Goal: Information Seeking & Learning: Learn about a topic

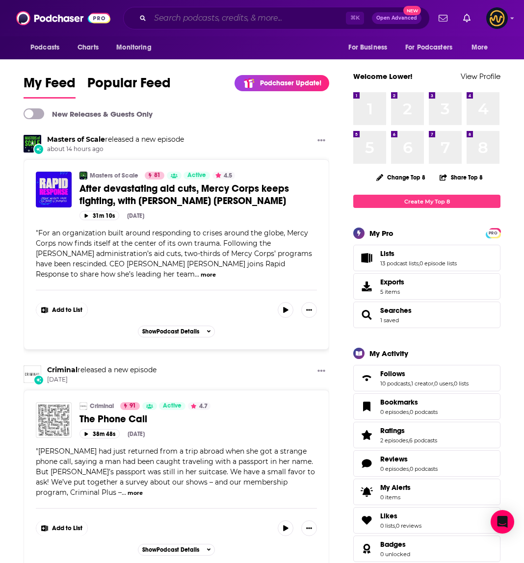
click at [227, 16] on input "Search podcasts, credits, & more..." at bounding box center [248, 18] width 196 height 16
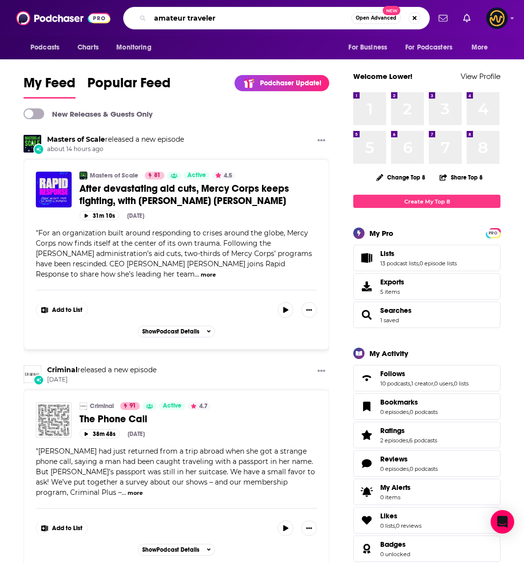
type input "amateur traveler"
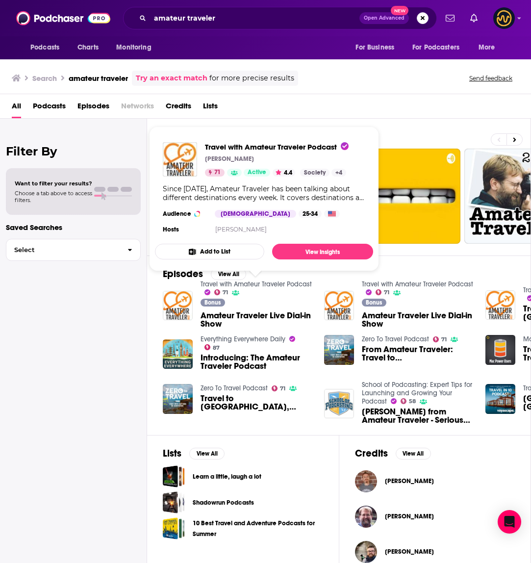
click at [294, 283] on link "Travel with Amateur Traveler Podcast" at bounding box center [256, 284] width 111 height 8
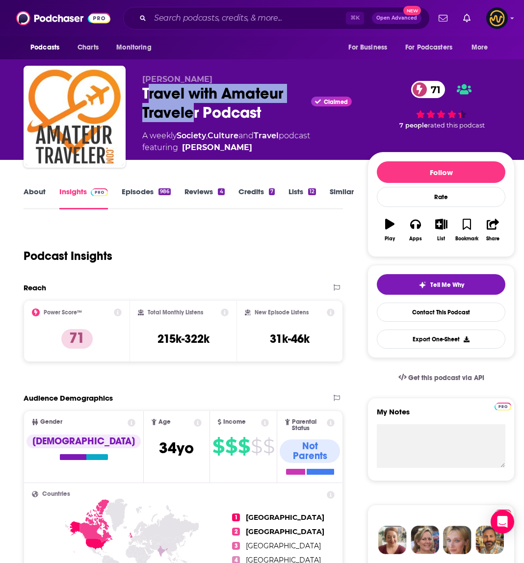
drag, startPoint x: 146, startPoint y: 92, endPoint x: 192, endPoint y: 103, distance: 48.0
click at [192, 103] on div "Travel with Amateur Traveler Podcast Claimed 71" at bounding box center [247, 103] width 210 height 38
drag, startPoint x: 142, startPoint y: 93, endPoint x: 273, endPoint y: 120, distance: 134.1
click at [273, 120] on div "Travel with Amateur Traveler Podcast Claimed 71" at bounding box center [247, 103] width 210 height 38
copy h2 "Travel with Amateur Traveler Podcast"
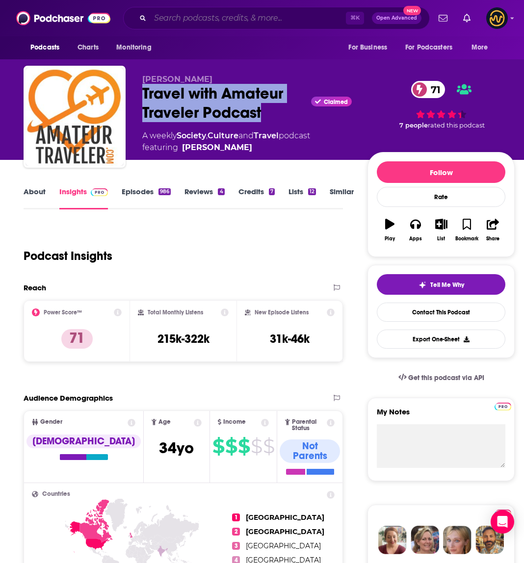
click at [245, 18] on input "Search podcasts, credits, & more..." at bounding box center [248, 18] width 196 height 16
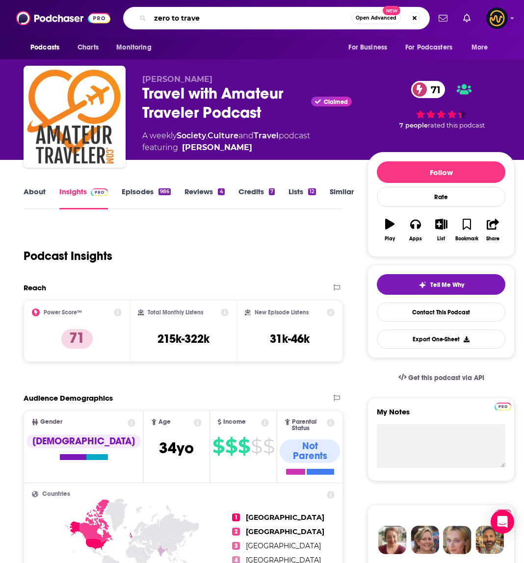
type input "zero to travel"
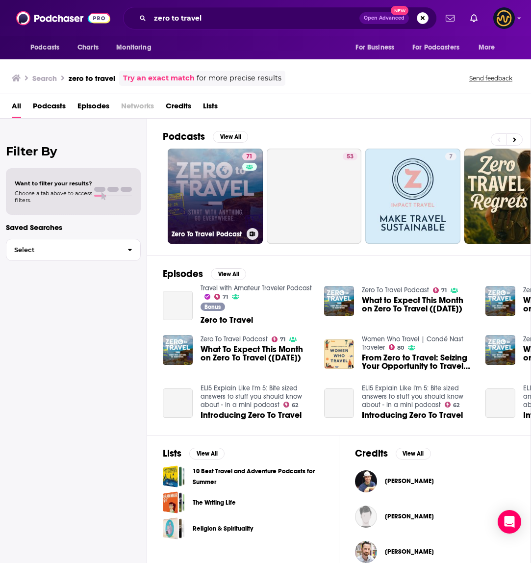
click at [228, 183] on link "71 Zero To Travel Podcast" at bounding box center [215, 196] width 95 height 95
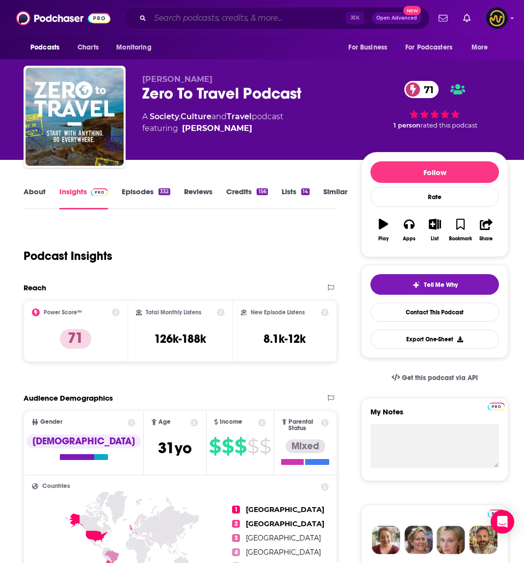
click at [214, 17] on input "Search podcasts, credits, & more..." at bounding box center [248, 18] width 196 height 16
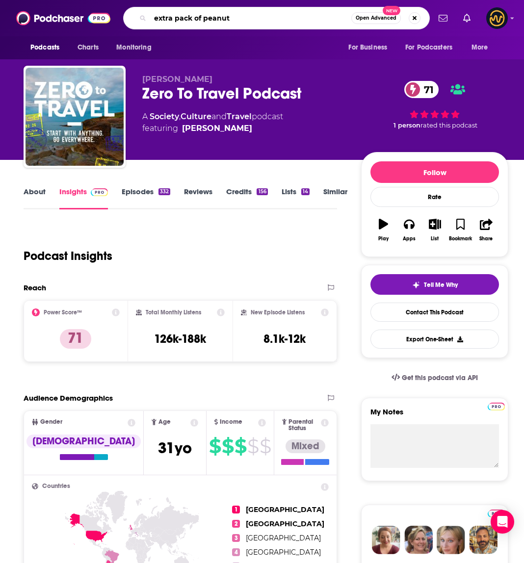
type input "extra pack of peanuts"
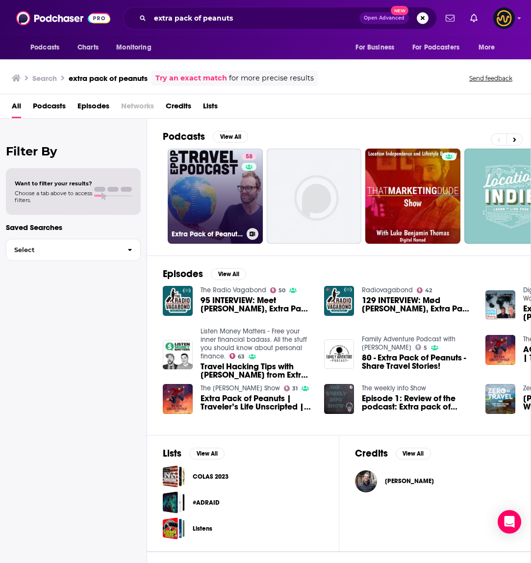
click at [213, 200] on link "58 Extra Pack of Peanuts Travel Podcast" at bounding box center [215, 196] width 95 height 95
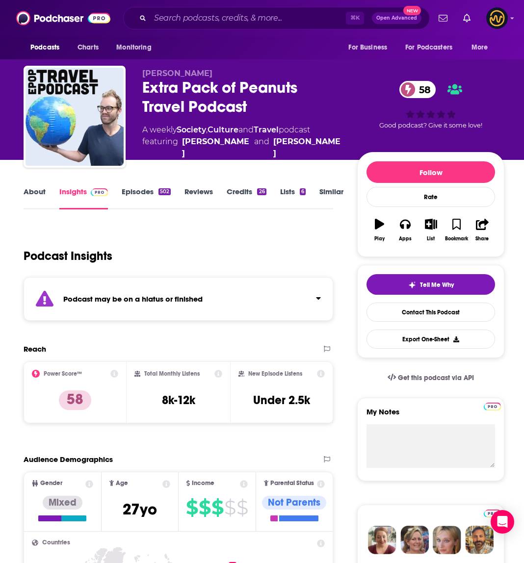
click at [306, 309] on div "Podcast may be on a hiatus or finished" at bounding box center [179, 299] width 310 height 44
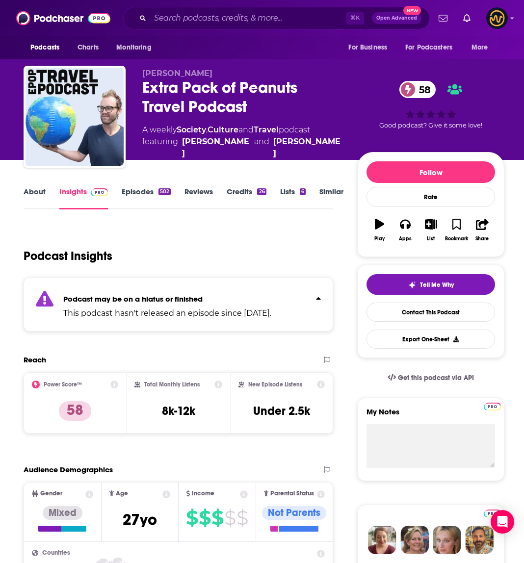
click at [315, 302] on button "Click to expand status details" at bounding box center [314, 296] width 13 height 14
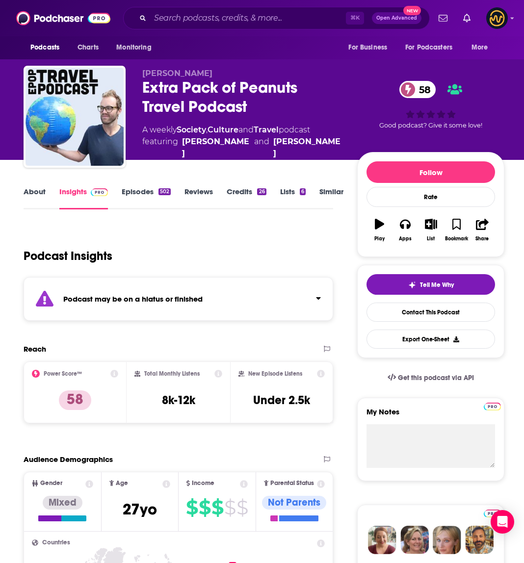
click at [150, 190] on link "Episodes 502" at bounding box center [146, 198] width 49 height 23
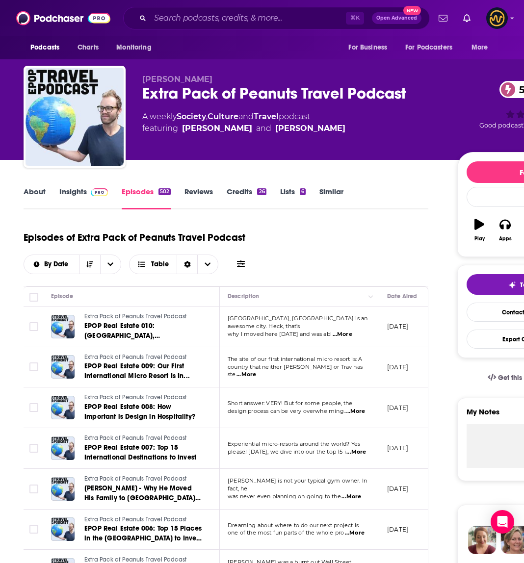
click at [74, 187] on link "Insights" at bounding box center [83, 198] width 49 height 23
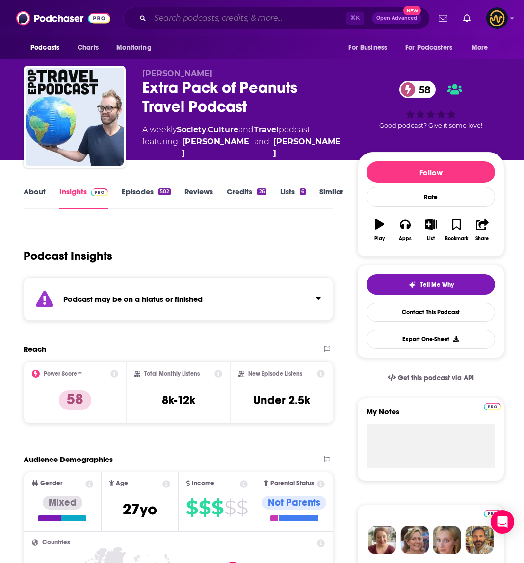
click at [236, 22] on input "Search podcasts, credits, & more..." at bounding box center [248, 18] width 196 height 16
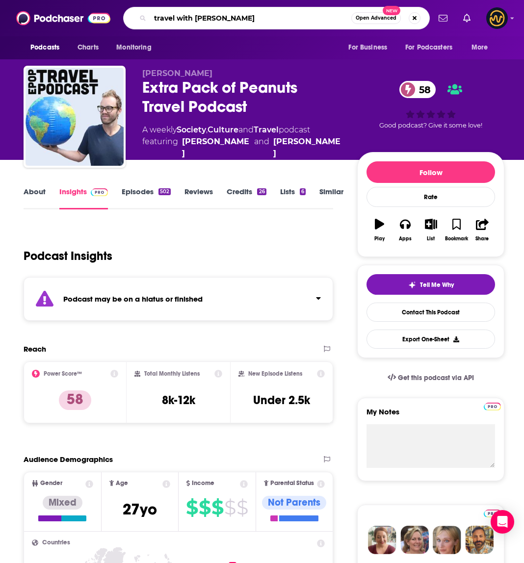
type input "travel with Rick Steve"
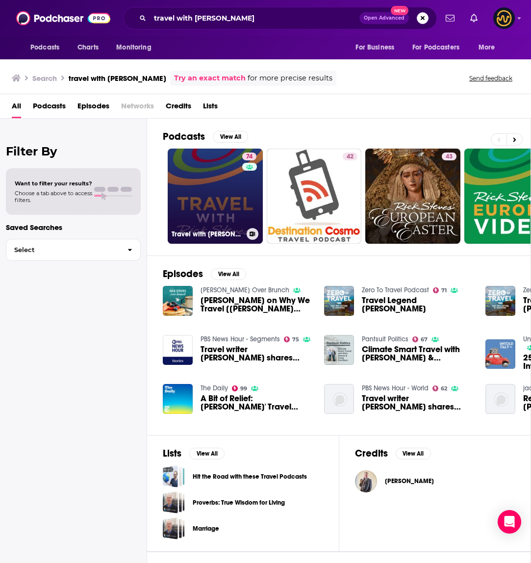
click at [223, 179] on link "74 Travel with Rick Steves" at bounding box center [215, 196] width 95 height 95
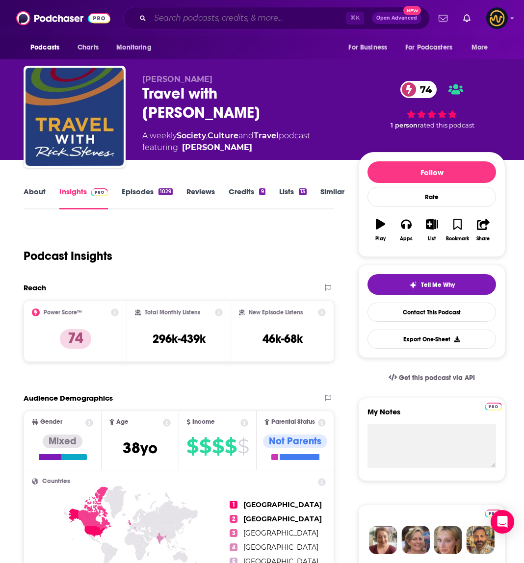
click at [193, 15] on input "Search podcasts, credits, & more..." at bounding box center [248, 18] width 196 height 16
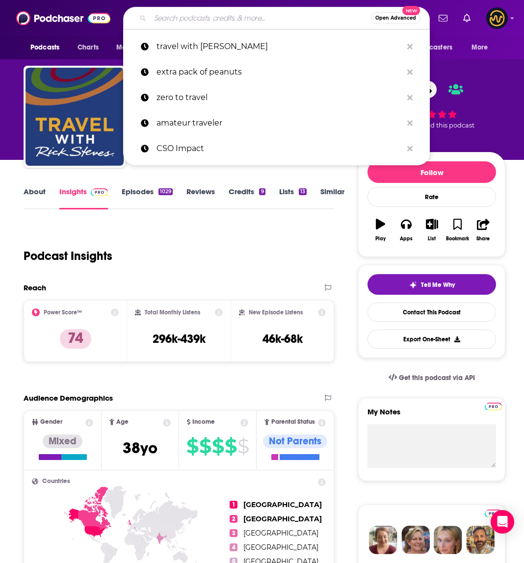
click at [193, 15] on input "Search podcasts, credits, & more..." at bounding box center [260, 18] width 221 height 16
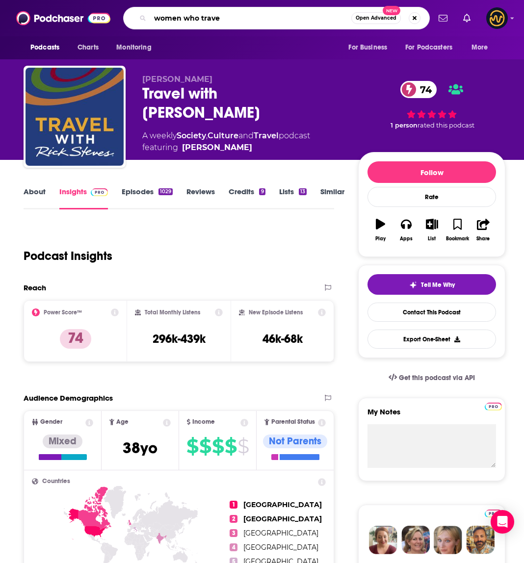
type input "women who travel"
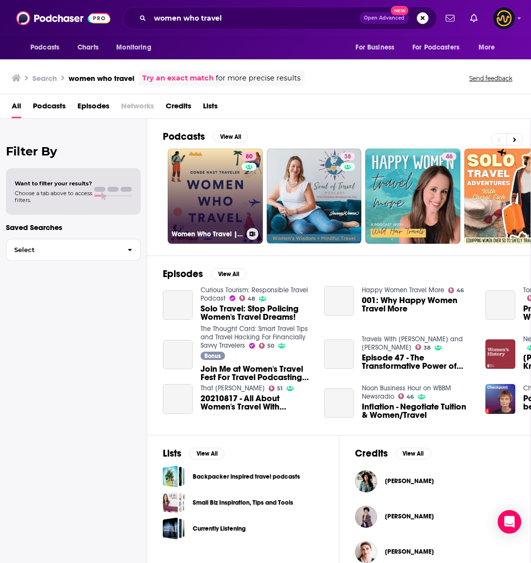
click at [242, 194] on div "80" at bounding box center [250, 191] width 17 height 76
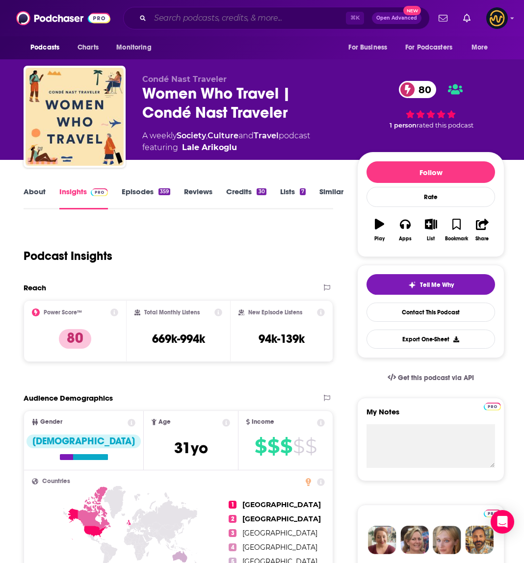
click at [277, 22] on input "Search podcasts, credits, & more..." at bounding box center [248, 18] width 196 height 16
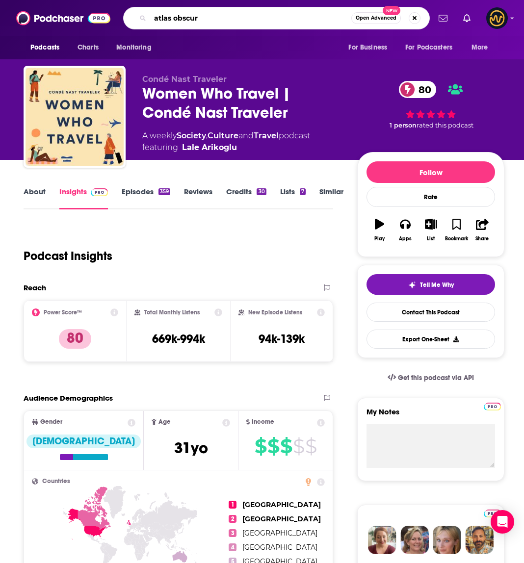
type input "atlas obscura"
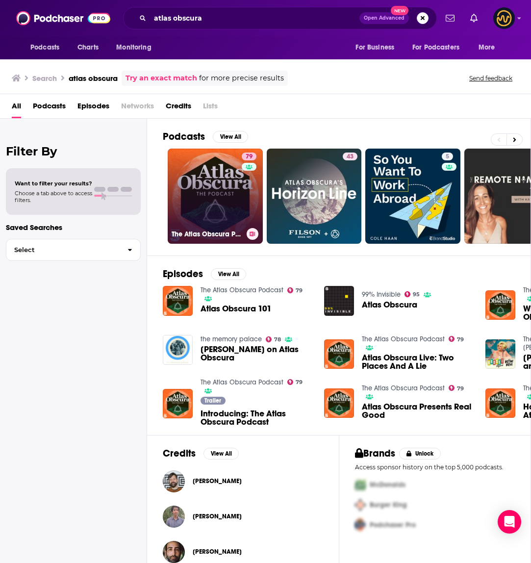
click at [185, 193] on link "79 The Atlas Obscura Podcast" at bounding box center [215, 196] width 95 height 95
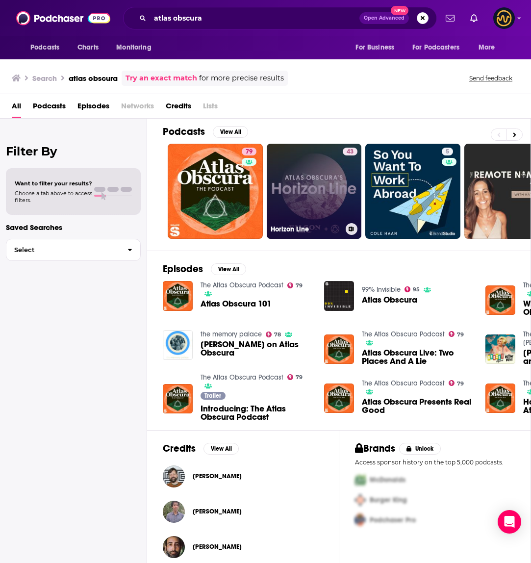
scroll to position [13, 0]
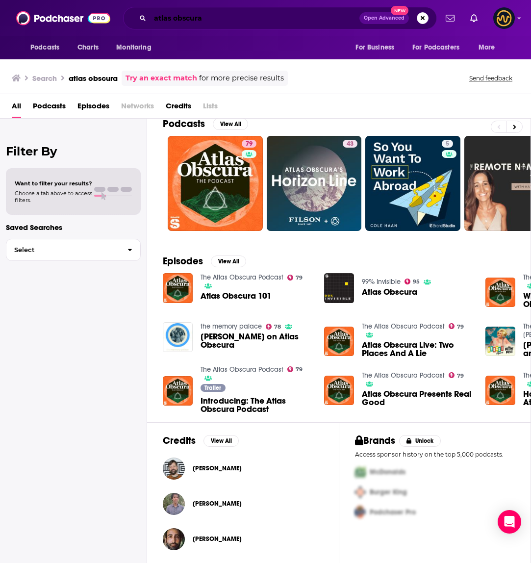
click at [207, 18] on input "atlas obscura" at bounding box center [255, 18] width 210 height 16
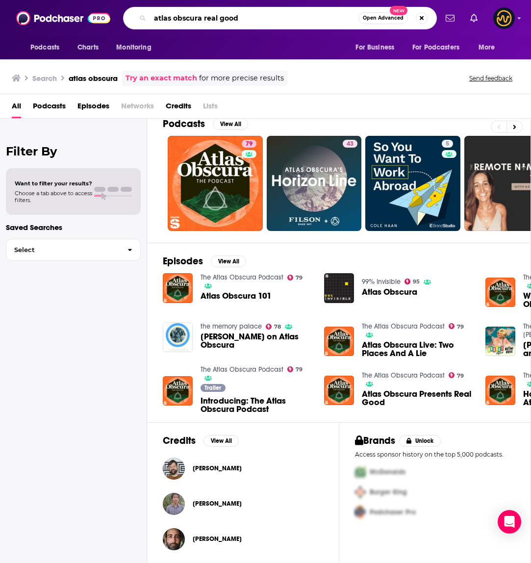
type input "atlas obscura real good"
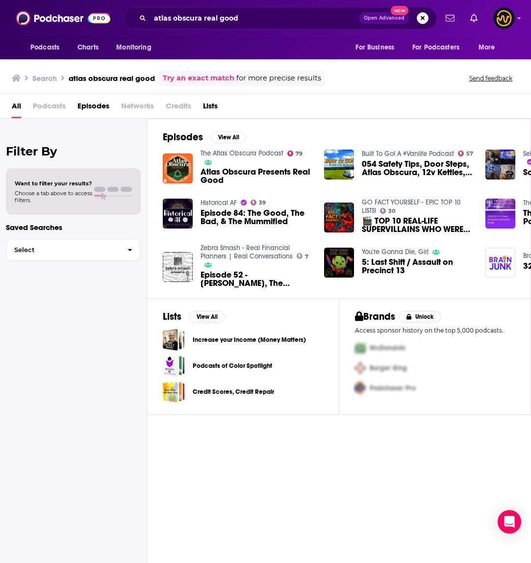
click at [233, 168] on span "Atlas Obscura Presents Real Good" at bounding box center [257, 176] width 112 height 17
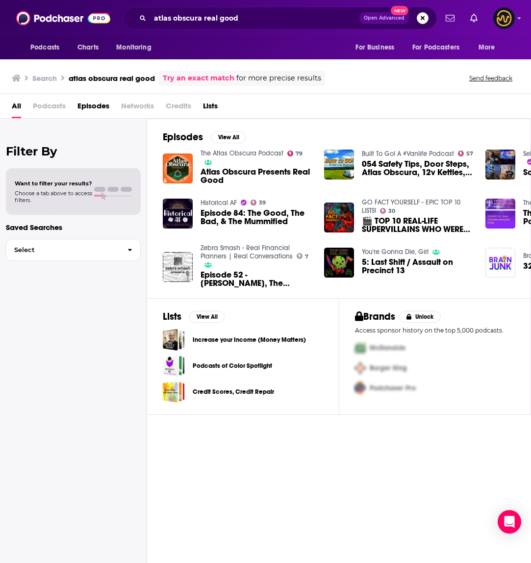
click at [220, 152] on link "The Atlas Obscura Podcast" at bounding box center [242, 153] width 83 height 8
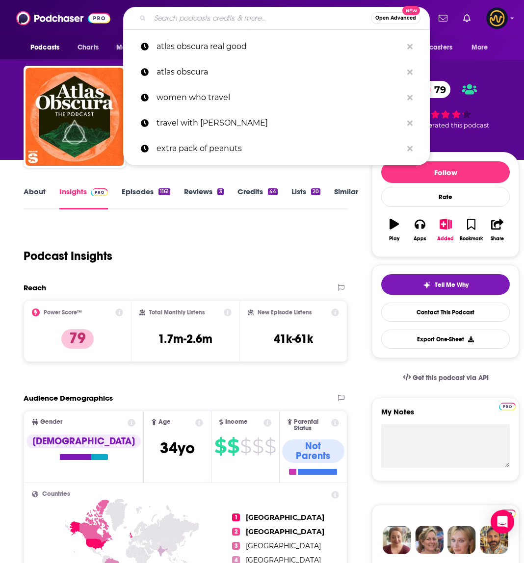
click at [229, 20] on input "Search podcasts, credits, & more..." at bounding box center [260, 18] width 221 height 16
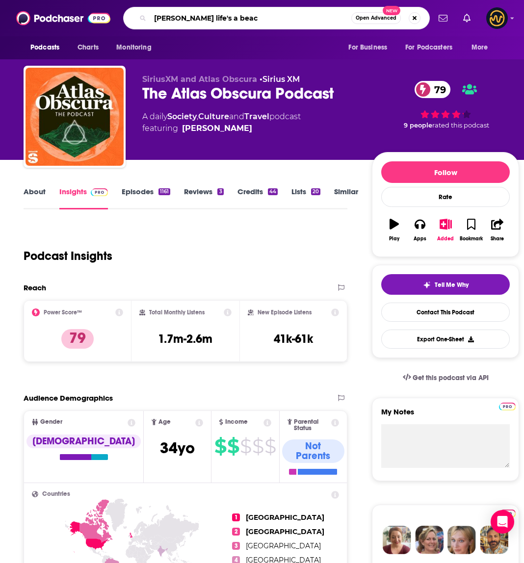
type input "alan carr's life's a beach"
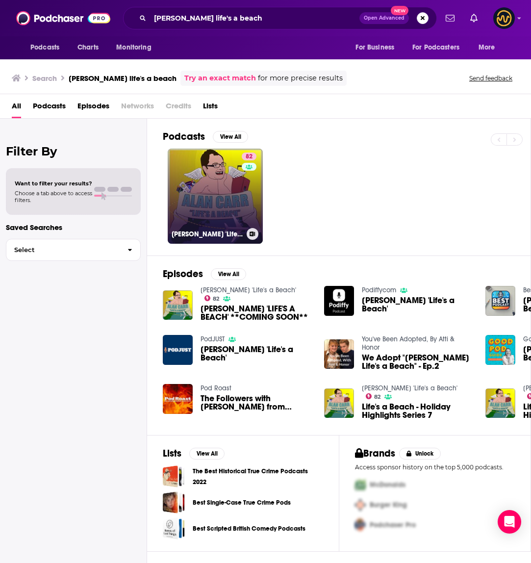
click at [222, 207] on link "82 Alan Carr's 'Life's a Beach'" at bounding box center [215, 196] width 95 height 95
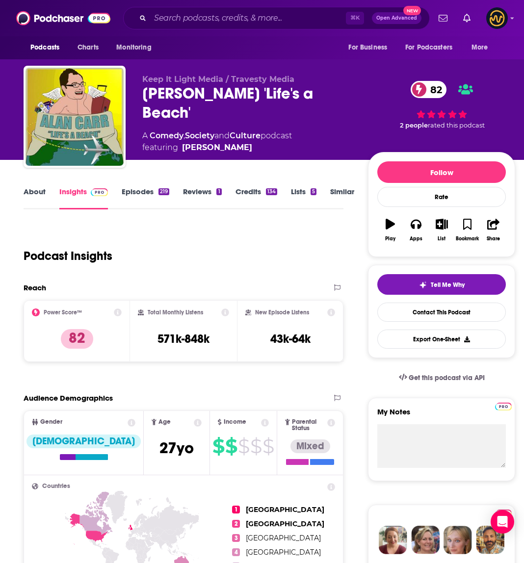
click at [42, 193] on link "About" at bounding box center [35, 198] width 22 height 23
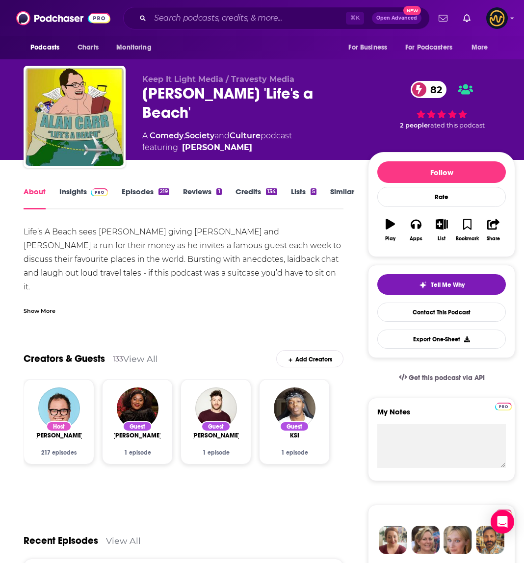
click at [70, 197] on link "Insights" at bounding box center [83, 198] width 49 height 23
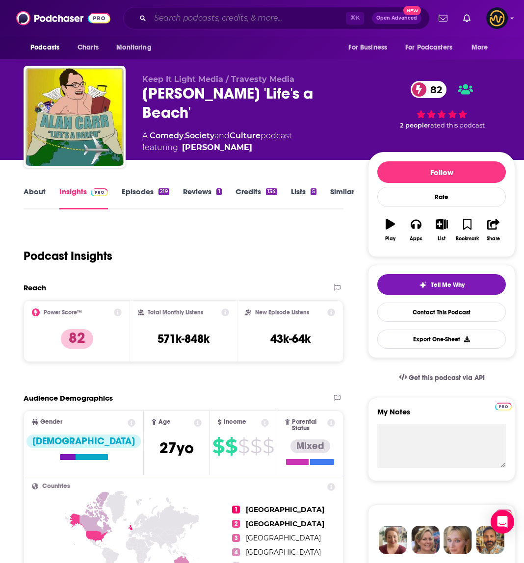
click at [212, 19] on input "Search podcasts, credits, & more..." at bounding box center [248, 18] width 196 height 16
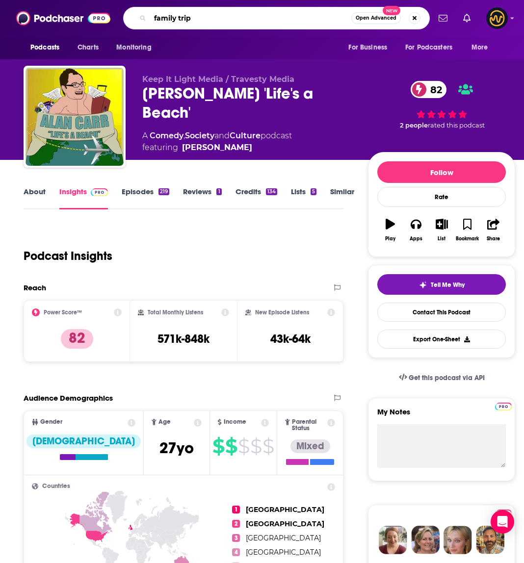
type input "family trips"
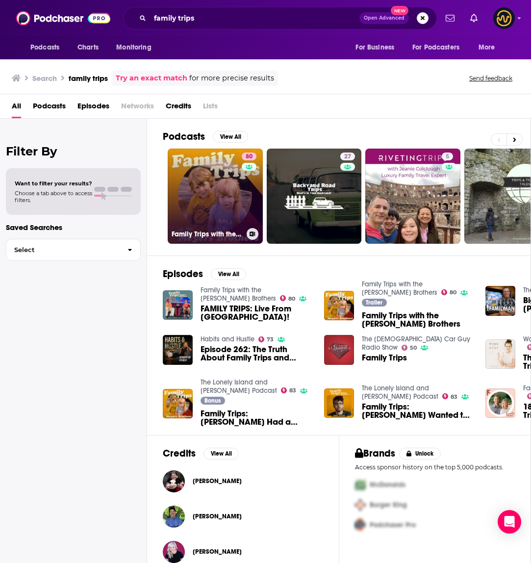
click at [214, 207] on link "80 Family Trips with the Meyers Brothers" at bounding box center [215, 196] width 95 height 95
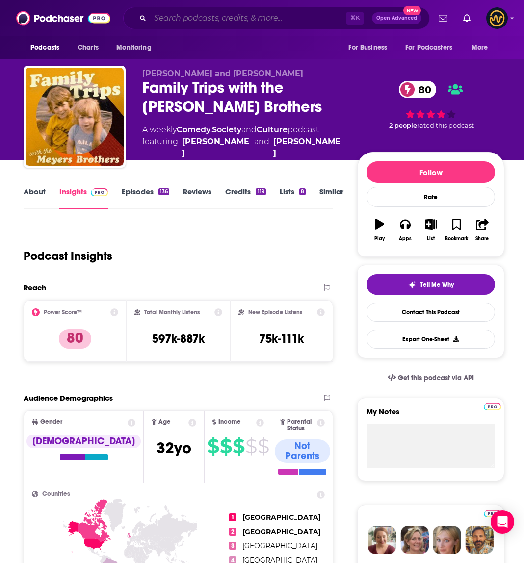
click at [259, 19] on input "Search podcasts, credits, & more..." at bounding box center [248, 18] width 196 height 16
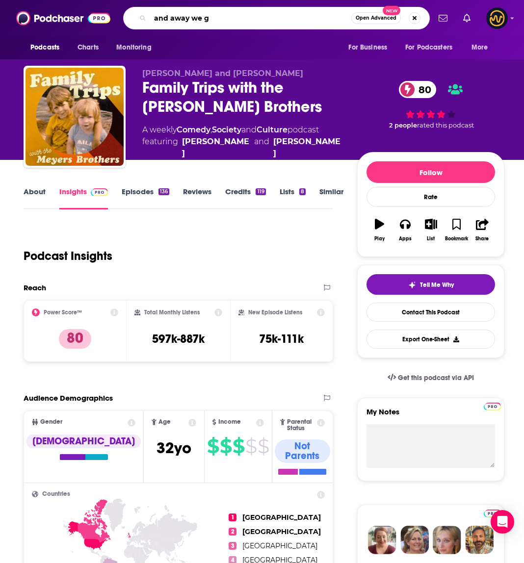
type input "and away we go"
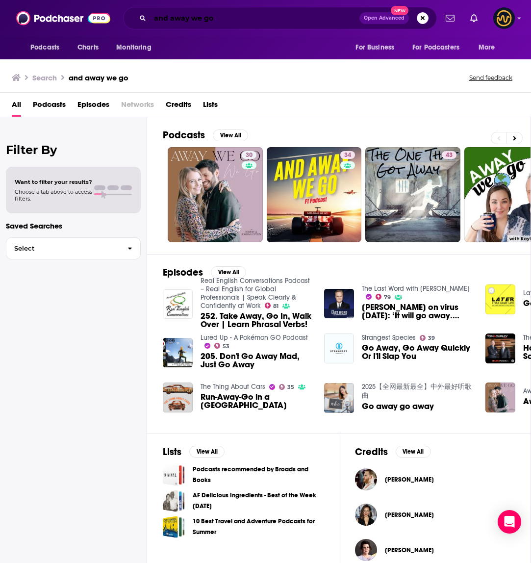
click at [241, 17] on input "and away we go" at bounding box center [255, 18] width 210 height 16
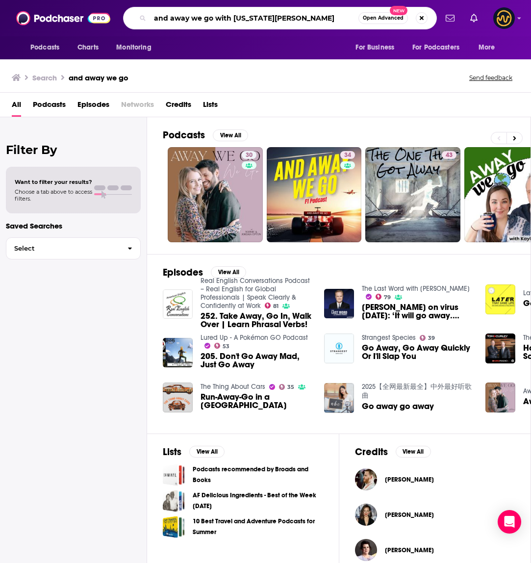
type input "and away we go with georgia king"
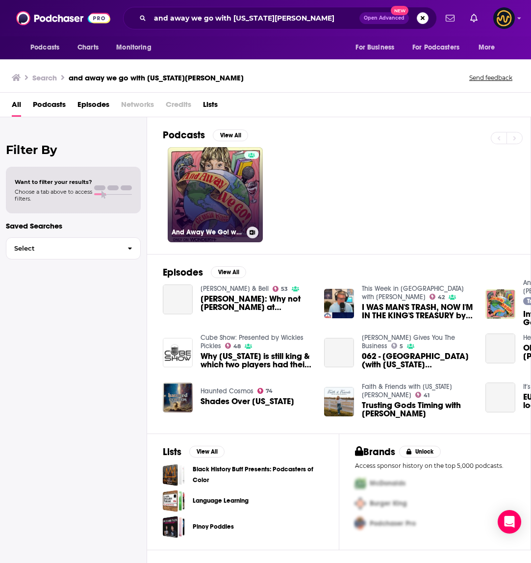
click at [198, 197] on link "And Away We Go! with Georgia King" at bounding box center [215, 194] width 95 height 95
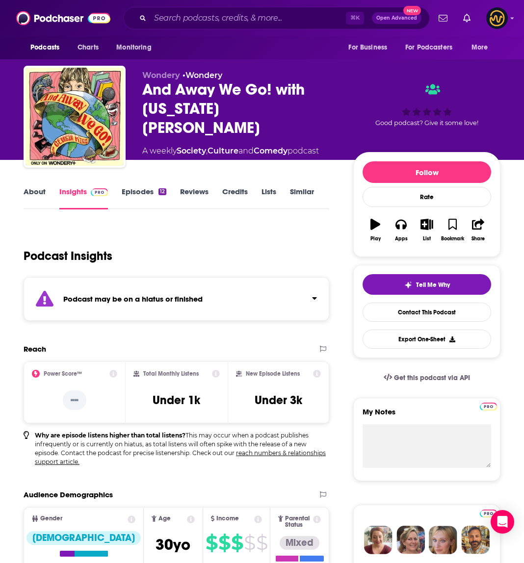
click at [256, 303] on div "Podcast may be on a hiatus or finished" at bounding box center [177, 299] width 306 height 44
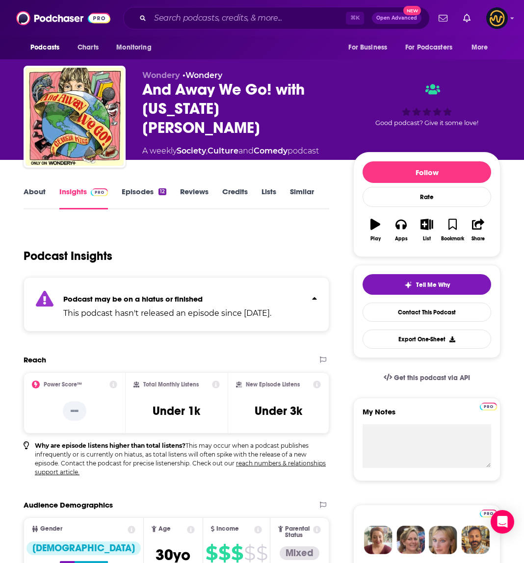
click at [136, 195] on link "Episodes 12" at bounding box center [144, 198] width 45 height 23
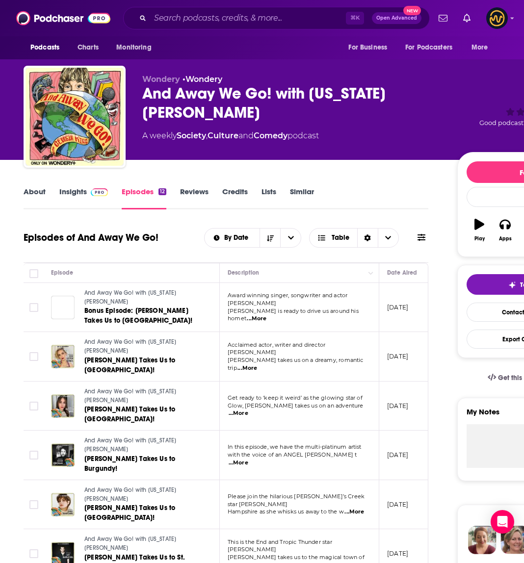
click at [94, 191] on img at bounding box center [99, 192] width 17 height 8
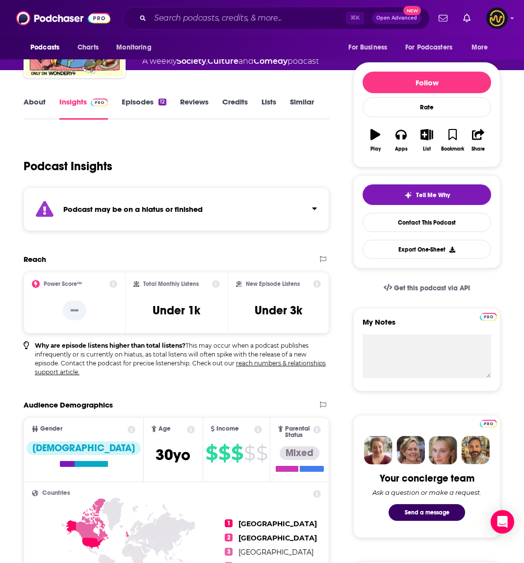
scroll to position [3, 0]
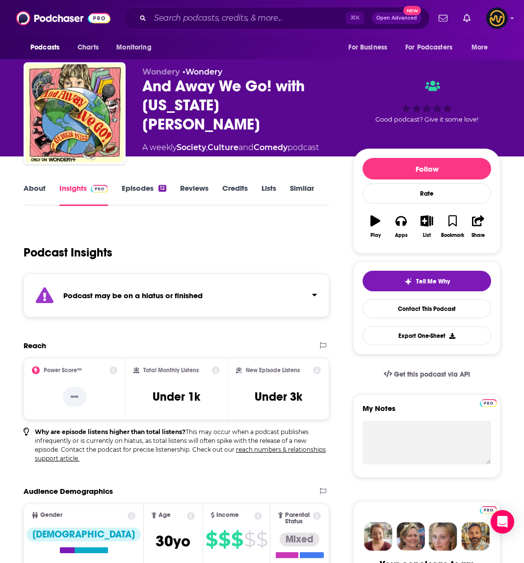
click at [204, 9] on div "⌘ K Open Advanced New" at bounding box center [276, 18] width 307 height 23
click at [203, 15] on input "Search podcasts, credits, & more..." at bounding box center [248, 18] width 196 height 16
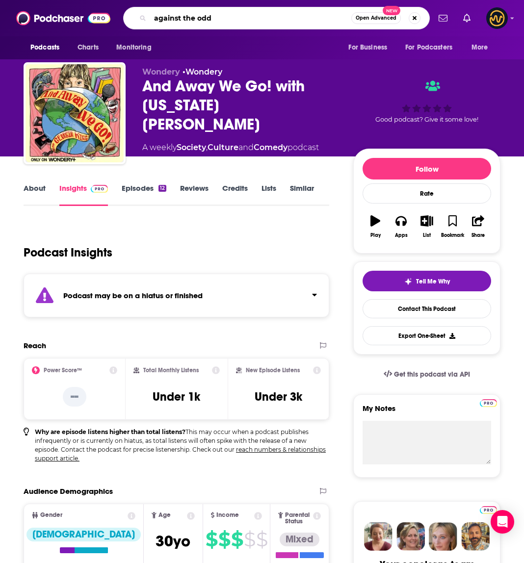
type input "against the odds"
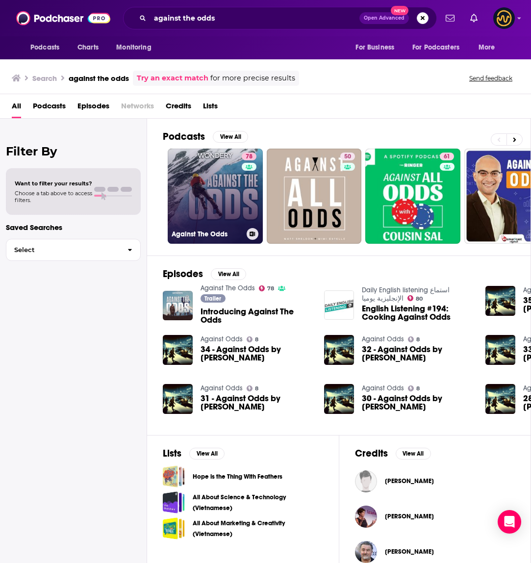
click at [210, 190] on link "78 Against The Odds" at bounding box center [215, 196] width 95 height 95
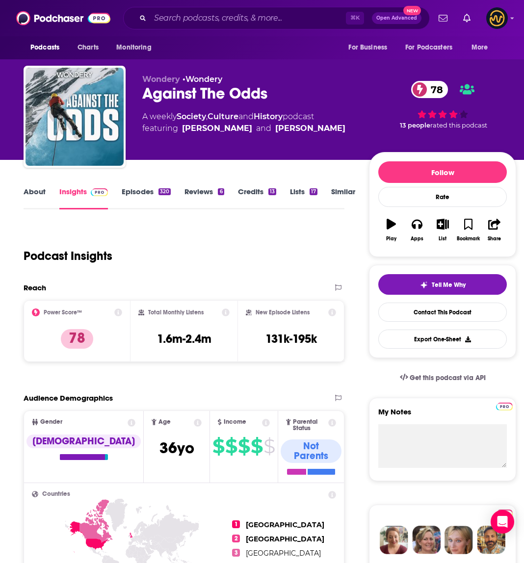
click at [32, 194] on link "About" at bounding box center [35, 198] width 22 height 23
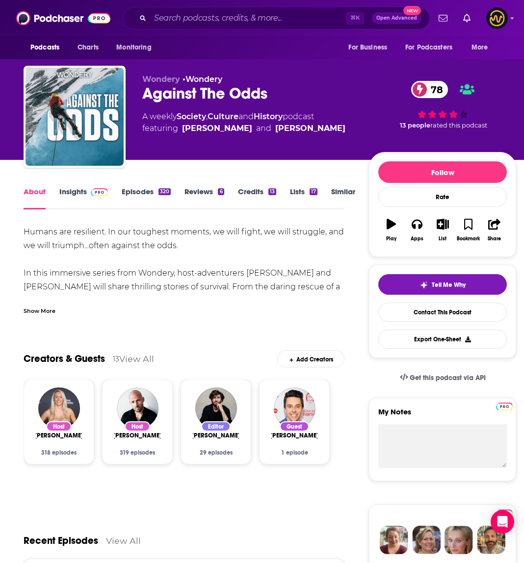
click at [59, 196] on link "Insights" at bounding box center [83, 198] width 49 height 23
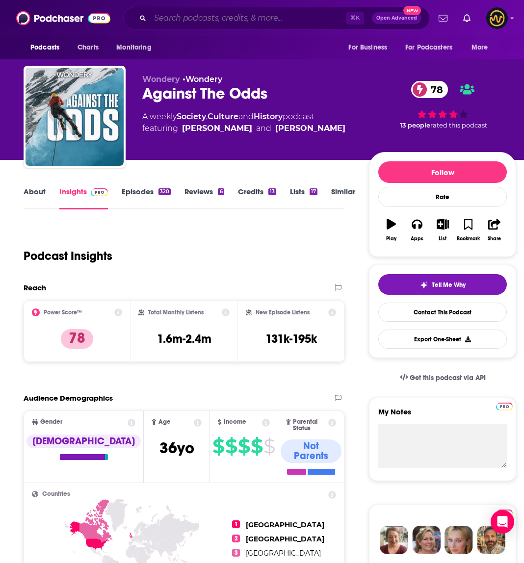
click at [258, 17] on input "Search podcasts, credits, & more..." at bounding box center [248, 18] width 196 height 16
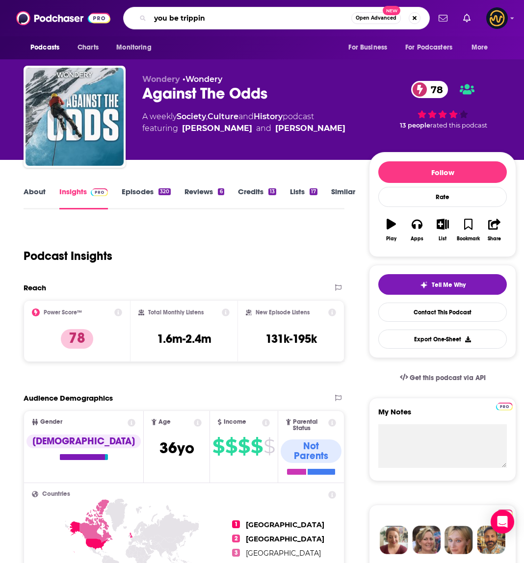
type input "you be trippin'"
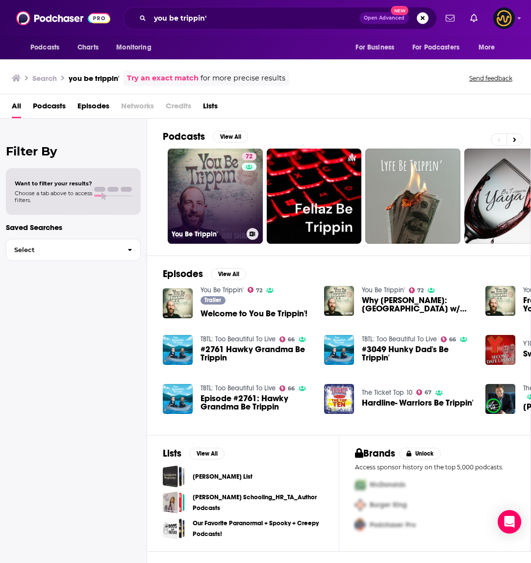
click at [209, 168] on link "72 You Be Trippin'" at bounding box center [215, 196] width 95 height 95
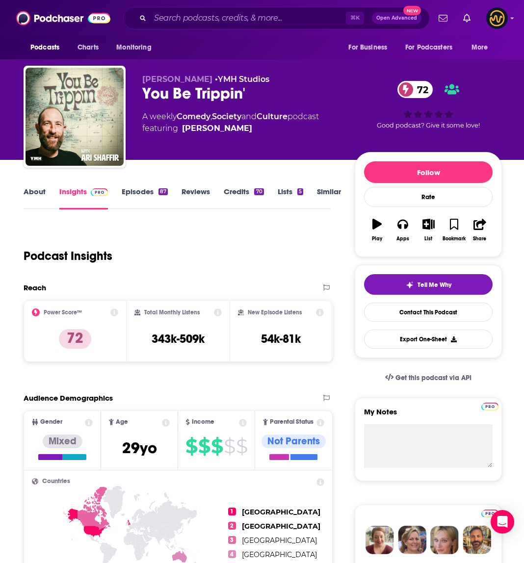
click at [36, 194] on link "About" at bounding box center [35, 198] width 22 height 23
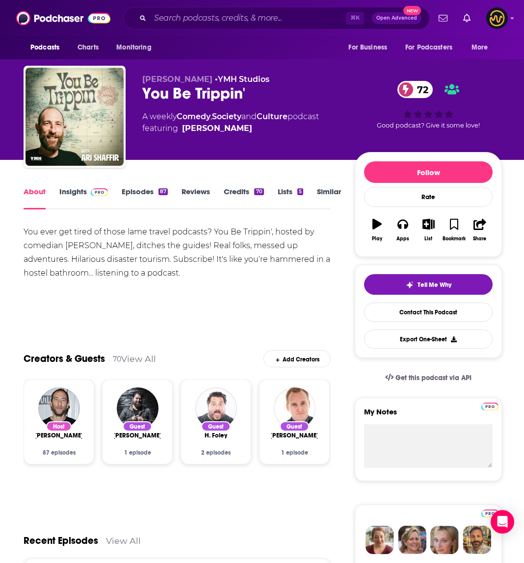
click at [75, 196] on link "Insights" at bounding box center [83, 198] width 49 height 23
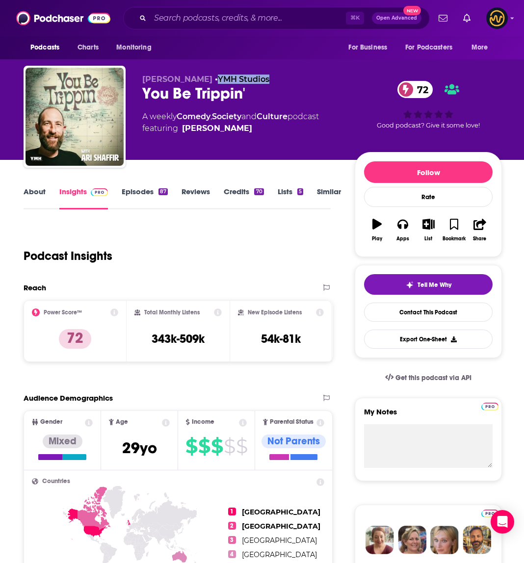
click at [30, 196] on link "About" at bounding box center [35, 198] width 22 height 23
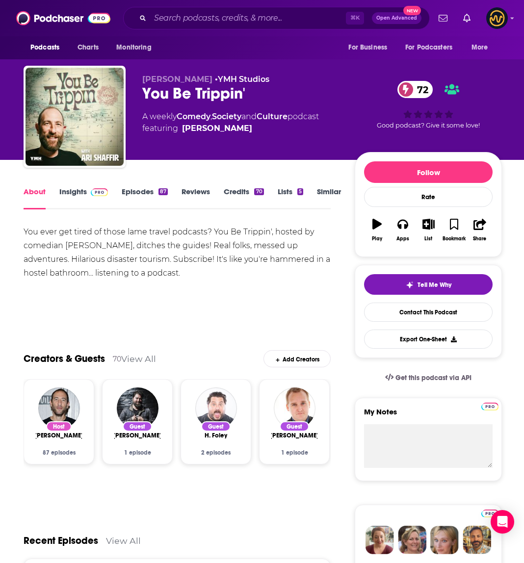
click at [85, 201] on link "Insights" at bounding box center [83, 198] width 49 height 23
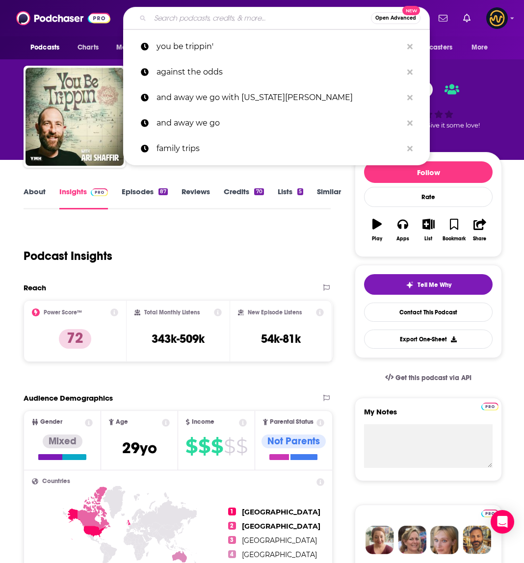
click at [238, 23] on input "Search podcasts, credits, & more..." at bounding box center [260, 18] width 221 height 16
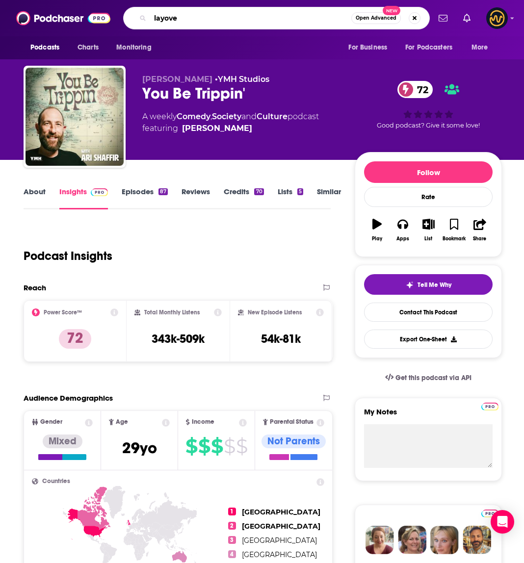
type input "layover"
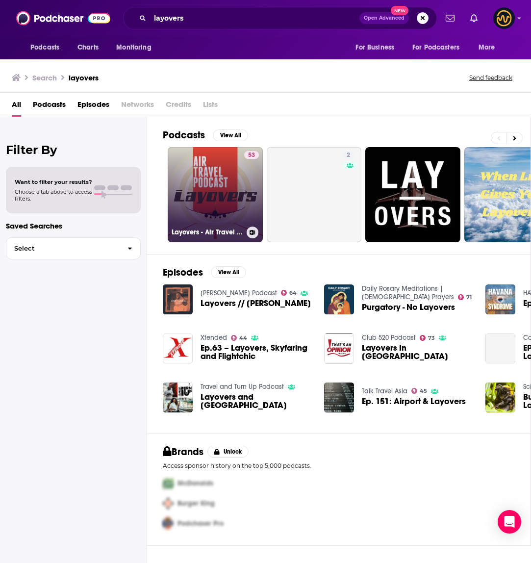
click at [193, 194] on link "53 Layovers - Air Travel podcast" at bounding box center [215, 194] width 95 height 95
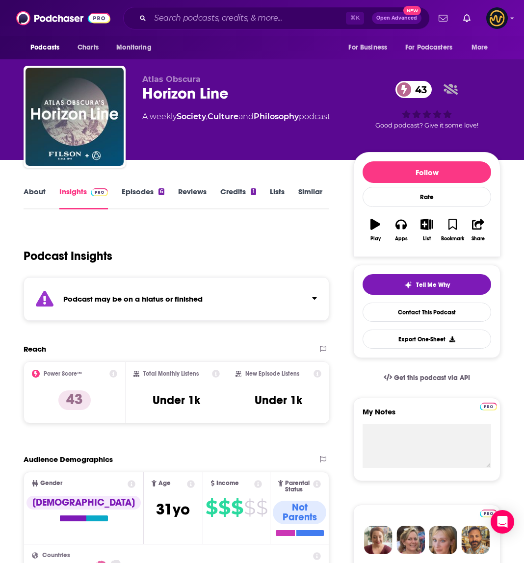
click at [267, 277] on div "Podcast may be on a hiatus or finished" at bounding box center [177, 299] width 306 height 44
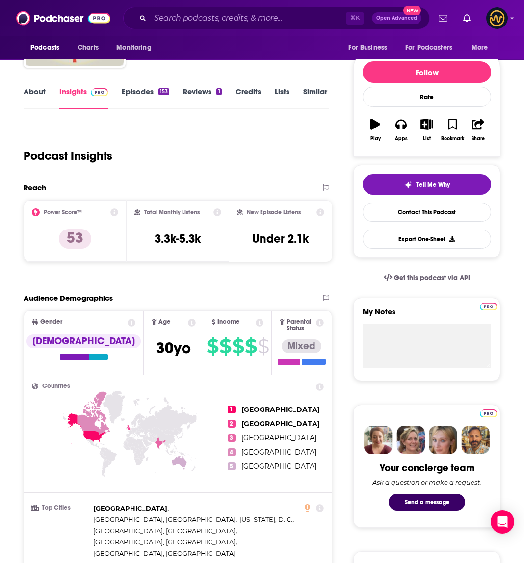
scroll to position [53, 0]
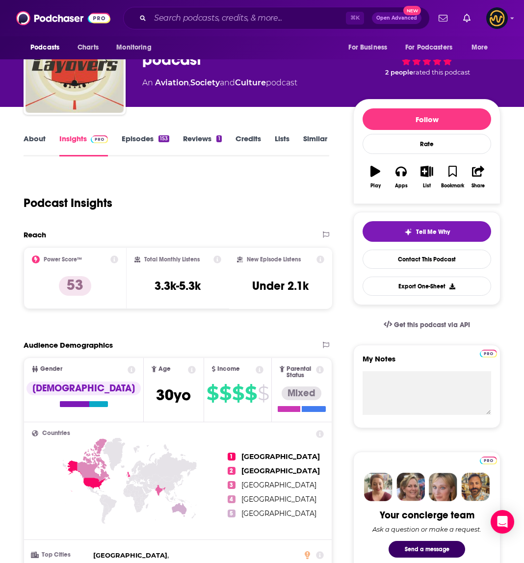
click at [31, 137] on link "About" at bounding box center [35, 145] width 22 height 23
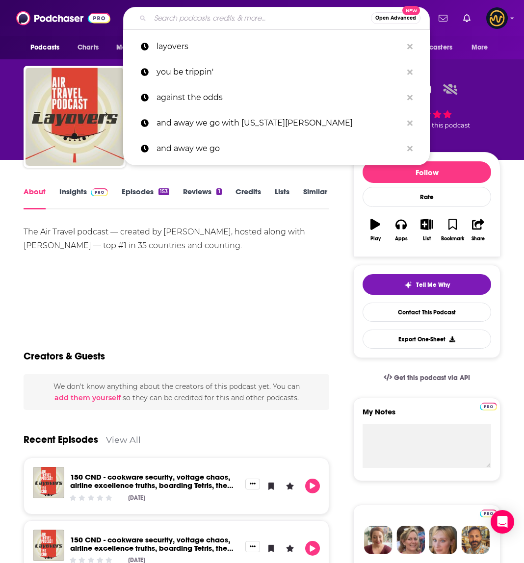
click at [213, 16] on input "Search podcasts, credits, & more..." at bounding box center [260, 18] width 221 height 16
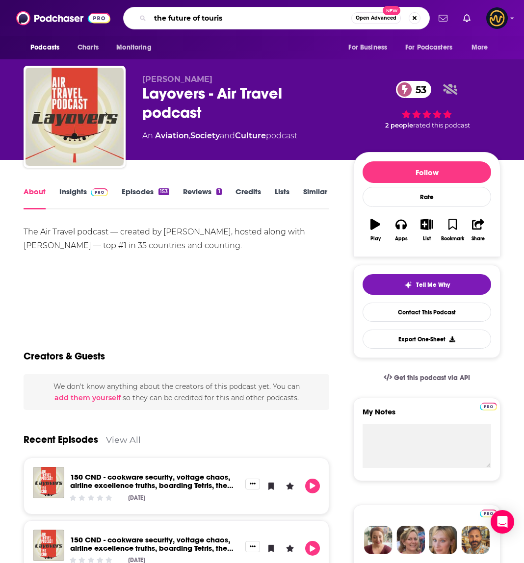
type input "the future of tourism"
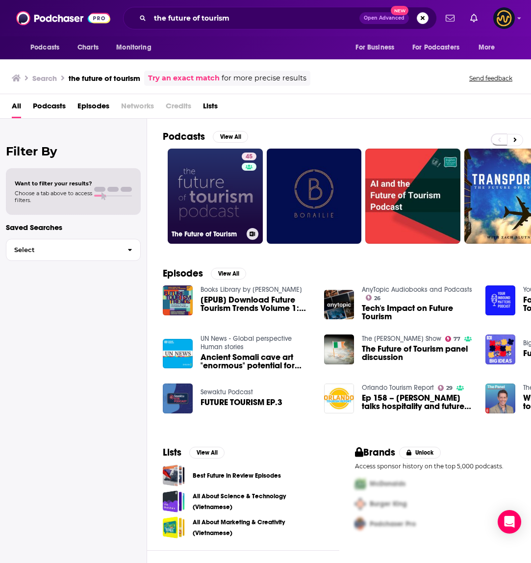
click at [207, 197] on link "45 The Future of Tourism" at bounding box center [215, 196] width 95 height 95
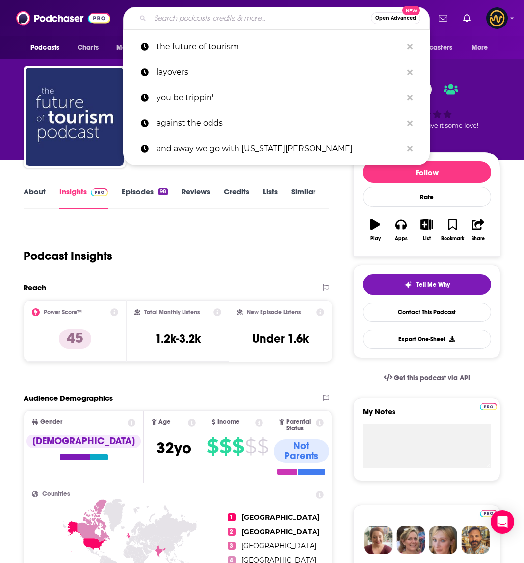
click at [214, 16] on input "Search podcasts, credits, & more..." at bounding box center [260, 18] width 221 height 16
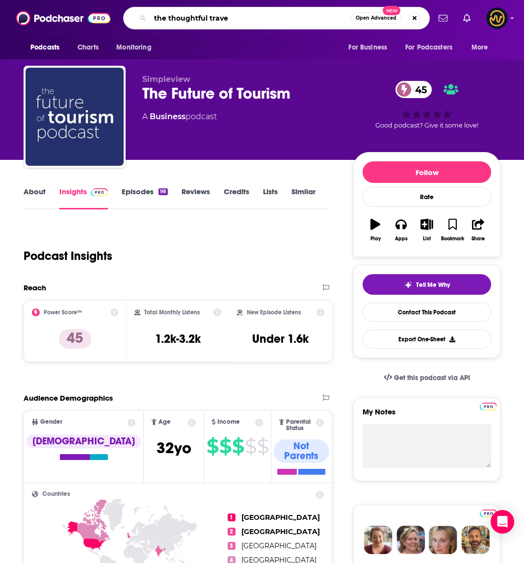
type input "the thoughtful travel"
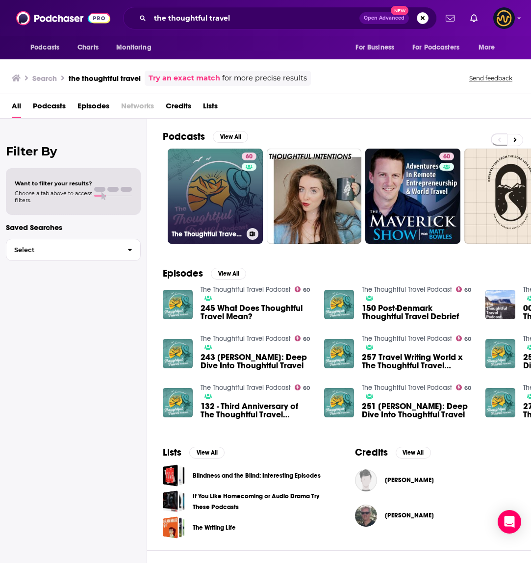
click at [223, 218] on link "60 The Thoughtful Travel Podcast" at bounding box center [215, 196] width 95 height 95
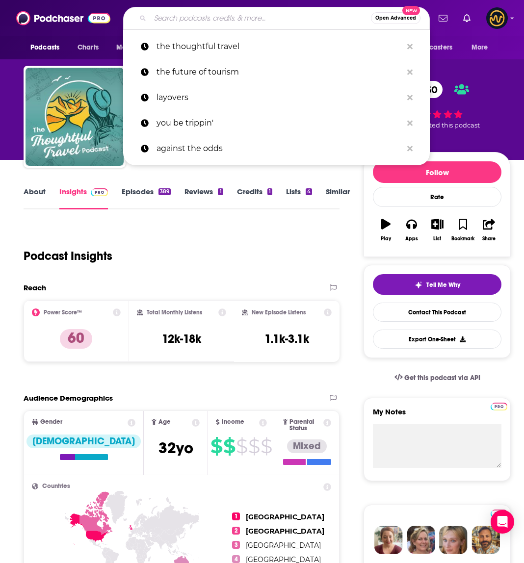
click at [233, 25] on input "Search podcasts, credits, & more..." at bounding box center [260, 18] width 221 height 16
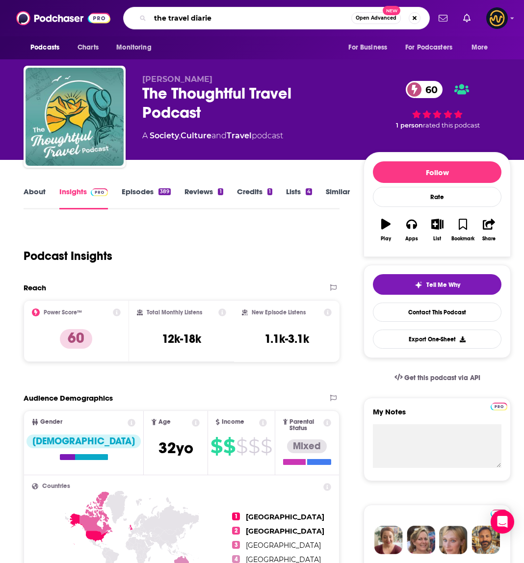
type input "the travel diaries"
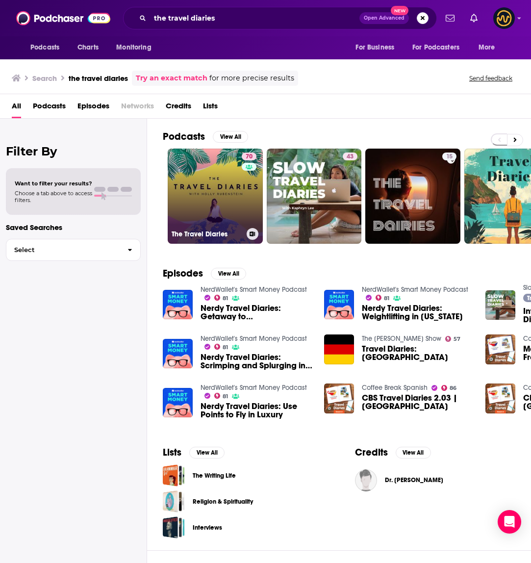
click at [212, 191] on link "70 The Travel Diaries" at bounding box center [215, 196] width 95 height 95
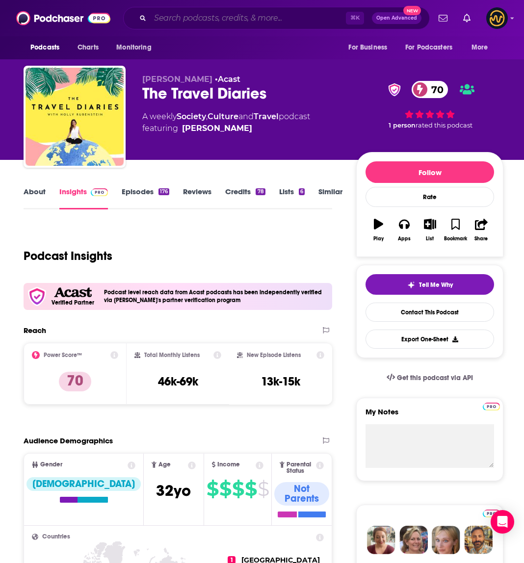
click at [206, 20] on input "Search podcasts, credits, & more..." at bounding box center [248, 18] width 196 height 16
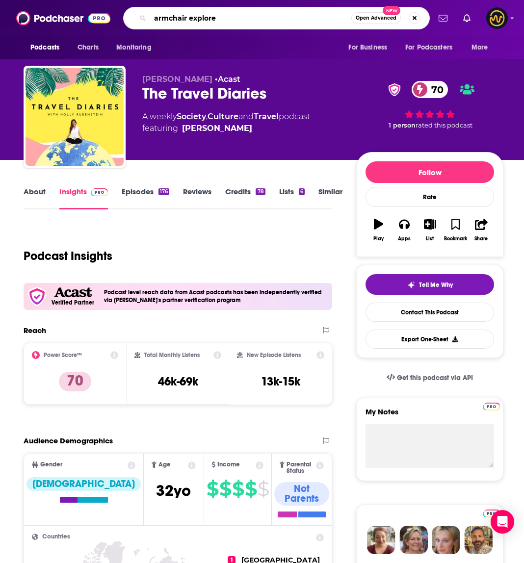
type input "armchair explorer"
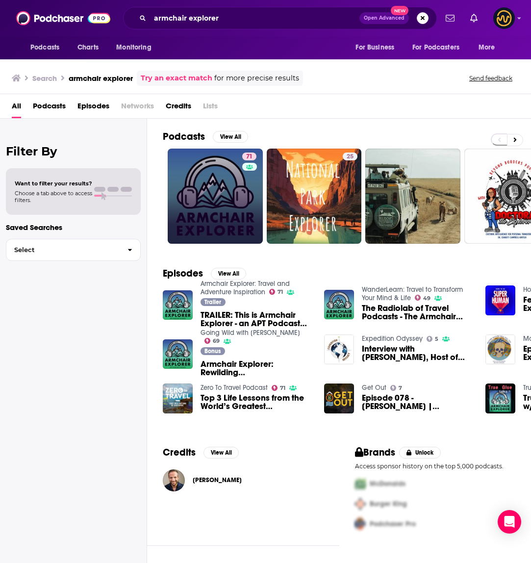
click at [222, 184] on link "71" at bounding box center [215, 196] width 95 height 95
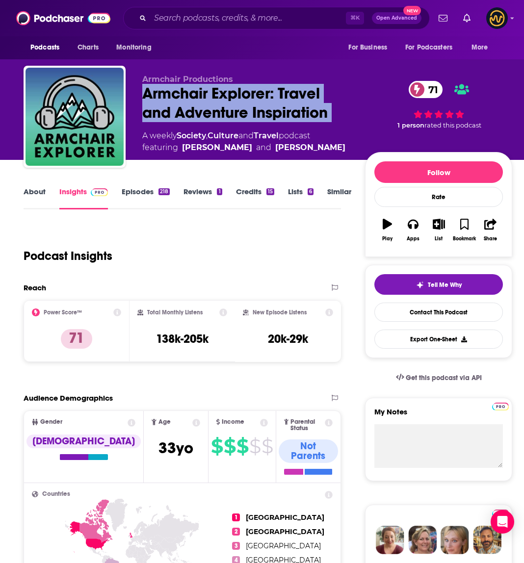
drag, startPoint x: 144, startPoint y: 93, endPoint x: 346, endPoint y: 127, distance: 205.4
click at [346, 127] on div "Armchair Productions Armchair Explorer: Travel and Adventure Inspiration 71 A w…" at bounding box center [245, 114] width 207 height 79
copy div "Armchair Explorer: Travel and Adventure Inspiration 71"
click at [265, 107] on div "Armchair Explorer: Travel and Adventure Inspiration 71" at bounding box center [245, 103] width 207 height 38
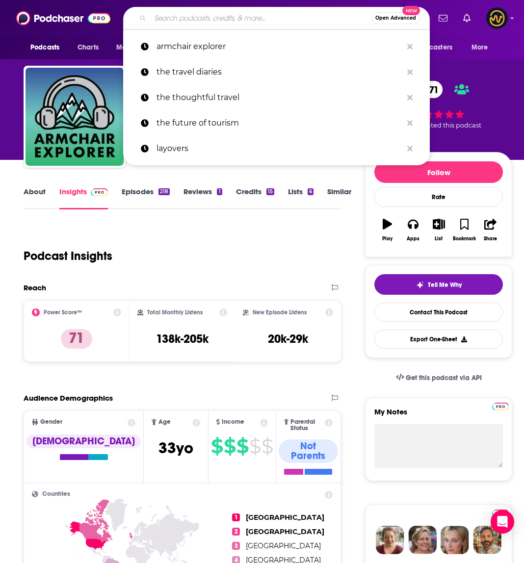
click at [236, 16] on input "Search podcasts, credits, & more..." at bounding box center [260, 18] width 221 height 16
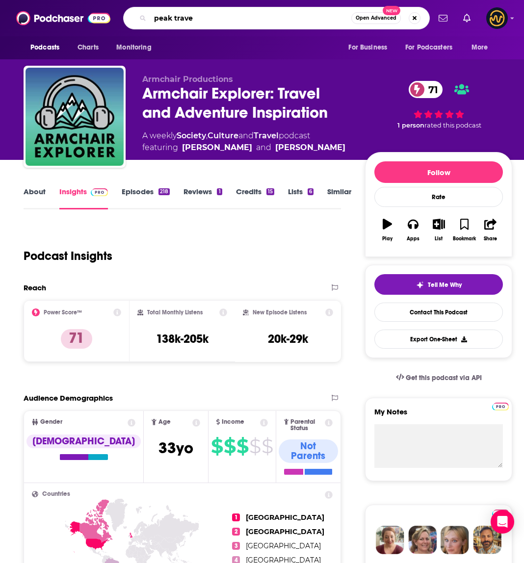
type input "peak travel"
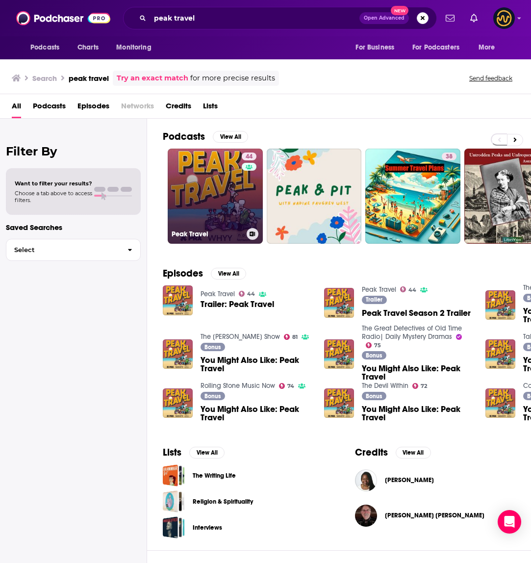
click at [229, 208] on link "44 Peak Travel" at bounding box center [215, 196] width 95 height 95
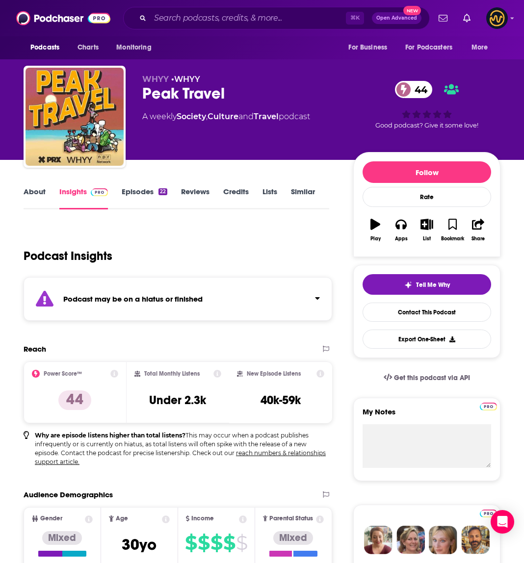
click at [291, 289] on div "Podcast may be on a hiatus or finished" at bounding box center [178, 299] width 309 height 44
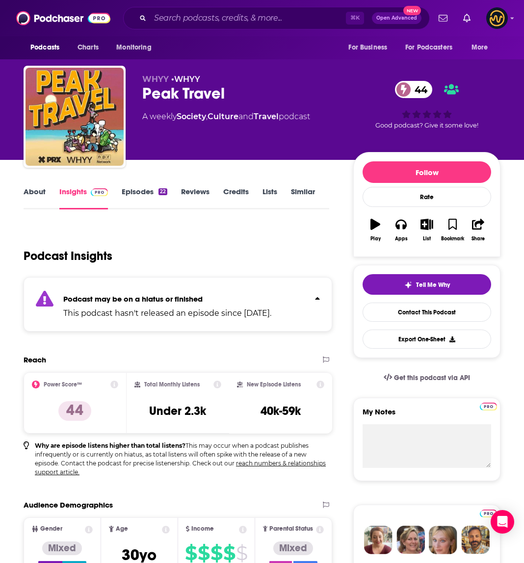
click at [291, 289] on div "Podcast may be on a hiatus or finished This podcast hasn't released an episode …" at bounding box center [178, 304] width 309 height 54
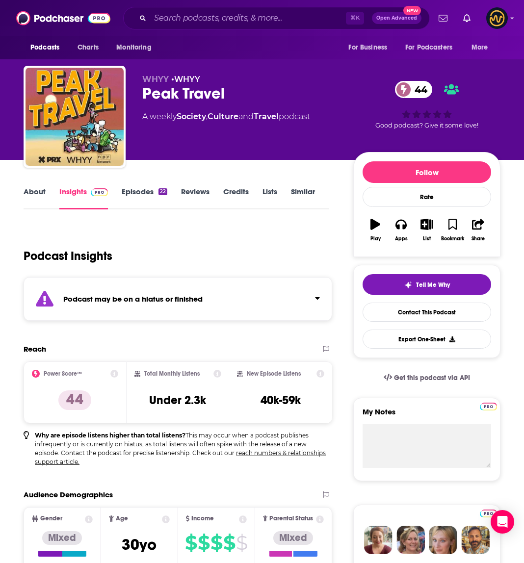
click at [146, 198] on link "Episodes 22" at bounding box center [145, 198] width 46 height 23
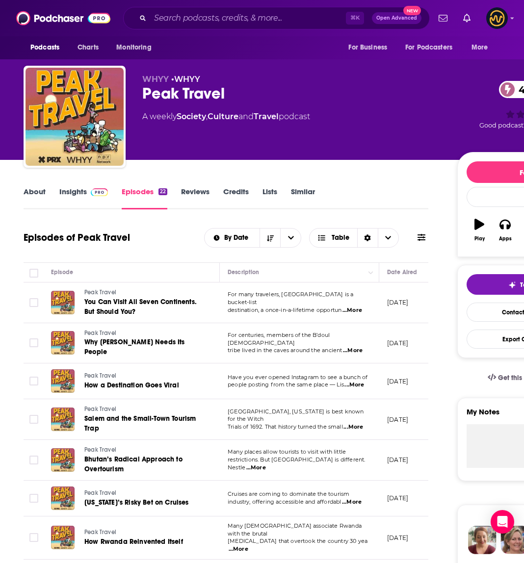
click at [72, 190] on link "Insights" at bounding box center [83, 198] width 49 height 23
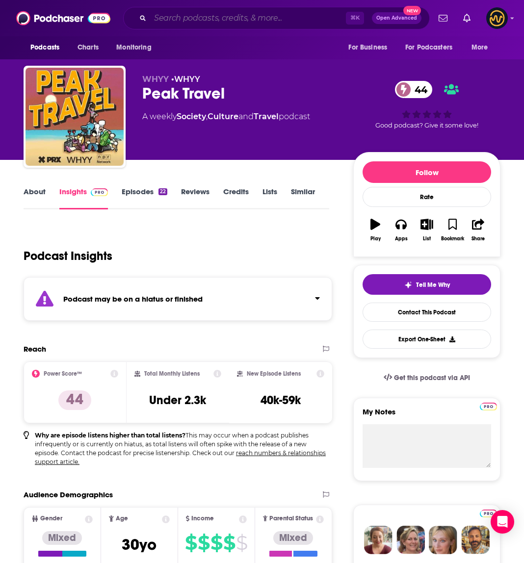
click at [219, 15] on input "Search podcasts, credits, & more..." at bounding box center [248, 18] width 196 height 16
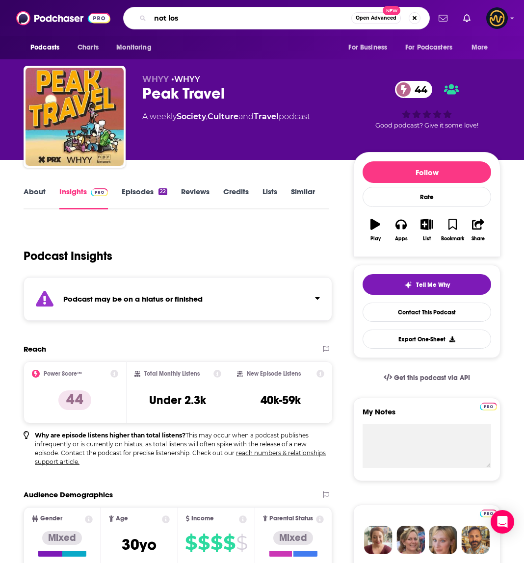
type input "not lost"
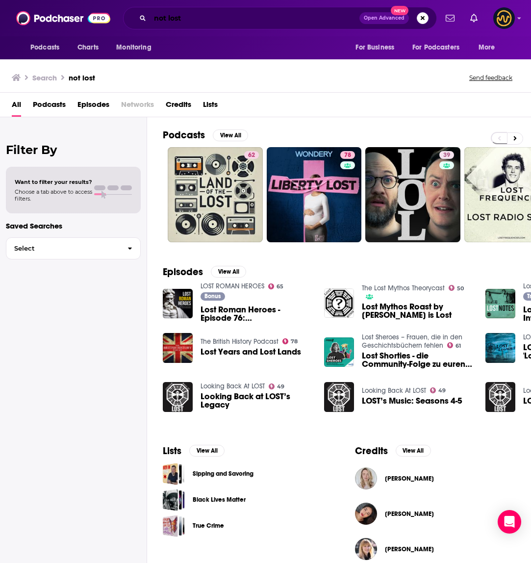
click at [207, 17] on input "not lost" at bounding box center [255, 18] width 210 height 16
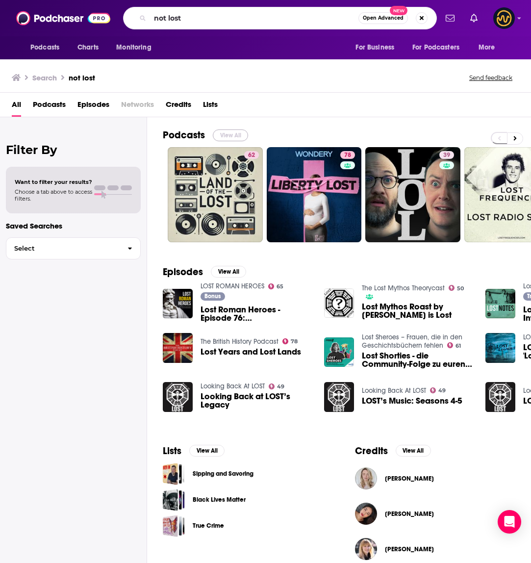
click at [230, 130] on button "View All" at bounding box center [230, 136] width 35 height 12
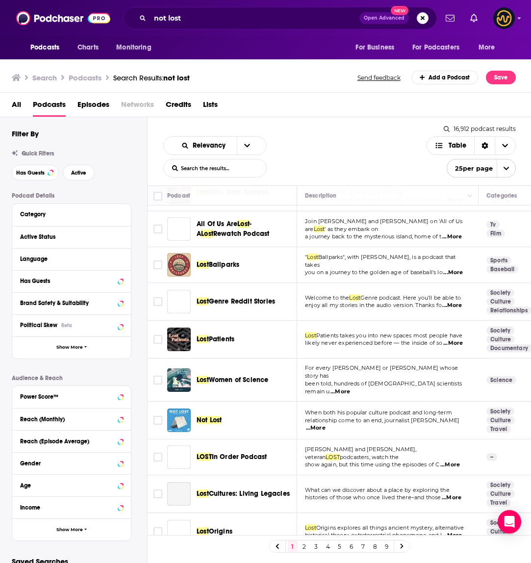
scroll to position [258, 0]
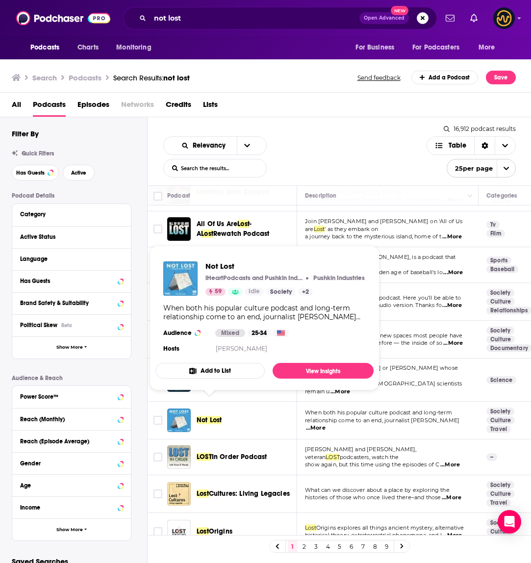
click at [214, 416] on span "Not Lost" at bounding box center [209, 420] width 25 height 8
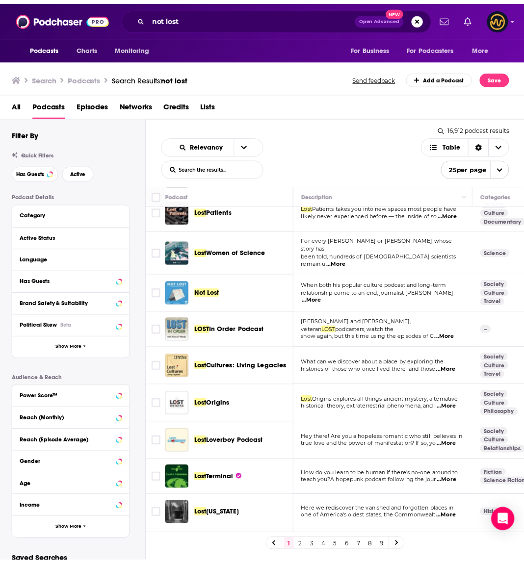
scroll to position [386, 0]
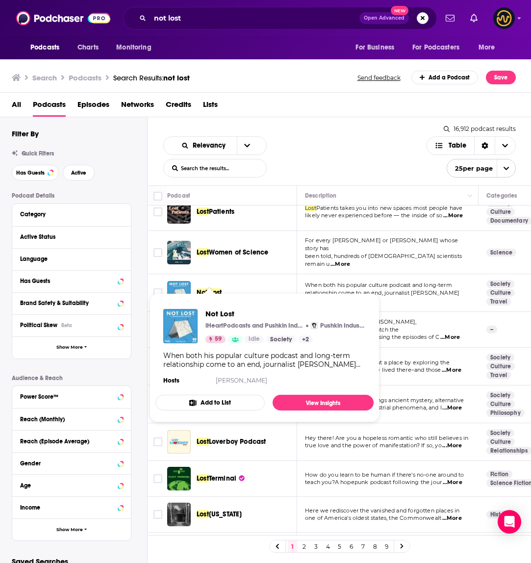
click at [209, 289] on span "Not Lost" at bounding box center [209, 293] width 25 height 8
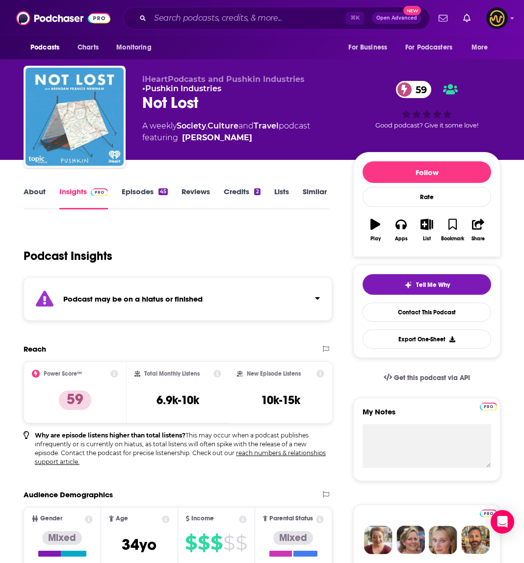
click at [287, 304] on div "Podcast may be on a hiatus or finished" at bounding box center [178, 299] width 309 height 44
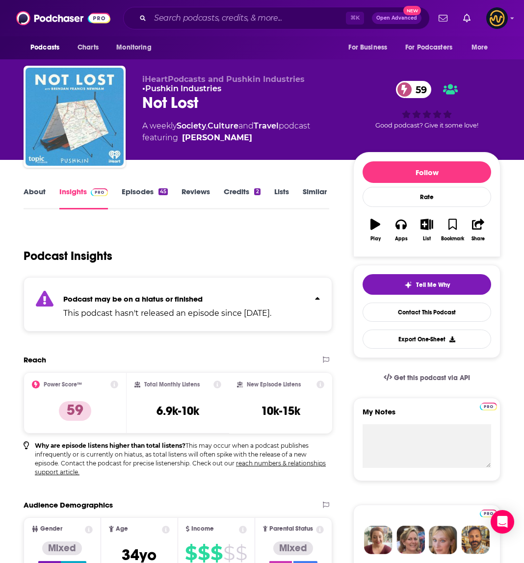
click at [271, 297] on p "Podcast may be on a hiatus or finished" at bounding box center [167, 298] width 208 height 9
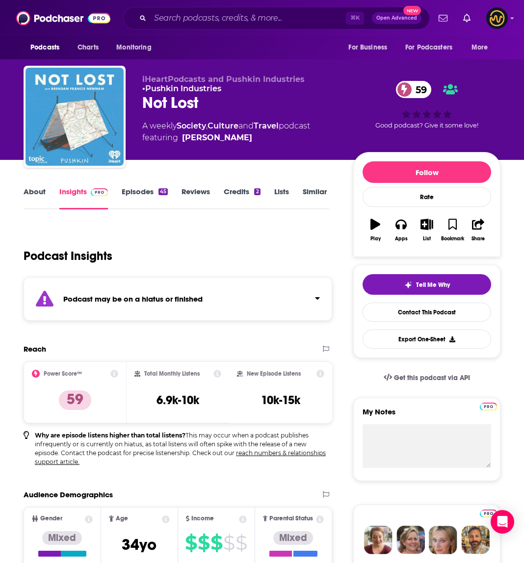
click at [143, 187] on link "Episodes 45" at bounding box center [145, 198] width 46 height 23
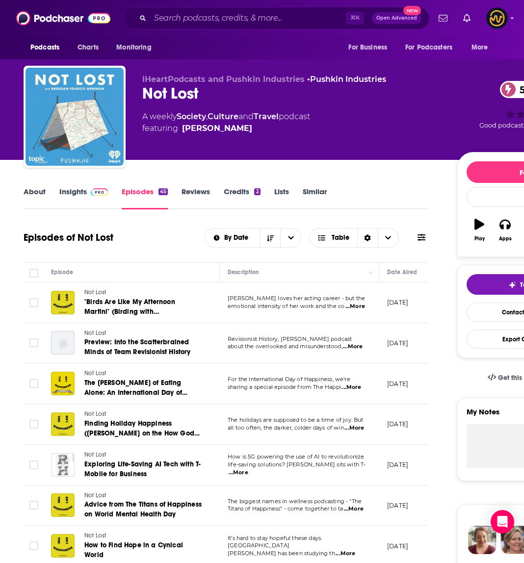
click at [77, 192] on link "Insights" at bounding box center [83, 198] width 49 height 23
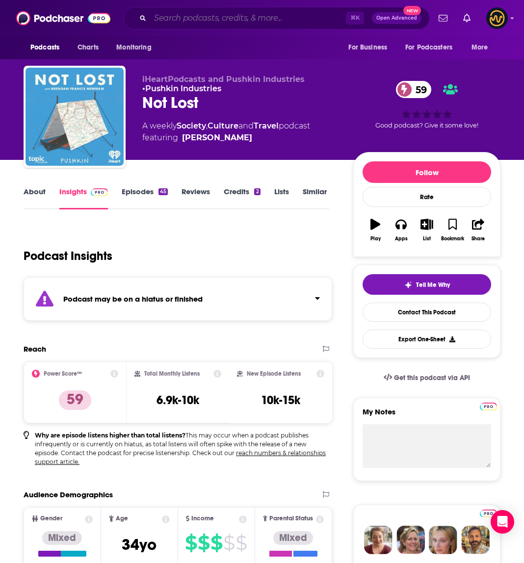
click at [217, 19] on input "Search podcasts, credits, & more..." at bounding box center [248, 18] width 196 height 16
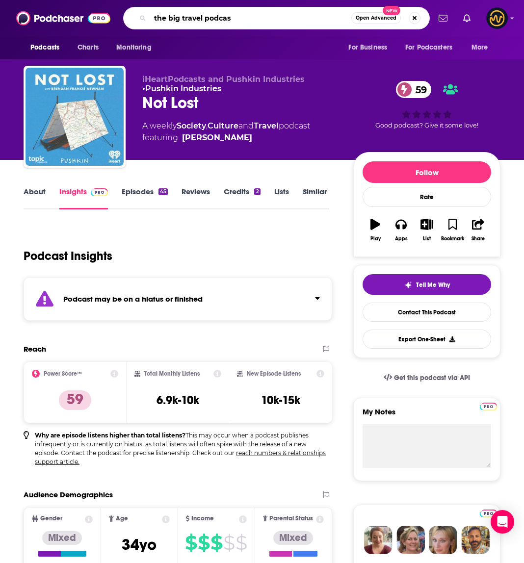
type input "the big travel podcast"
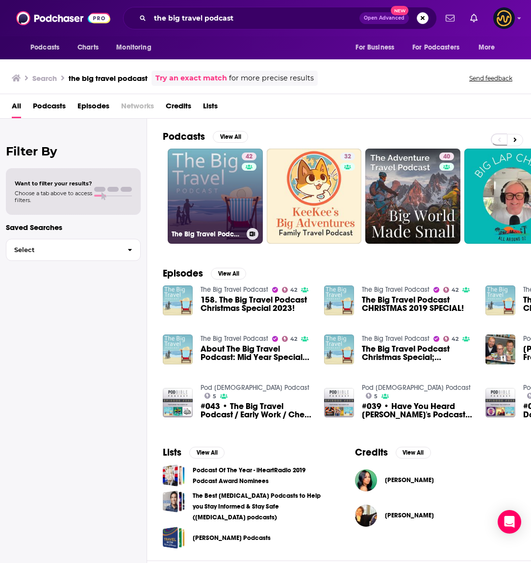
click at [212, 209] on link "42 The Big Travel Podcast" at bounding box center [215, 196] width 95 height 95
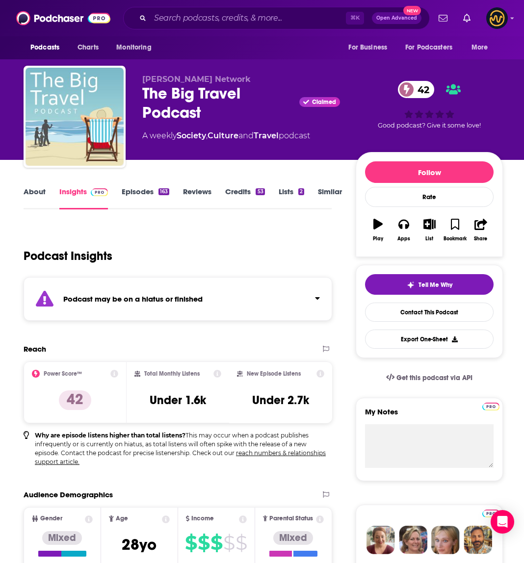
click at [135, 314] on div "Podcast may be on a hiatus or finished" at bounding box center [178, 299] width 309 height 44
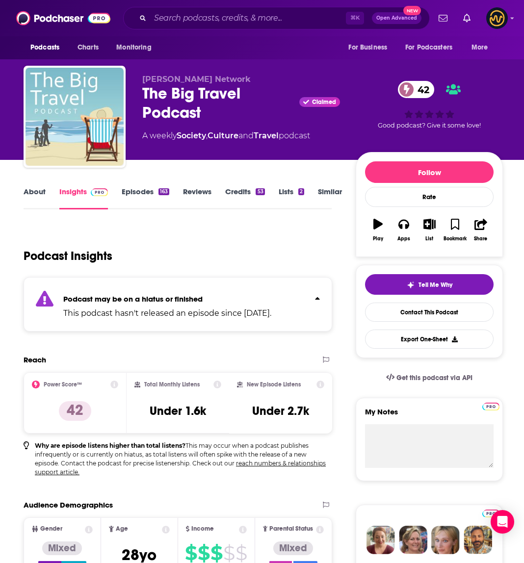
click at [135, 314] on p "This podcast hasn't released an episode since Jun 14th, 2024." at bounding box center [167, 314] width 208 height 12
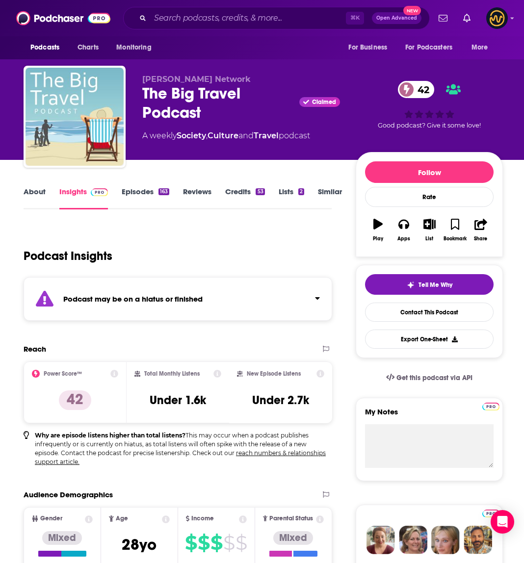
click at [33, 196] on link "About" at bounding box center [35, 198] width 22 height 23
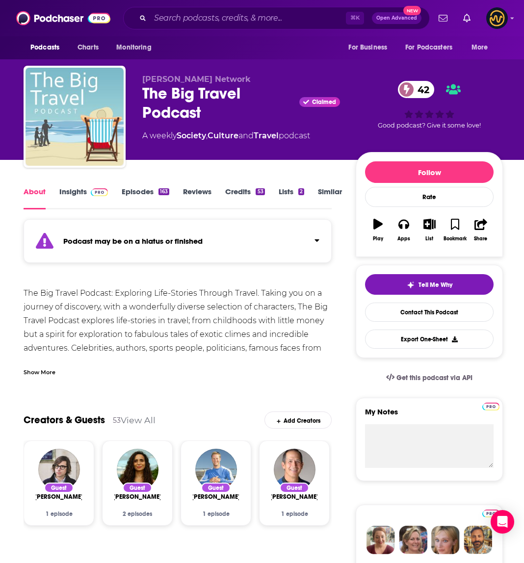
click at [150, 191] on link "Episodes 163" at bounding box center [146, 198] width 48 height 23
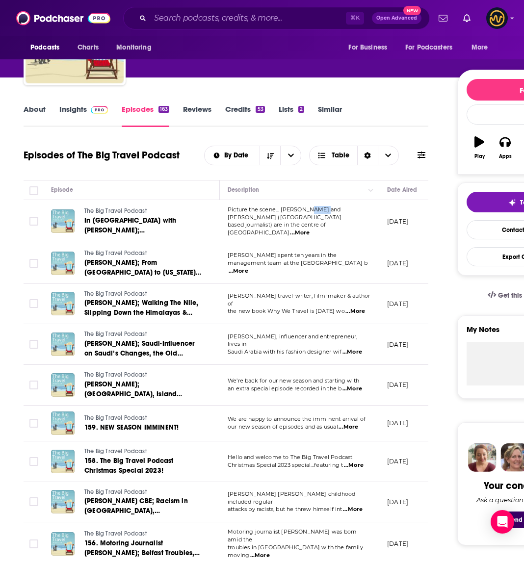
scroll to position [81, 0]
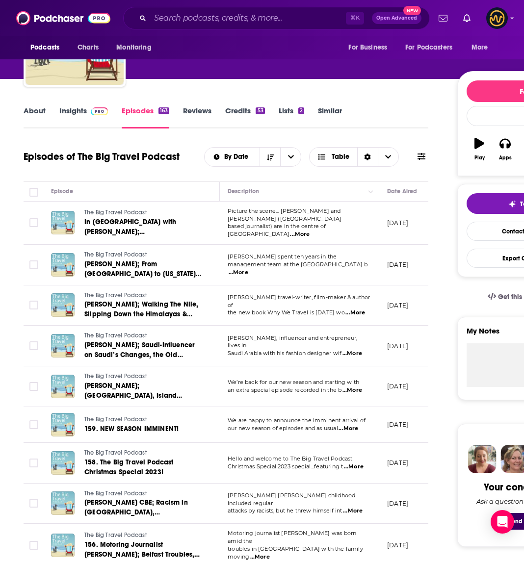
click at [358, 428] on span "...More" at bounding box center [349, 429] width 20 height 8
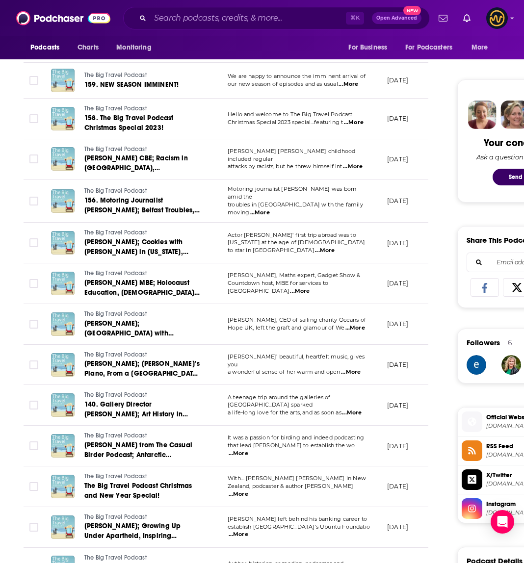
scroll to position [0, 0]
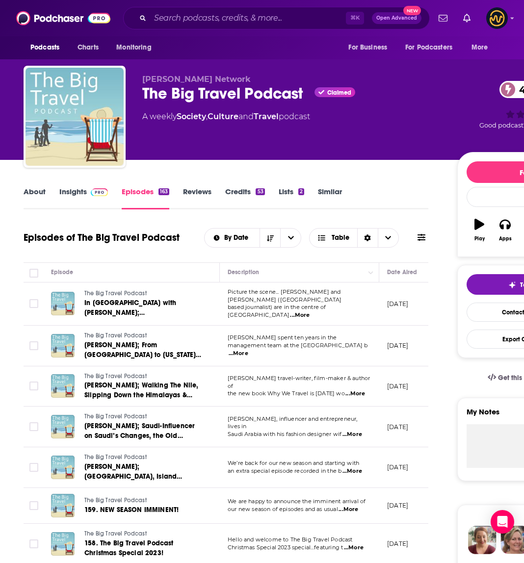
click at [92, 189] on img at bounding box center [99, 192] width 17 height 8
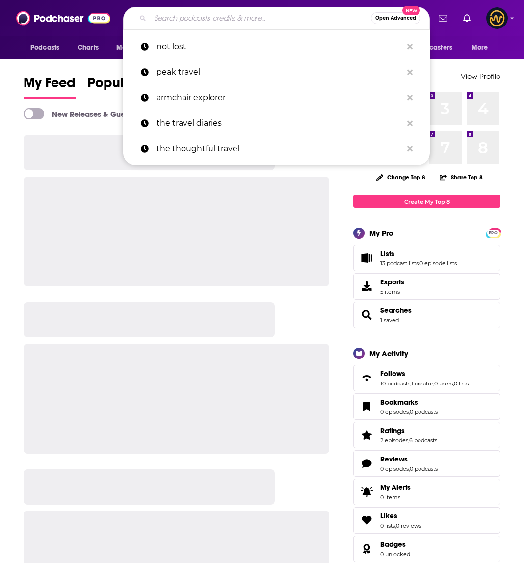
click at [263, 10] on input "Search podcasts, credits, & more..." at bounding box center [260, 18] width 221 height 16
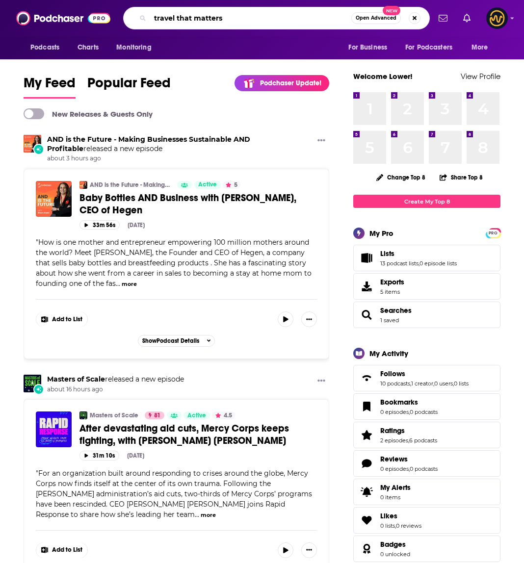
type input "travel that matters"
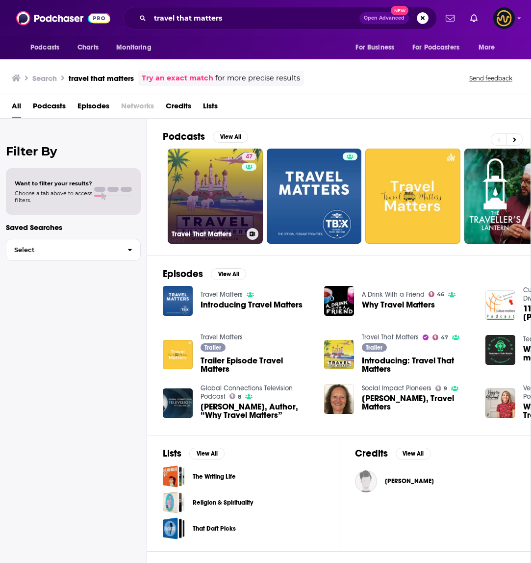
click at [226, 198] on link "47 Travel That Matters" at bounding box center [215, 196] width 95 height 95
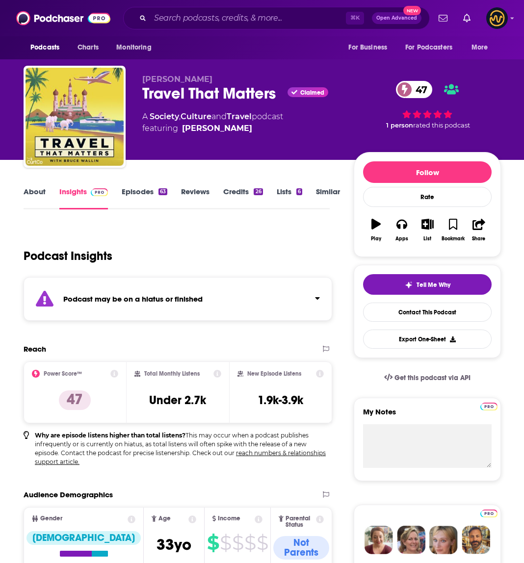
click at [234, 305] on div "Podcast may be on a hiatus or finished" at bounding box center [178, 299] width 309 height 44
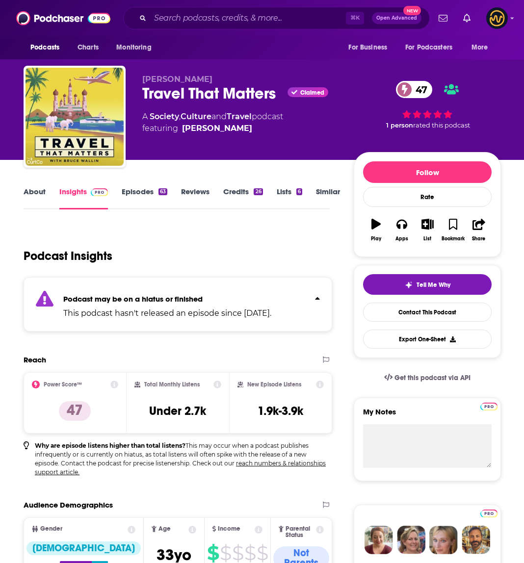
click at [236, 298] on p "Podcast may be on a hiatus or finished" at bounding box center [167, 298] width 208 height 9
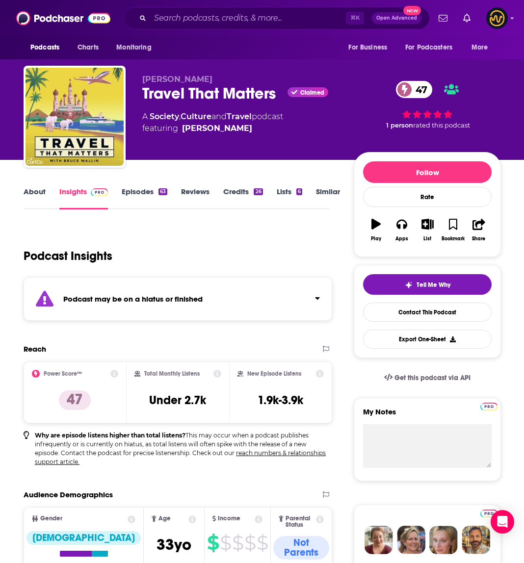
click at [40, 193] on link "About" at bounding box center [35, 198] width 22 height 23
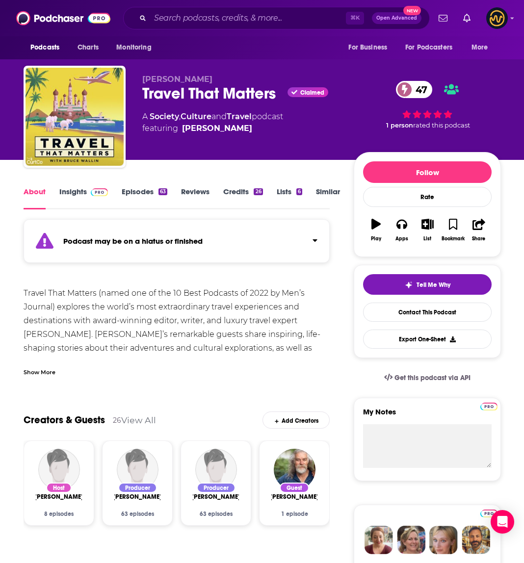
click at [37, 372] on div "Show More" at bounding box center [40, 371] width 32 height 9
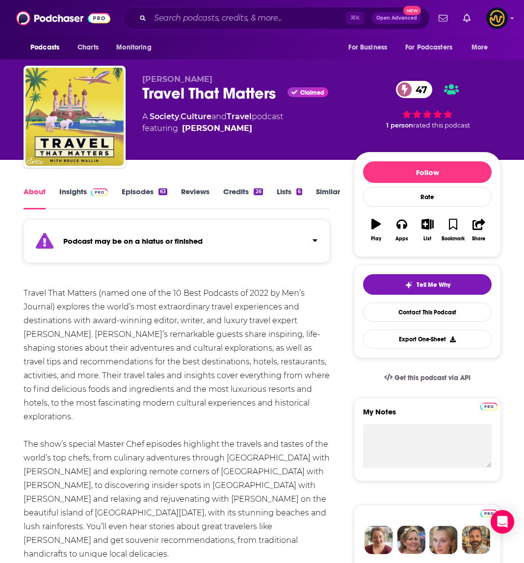
click at [83, 195] on link "Insights" at bounding box center [83, 198] width 49 height 23
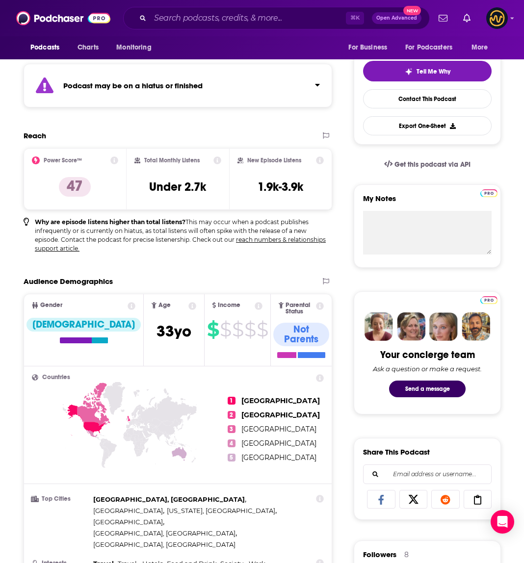
scroll to position [425, 0]
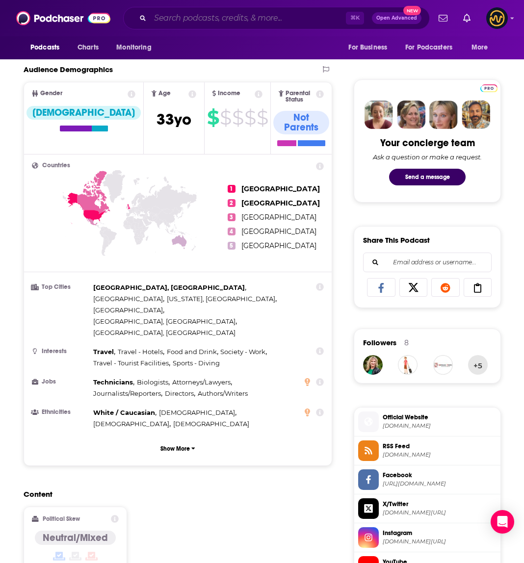
click at [227, 21] on input "Search podcasts, credits, & more..." at bounding box center [248, 18] width 196 height 16
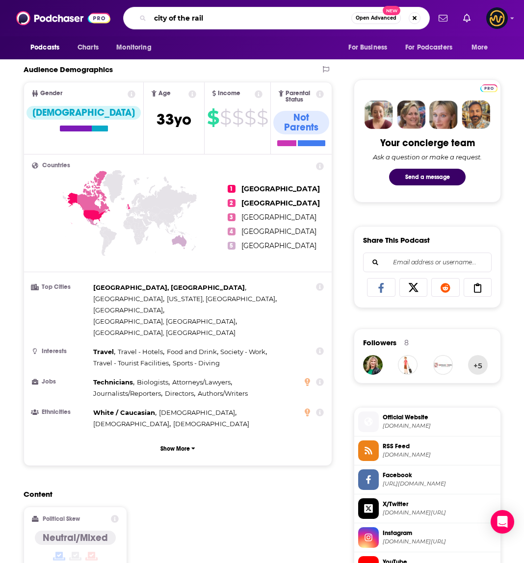
type input "city of the rails"
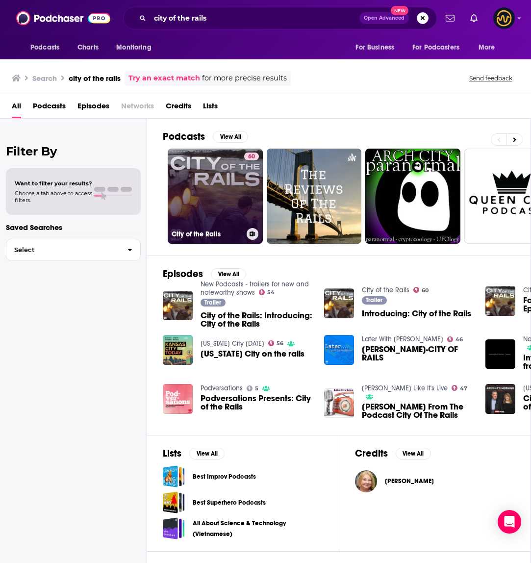
click at [205, 201] on link "60 City of the Rails" at bounding box center [215, 196] width 95 height 95
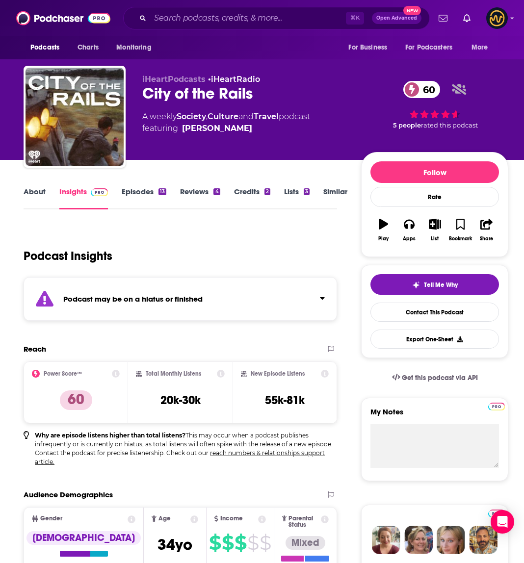
click at [288, 312] on div "Podcast may be on a hiatus or finished" at bounding box center [181, 299] width 314 height 44
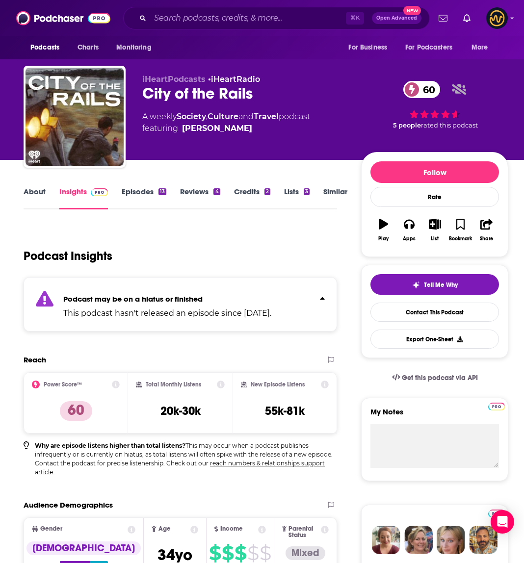
click at [271, 296] on p "Podcast may be on a hiatus or finished" at bounding box center [167, 298] width 208 height 9
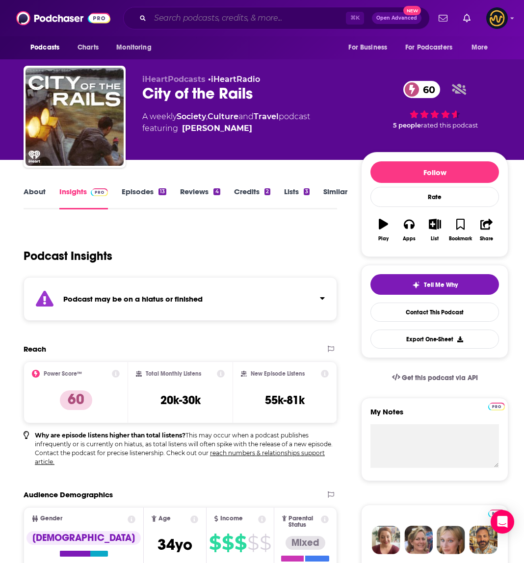
click at [228, 23] on input "Search podcasts, credits, & more..." at bounding box center [248, 18] width 196 height 16
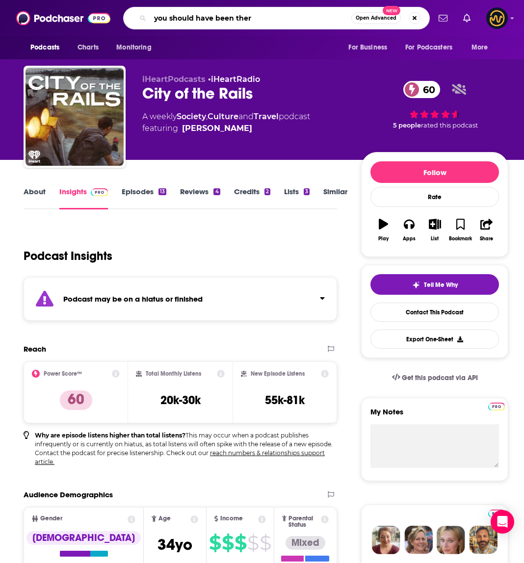
type input "you should have been there"
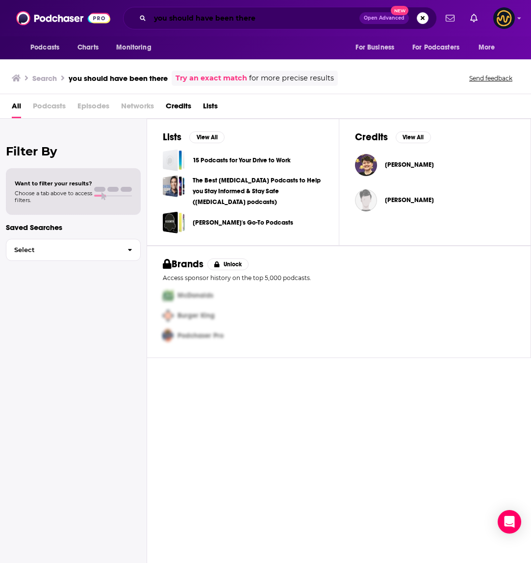
click at [264, 19] on input "you should have been there" at bounding box center [255, 18] width 210 height 16
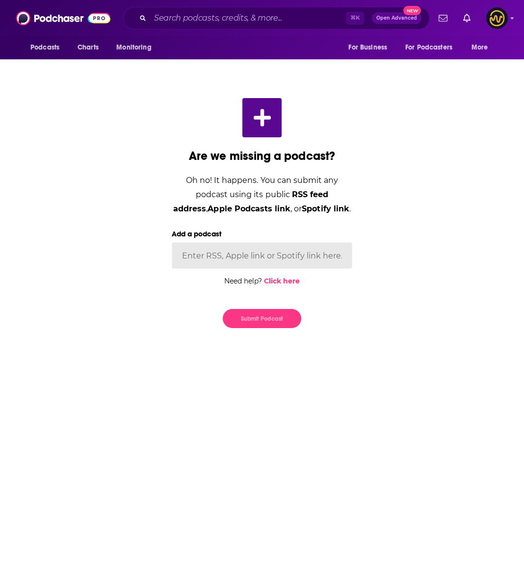
click at [254, 258] on input "Add a podcast" at bounding box center [262, 255] width 181 height 26
paste input "[URL][DOMAIN_NAME]"
type input "[URL][DOMAIN_NAME]"
click at [277, 320] on button "Submit Podcast" at bounding box center [262, 318] width 79 height 19
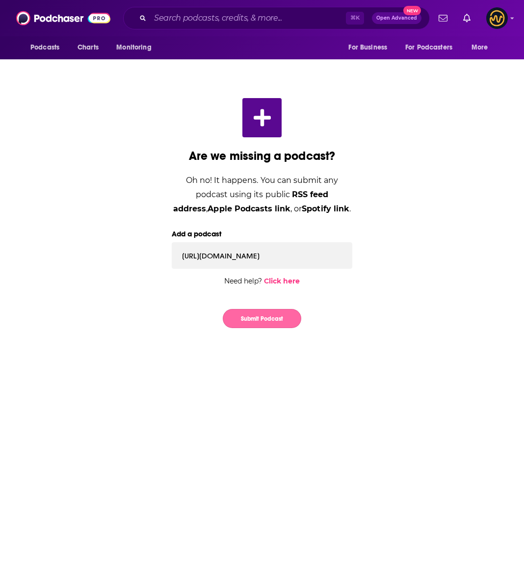
scroll to position [0, 0]
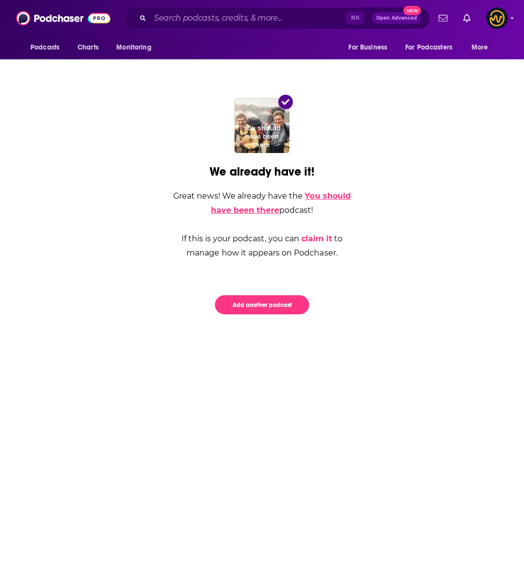
click at [318, 197] on link "You should have been there" at bounding box center [281, 203] width 140 height 24
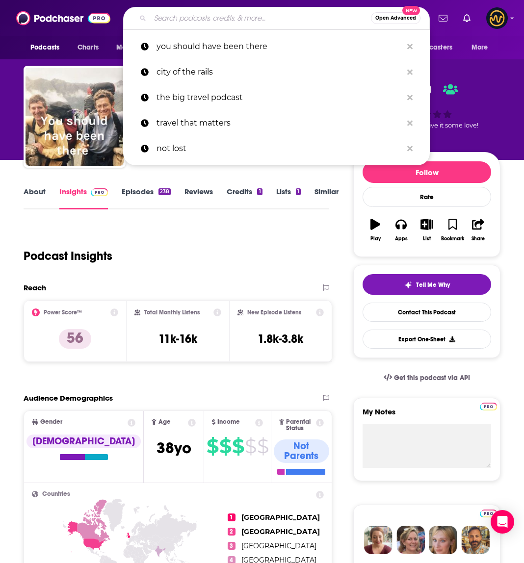
click at [222, 15] on input "Search podcasts, credits, & more..." at bounding box center [260, 18] width 221 height 16
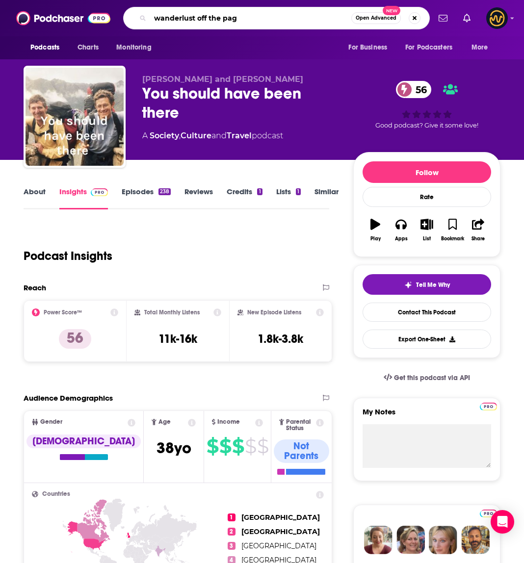
type input "wanderlust off the page"
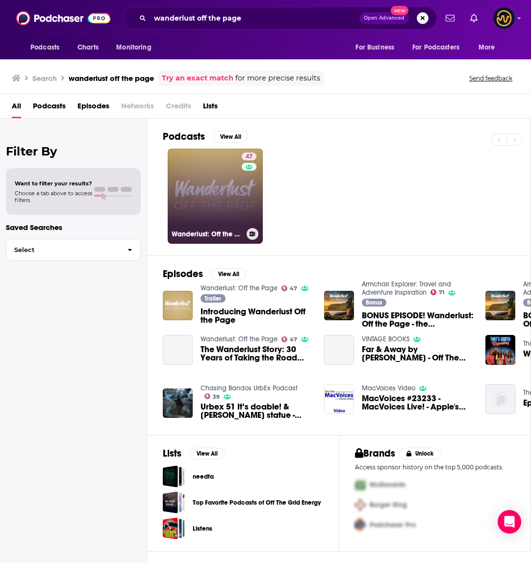
click at [226, 193] on link "47 Wanderlust: Off the Page" at bounding box center [215, 196] width 95 height 95
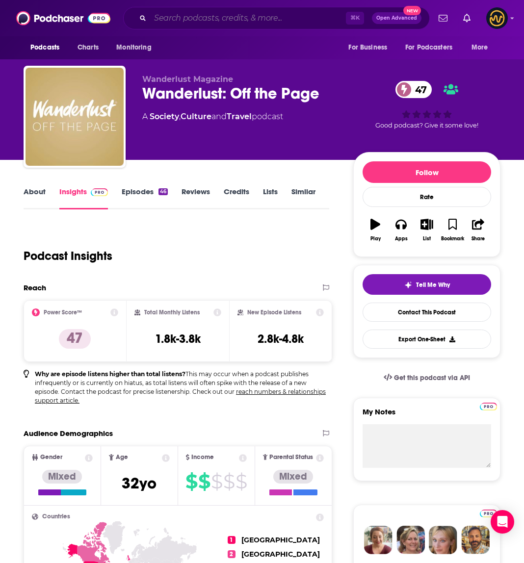
click at [251, 20] on input "Search podcasts, credits, & more..." at bounding box center [248, 18] width 196 height 16
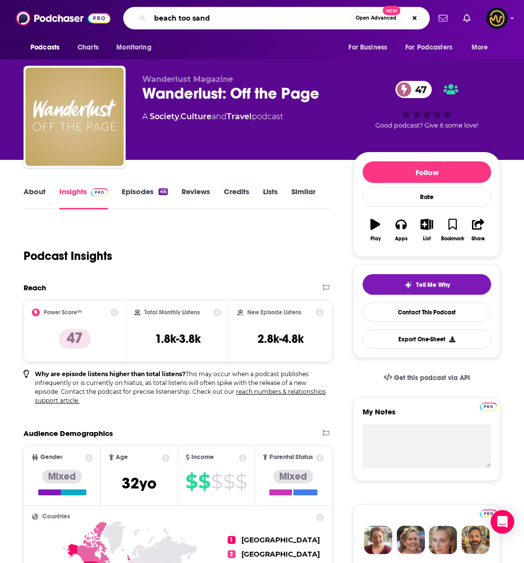
type input "beach too sandy"
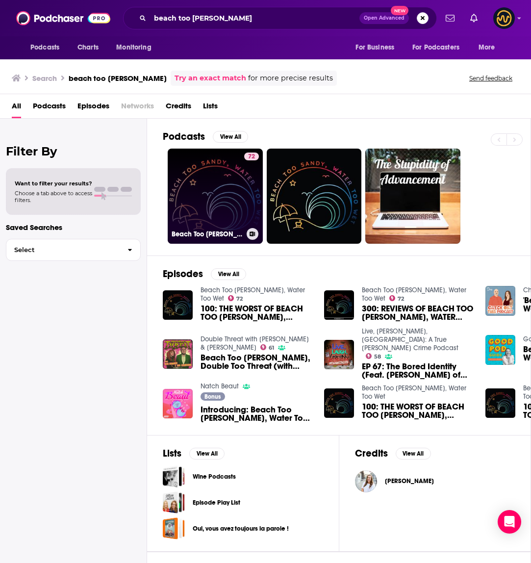
click at [184, 177] on link "72 Beach Too Sandy, Water Too Wet" at bounding box center [215, 196] width 95 height 95
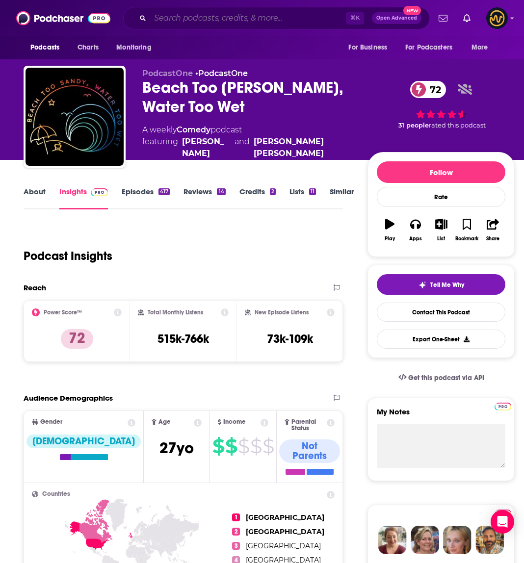
click at [234, 16] on input "Search podcasts, credits, & more..." at bounding box center [248, 18] width 196 height 16
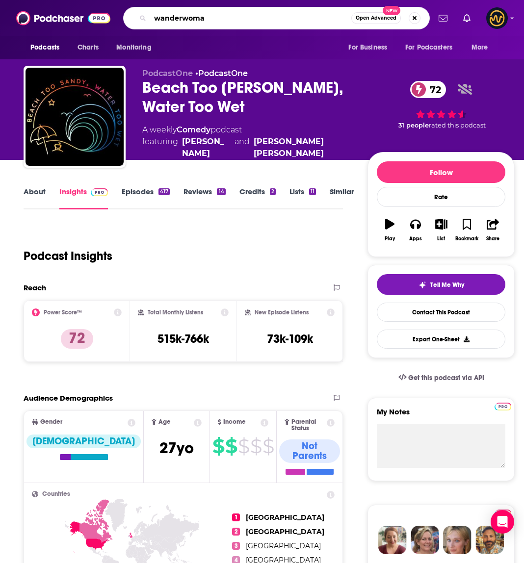
type input "wanderwoman"
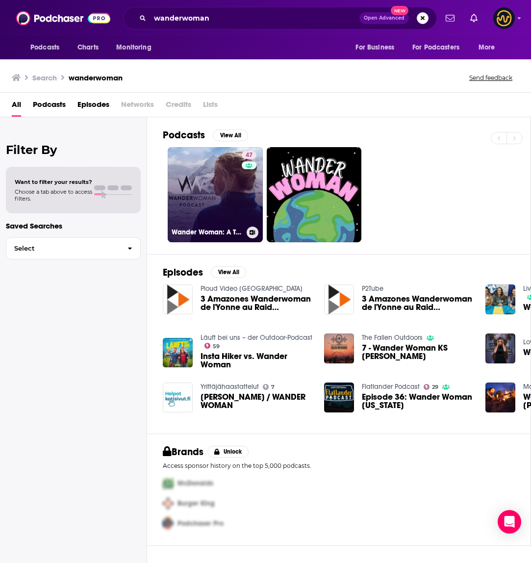
click at [190, 188] on link "47 Wander Woman: A Travel Podcast" at bounding box center [215, 194] width 95 height 95
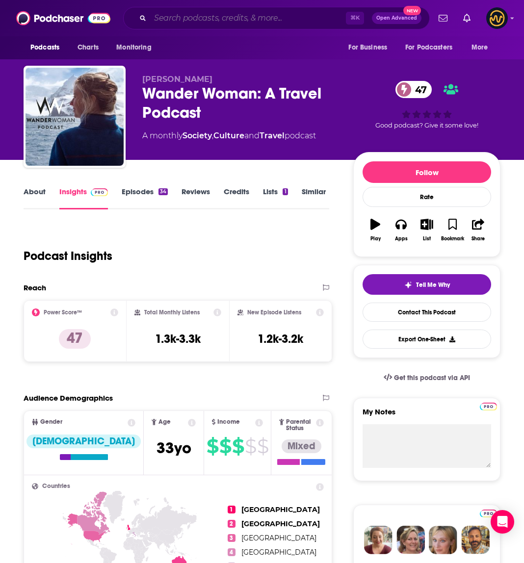
click at [278, 18] on input "Search podcasts, credits, & more..." at bounding box center [248, 18] width 196 height 16
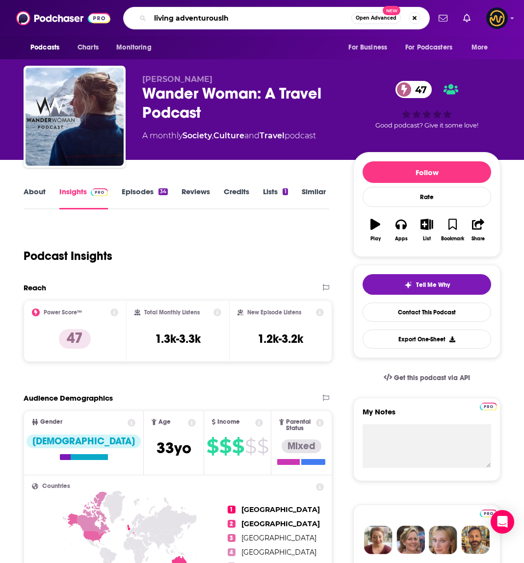
type input "living adventurouslhy"
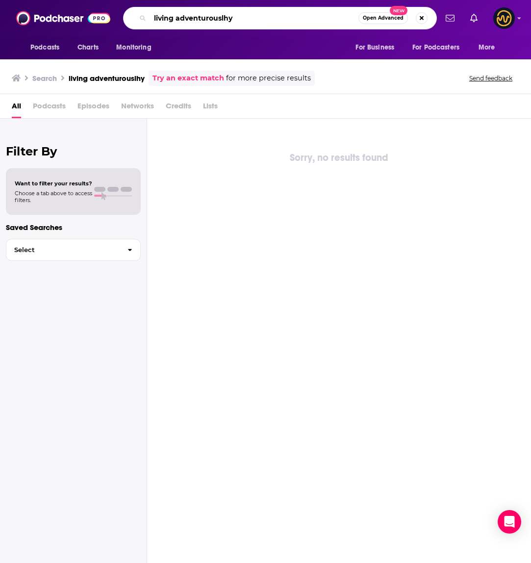
click at [227, 18] on input "living adventurouslhy" at bounding box center [254, 18] width 209 height 16
type input "living adventurously"
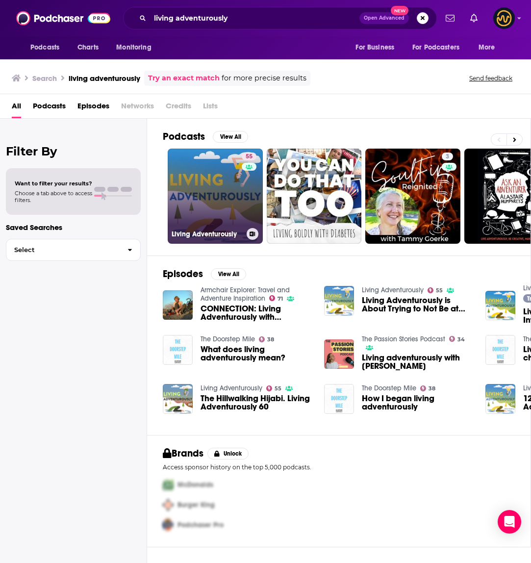
click at [215, 202] on link "55 Living Adventurously" at bounding box center [215, 196] width 95 height 95
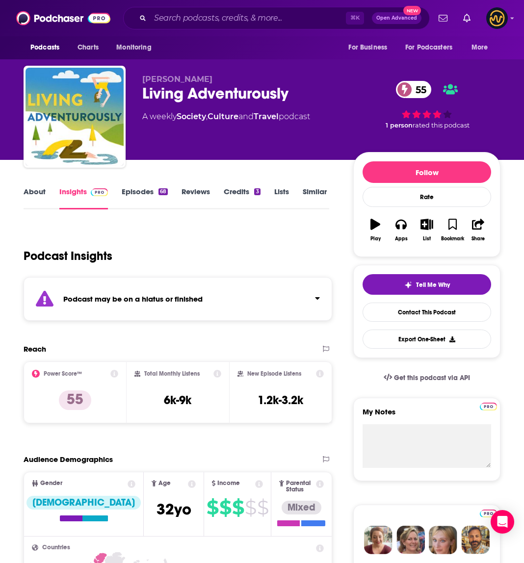
click at [37, 192] on link "About" at bounding box center [35, 198] width 22 height 23
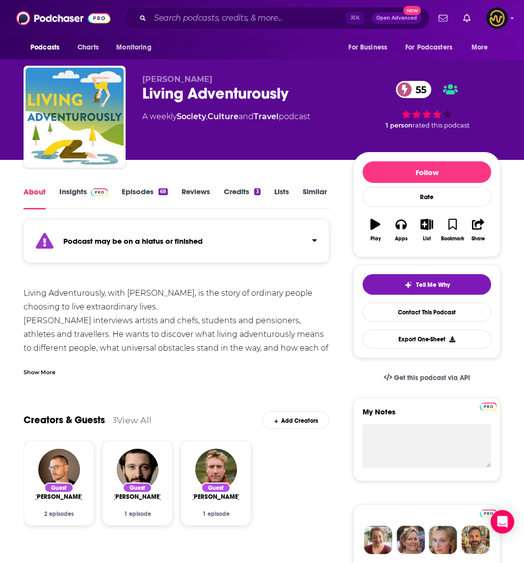
click at [55, 194] on div "About" at bounding box center [42, 198] width 36 height 23
click at [85, 191] on link "Insights" at bounding box center [83, 198] width 49 height 23
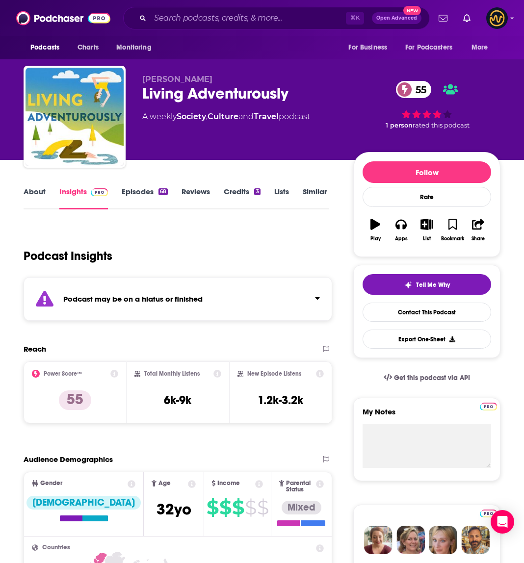
click at [209, 285] on div "Podcast may be on a hiatus or finished" at bounding box center [178, 299] width 309 height 44
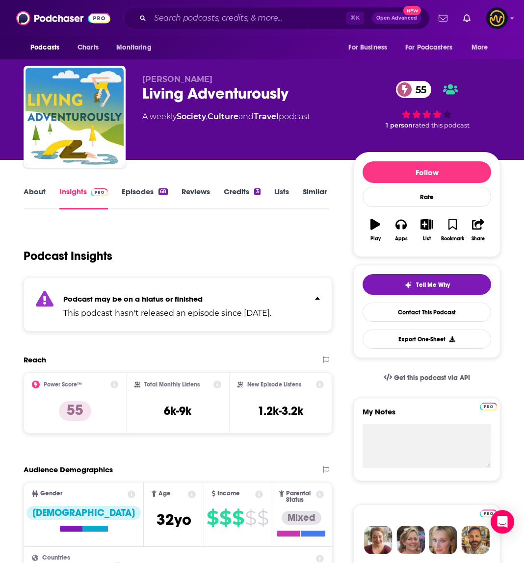
click at [145, 196] on link "Episodes 68" at bounding box center [145, 198] width 46 height 23
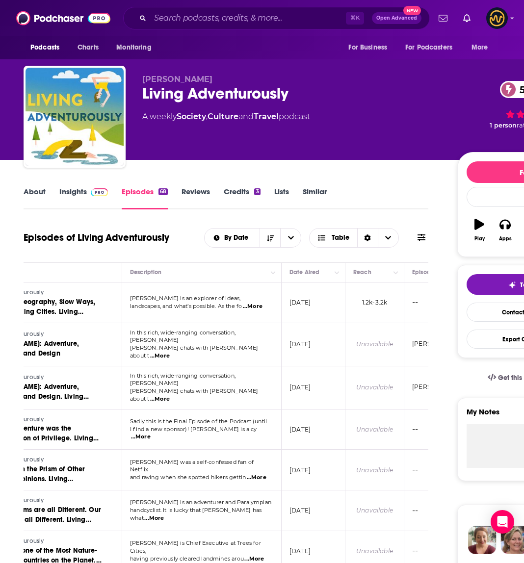
scroll to position [0, 17]
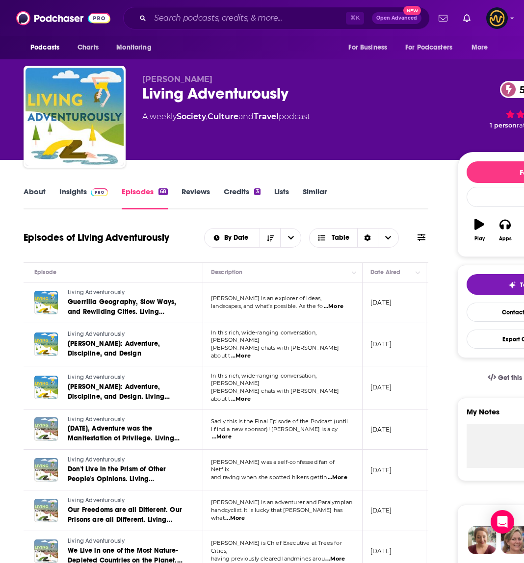
click at [76, 194] on link "Insights" at bounding box center [83, 198] width 49 height 23
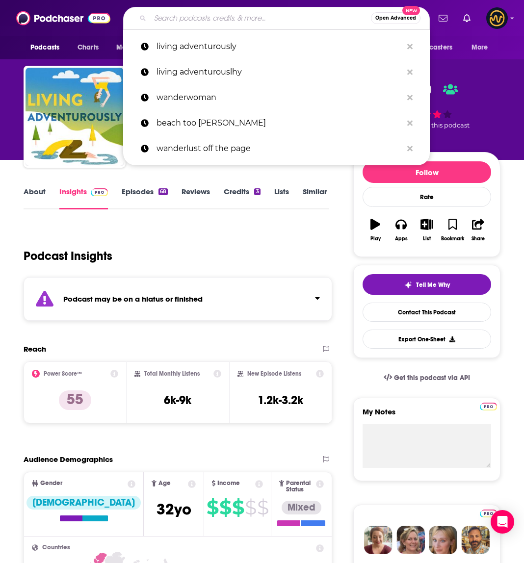
click at [248, 15] on input "Search podcasts, credits, & more..." at bounding box center [260, 18] width 221 height 16
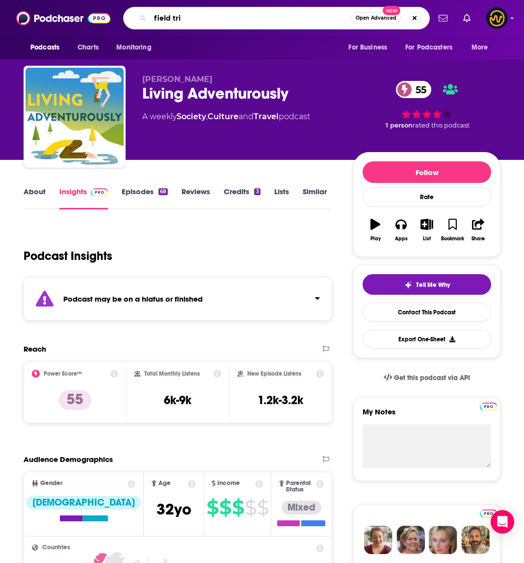
type input "field trip"
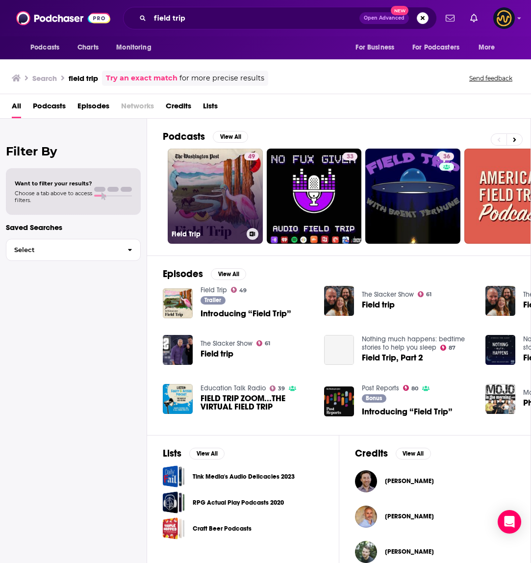
click at [187, 186] on link "49 Field Trip" at bounding box center [215, 196] width 95 height 95
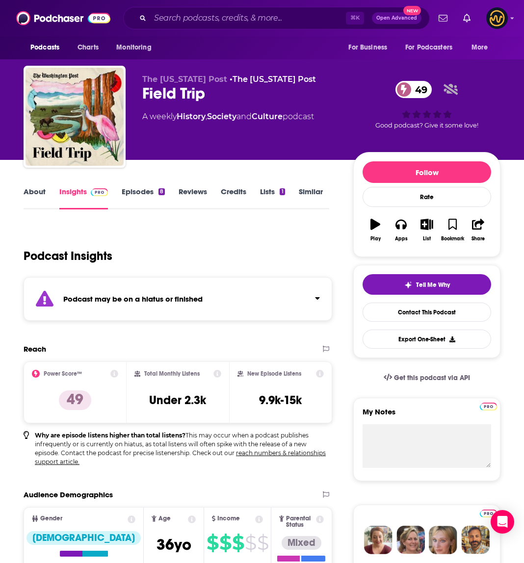
click at [135, 191] on link "Episodes 8" at bounding box center [143, 198] width 43 height 23
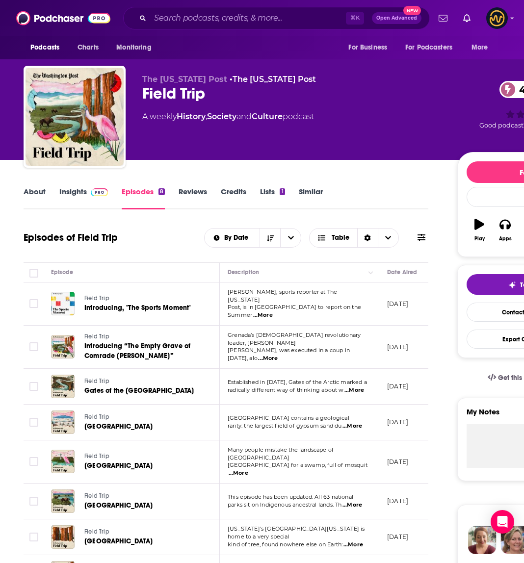
click at [41, 196] on link "About" at bounding box center [35, 198] width 22 height 23
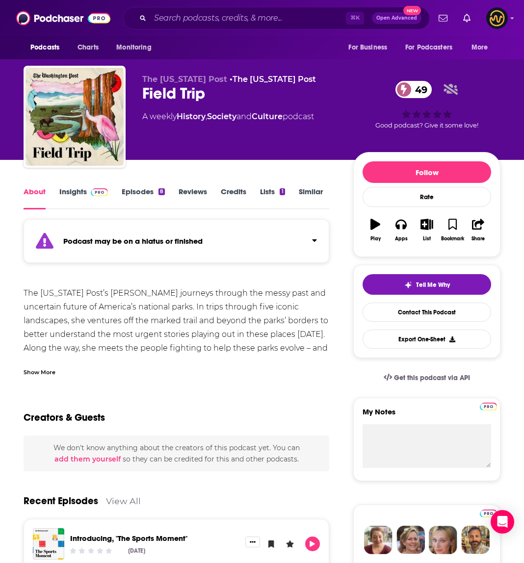
click at [39, 372] on div "Show More" at bounding box center [40, 371] width 32 height 9
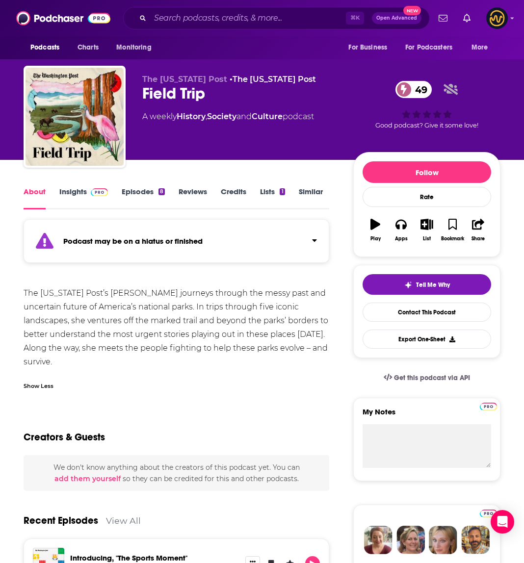
click at [85, 193] on link "Insights" at bounding box center [83, 198] width 49 height 23
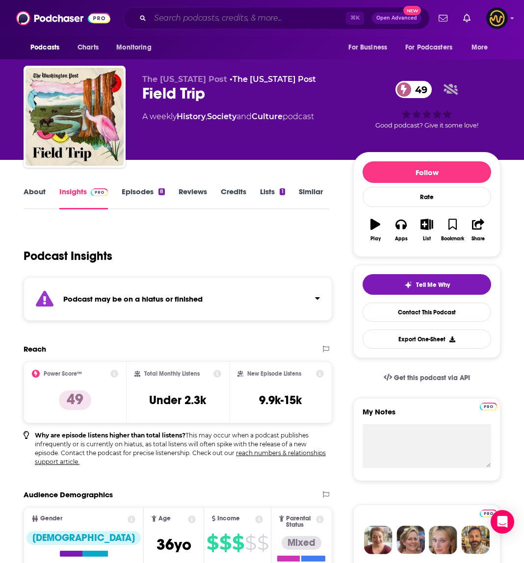
click at [201, 16] on input "Search podcasts, credits, & more..." at bounding box center [248, 18] width 196 height 16
drag, startPoint x: 237, startPoint y: 269, endPoint x: 173, endPoint y: 248, distance: 68.0
click at [237, 268] on div "Podcast Insights" at bounding box center [173, 250] width 298 height 50
click at [144, 200] on link "Episodes 8" at bounding box center [143, 198] width 43 height 23
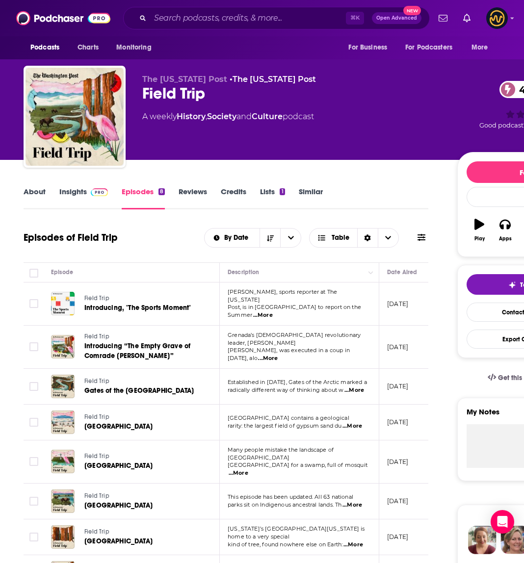
click at [216, 48] on div "Podcasts Charts Monitoring For Business For Podcasters More" at bounding box center [262, 47] width 524 height 23
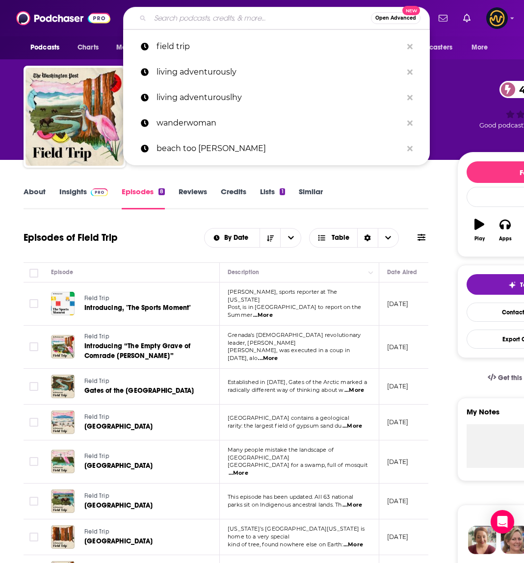
click at [220, 20] on input "Search podcasts, credits, & more..." at bounding box center [260, 18] width 221 height 16
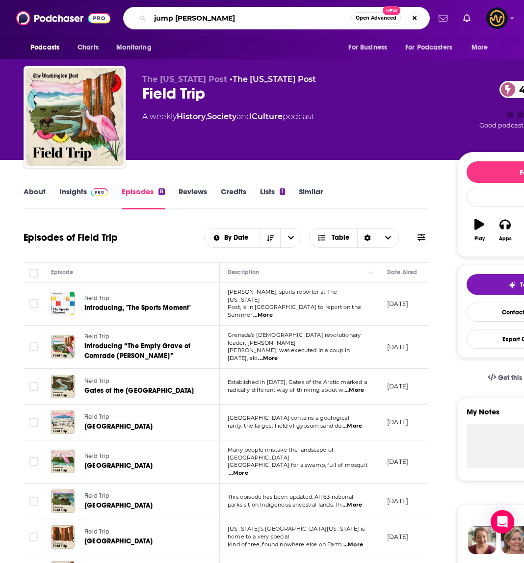
type input "jump jackie"
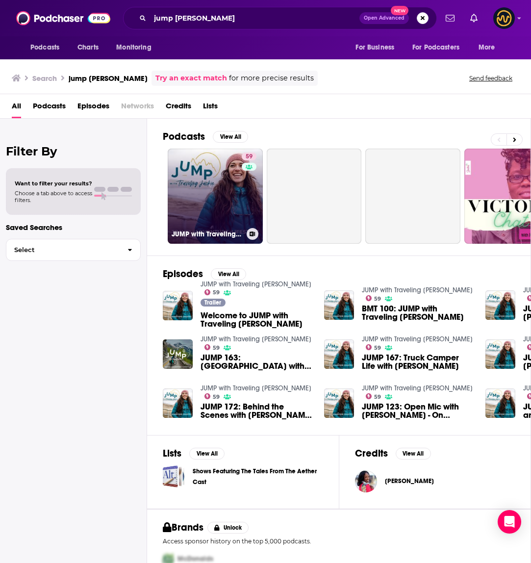
click at [209, 193] on link "59 JUMP with Traveling Jackie" at bounding box center [215, 196] width 95 height 95
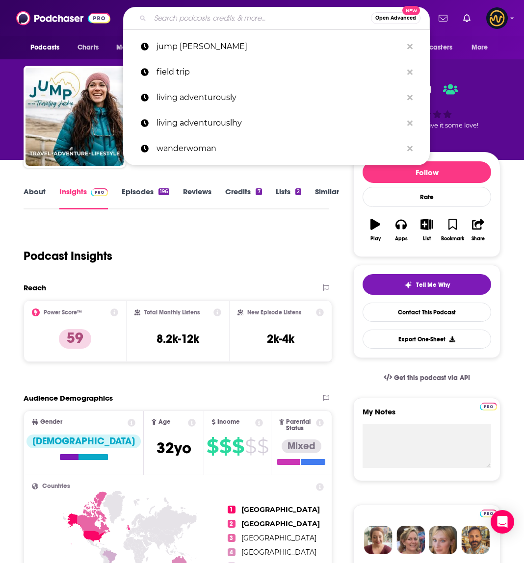
click at [236, 20] on input "Search podcasts, credits, & more..." at bounding box center [260, 18] width 221 height 16
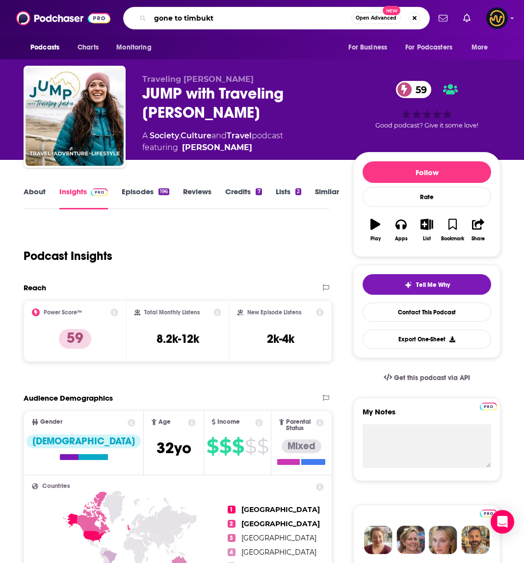
type input "gone to timbuktu"
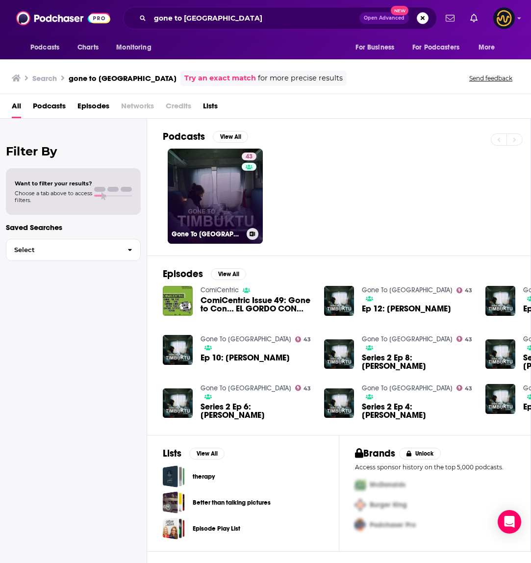
click at [217, 180] on link "43 Gone To Timbuktu" at bounding box center [215, 196] width 95 height 95
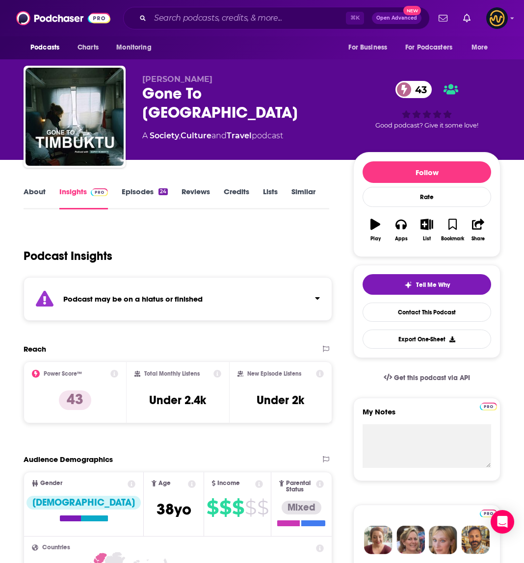
click at [260, 300] on div "Podcast may be on a hiatus or finished" at bounding box center [178, 299] width 309 height 44
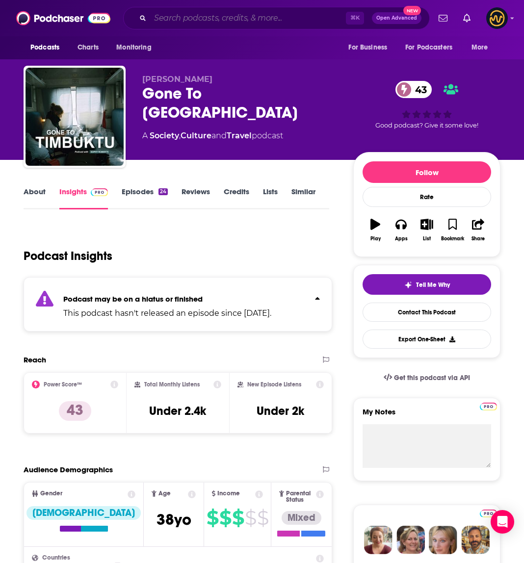
click at [194, 19] on input "Search podcasts, credits, & more..." at bounding box center [248, 18] width 196 height 16
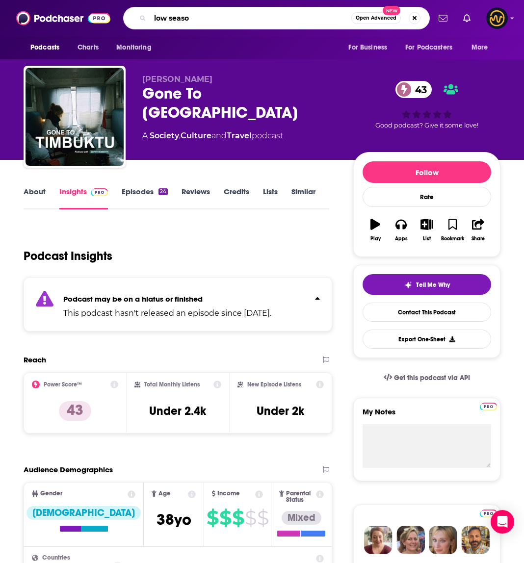
type input "low season"
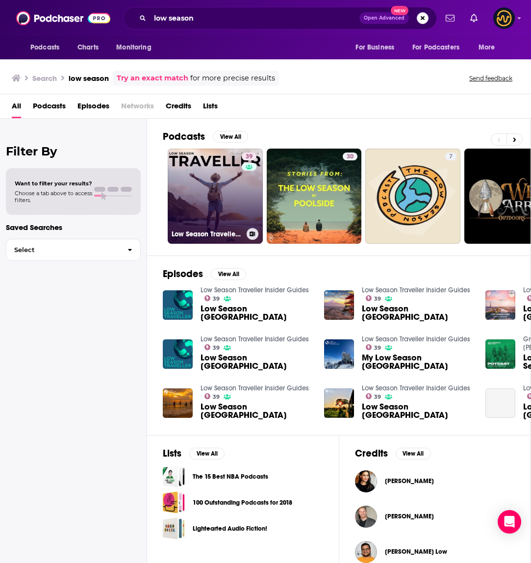
click at [226, 193] on link "39 Low Season Traveller Insider Guides" at bounding box center [215, 196] width 95 height 95
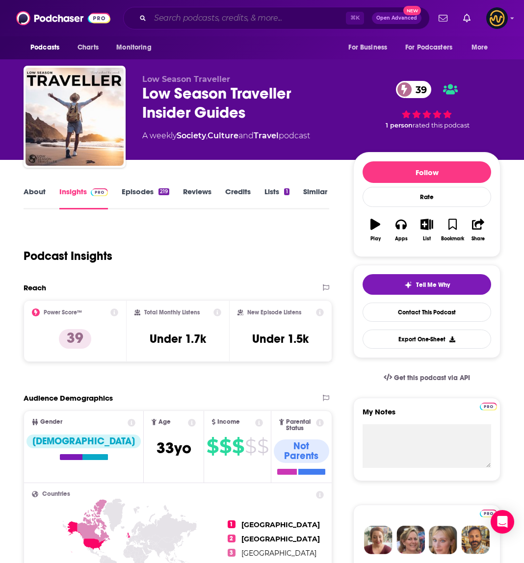
click at [233, 20] on input "Search podcasts, credits, & more..." at bounding box center [248, 18] width 196 height 16
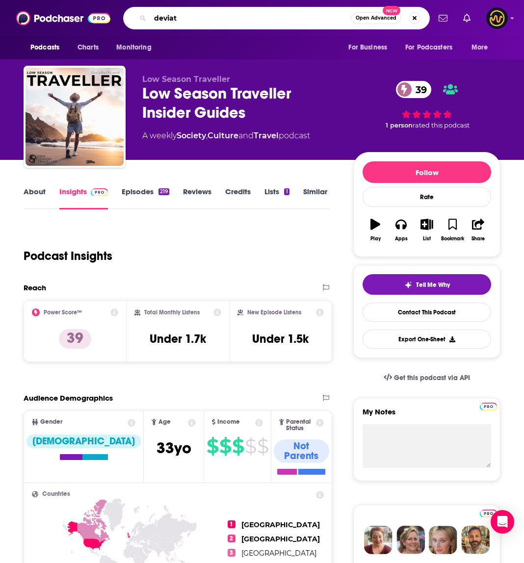
type input "deviate"
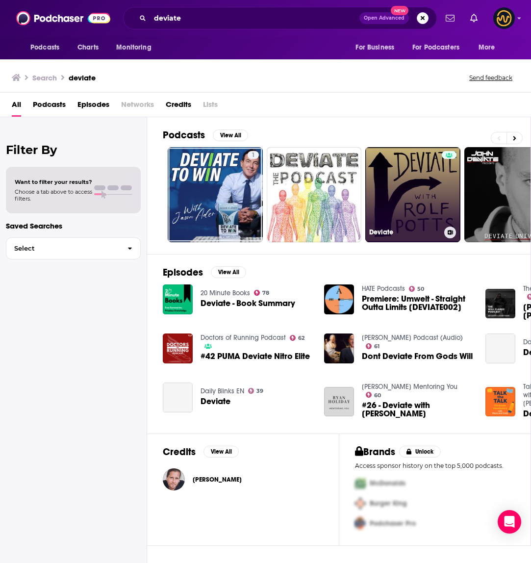
click at [429, 191] on link "Deviate" at bounding box center [413, 194] width 95 height 95
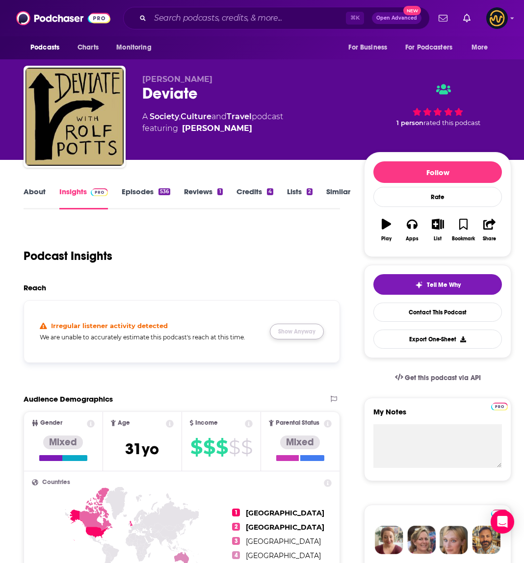
click at [312, 329] on button "Show Anyway" at bounding box center [297, 332] width 54 height 16
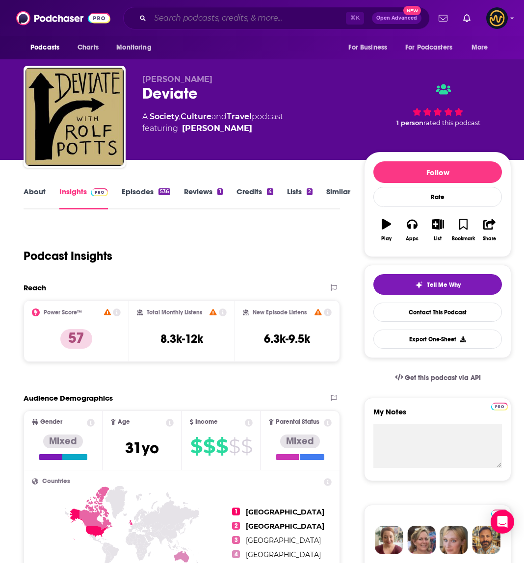
click at [235, 18] on input "Search podcasts, credits, & more..." at bounding box center [248, 18] width 196 height 16
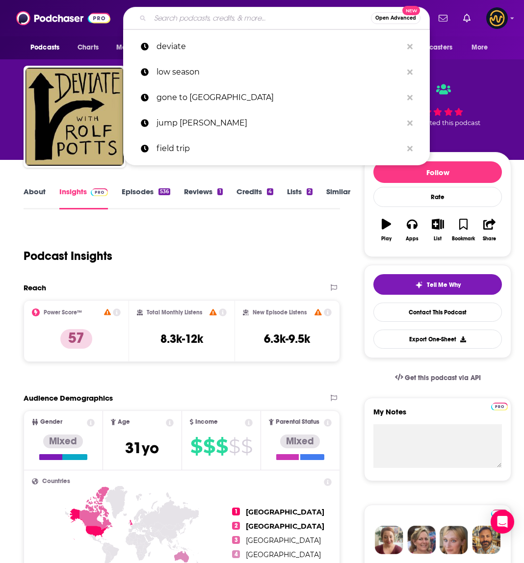
click at [235, 18] on input "Search podcasts, credits, & more..." at bounding box center [260, 18] width 221 height 16
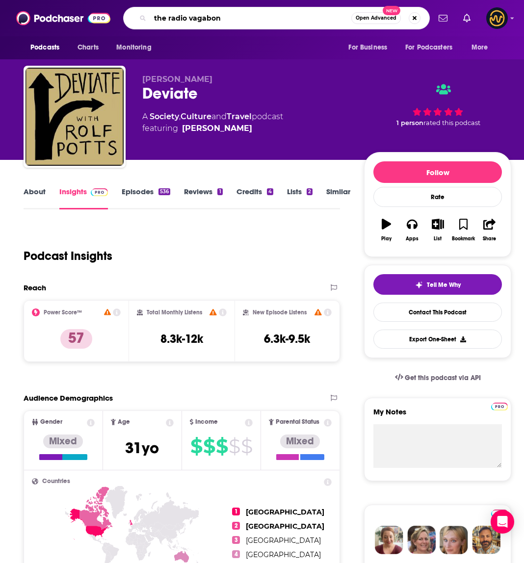
type input "the radio vagabond"
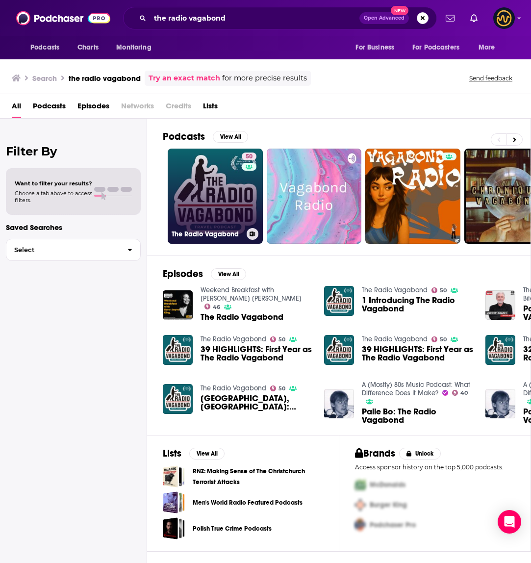
click at [218, 201] on link "50 The Radio Vagabond" at bounding box center [215, 196] width 95 height 95
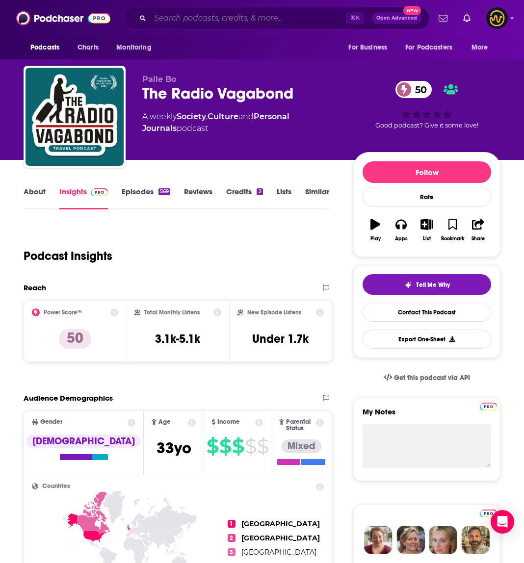
click at [223, 15] on input "Search podcasts, credits, & more..." at bounding box center [248, 18] width 196 height 16
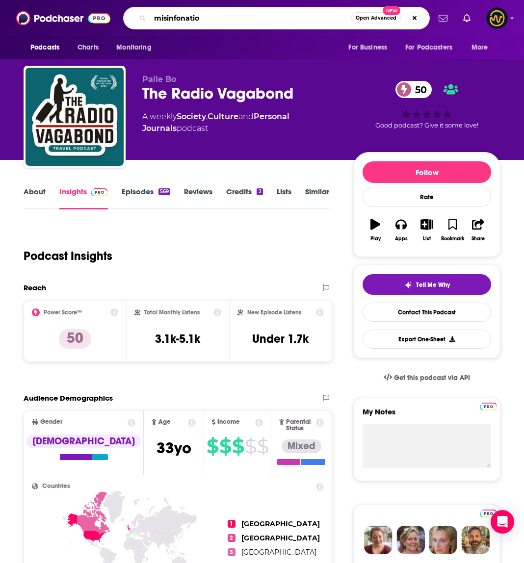
type input "misinfonation"
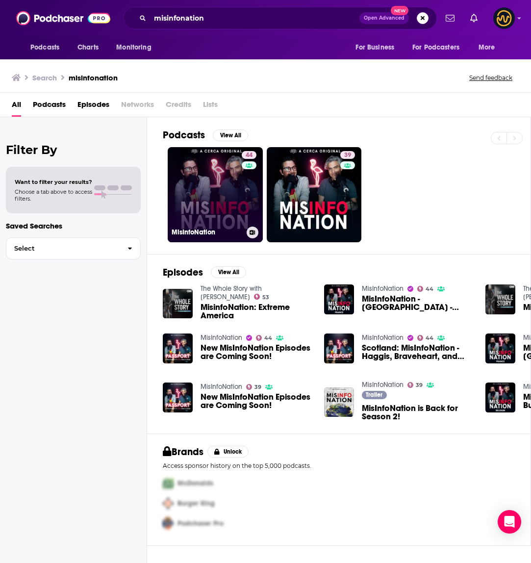
click at [218, 183] on link "44 MisInfoNation" at bounding box center [215, 194] width 95 height 95
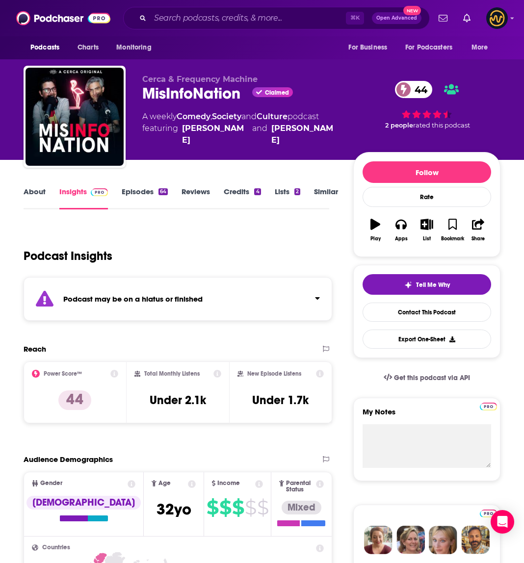
click at [245, 302] on div "Podcast may be on a hiatus or finished" at bounding box center [178, 299] width 309 height 44
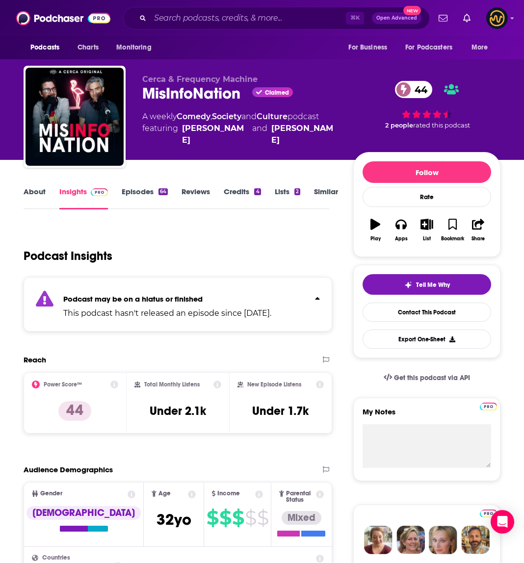
click at [245, 300] on p "Podcast may be on a hiatus or finished" at bounding box center [167, 298] width 208 height 9
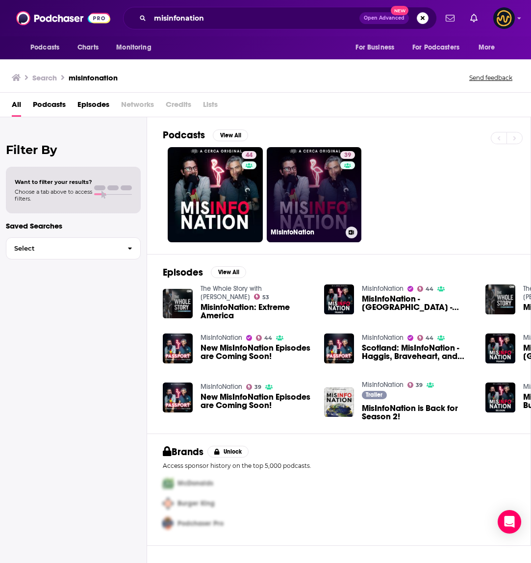
click at [300, 184] on link "39 MisInfoNation" at bounding box center [314, 194] width 95 height 95
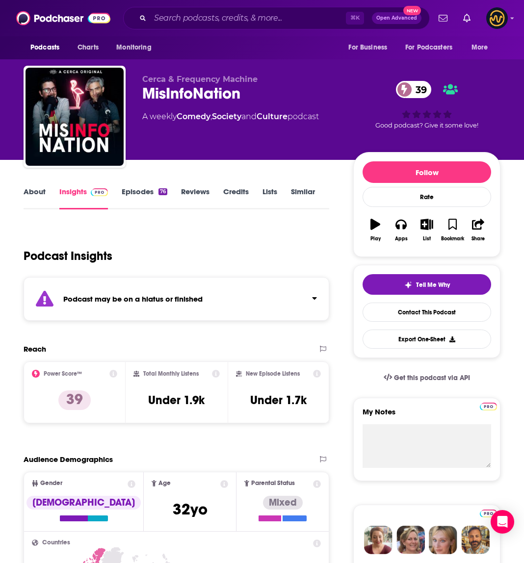
click at [249, 296] on div "Podcast may be on a hiatus or finished" at bounding box center [177, 299] width 306 height 44
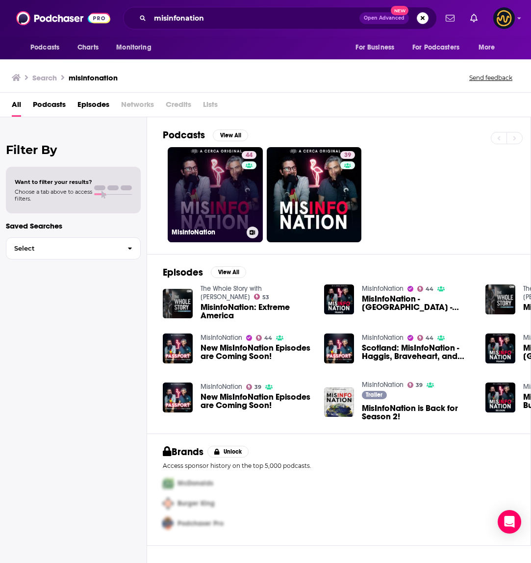
click at [228, 221] on link "44 MisInfoNation" at bounding box center [215, 194] width 95 height 95
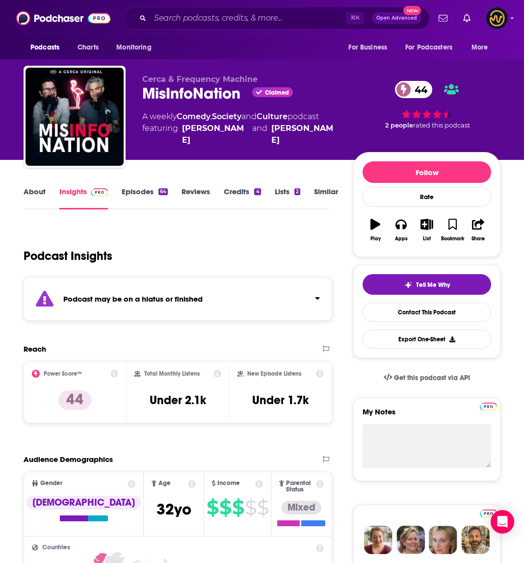
click at [300, 294] on div "Podcast may be on a hiatus or finished" at bounding box center [178, 299] width 309 height 44
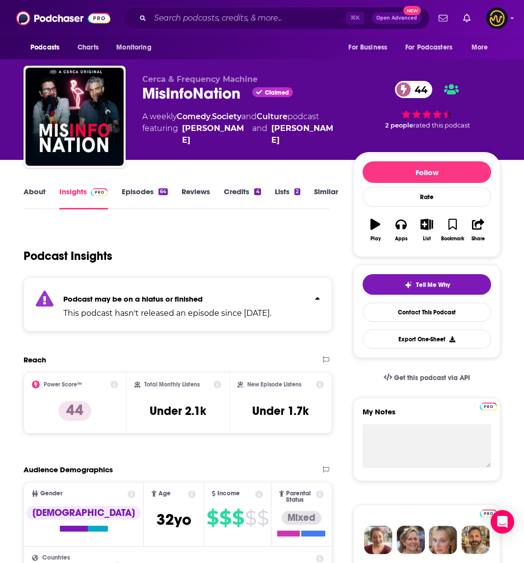
click at [300, 293] on div "Podcast may be on a hiatus or finished This podcast hasn't released an episode …" at bounding box center [178, 304] width 309 height 54
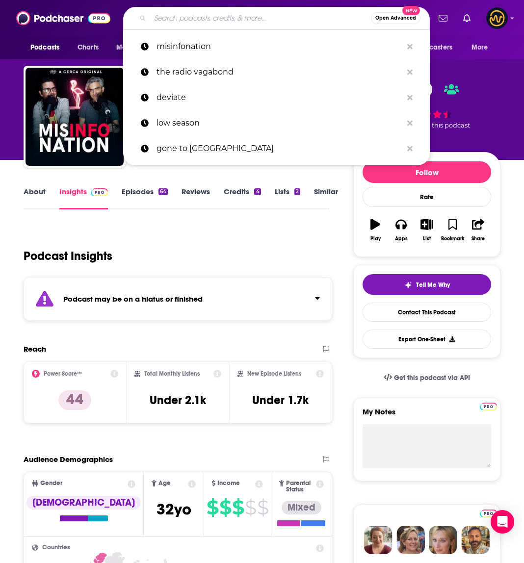
click at [208, 19] on input "Search podcasts, credits, & more..." at bounding box center [260, 18] width 221 height 16
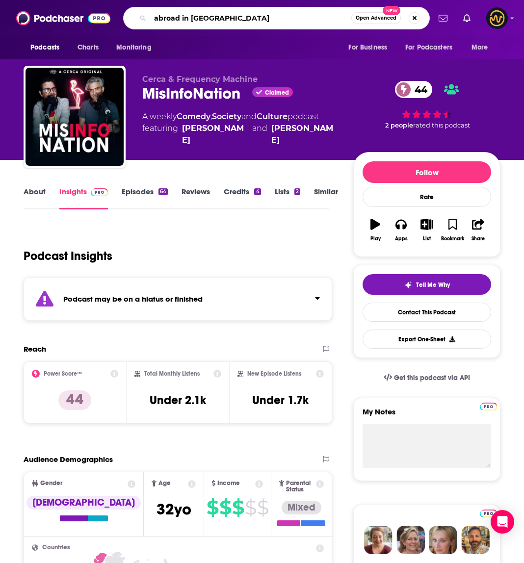
type input "abroad in japan"
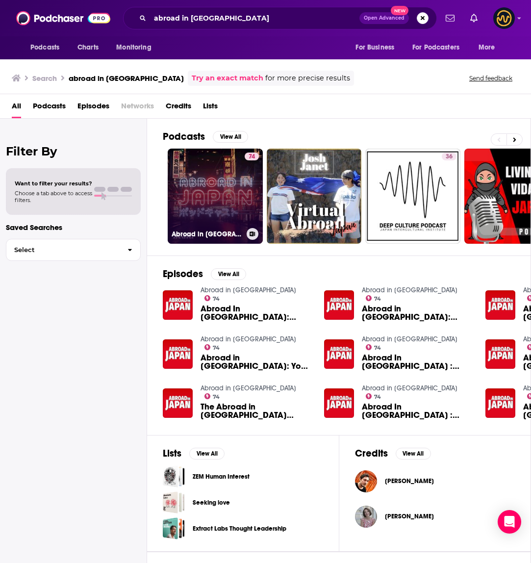
click at [213, 180] on link "74 Abroad in Japan" at bounding box center [215, 196] width 95 height 95
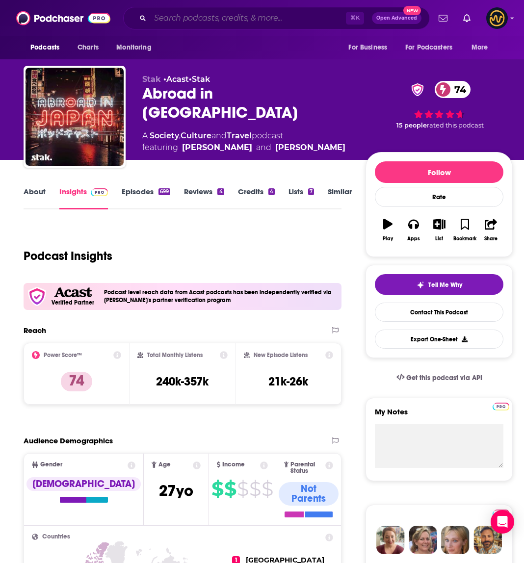
click at [266, 19] on input "Search podcasts, credits, & more..." at bounding box center [248, 18] width 196 height 16
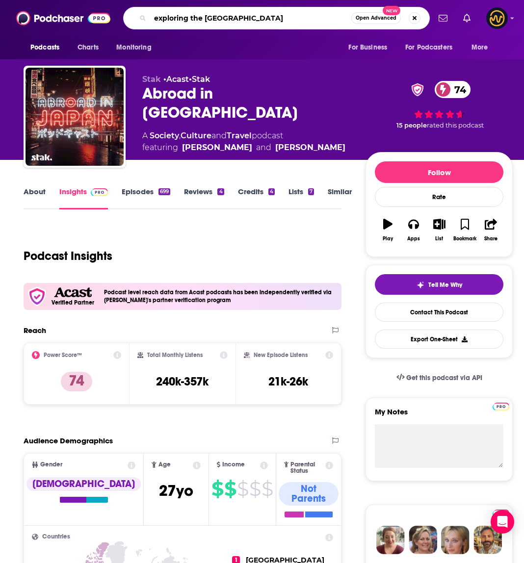
type input "exploring the national parks"
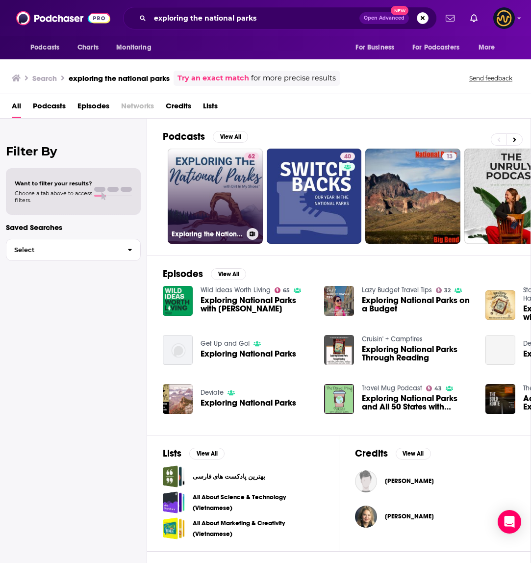
click at [233, 195] on link "62 Exploring the National Parks" at bounding box center [215, 196] width 95 height 95
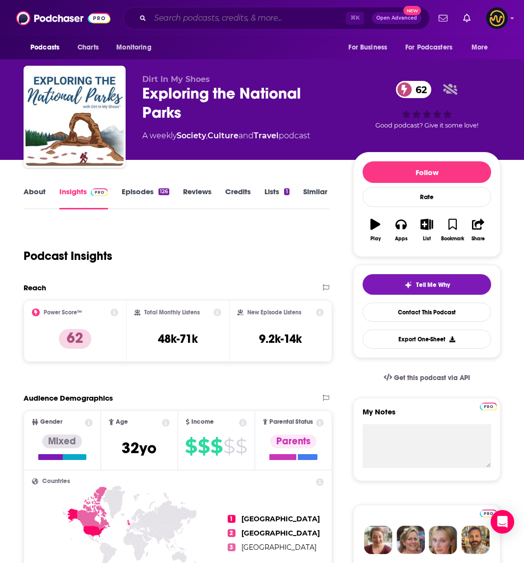
click at [191, 20] on input "Search podcasts, credits, & more..." at bounding box center [248, 18] width 196 height 16
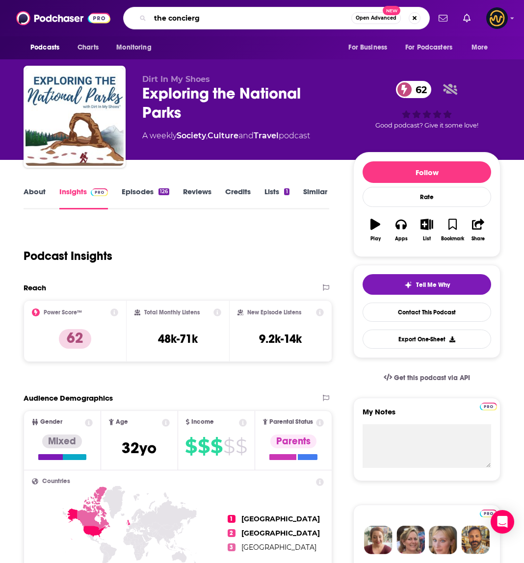
type input "the concierge"
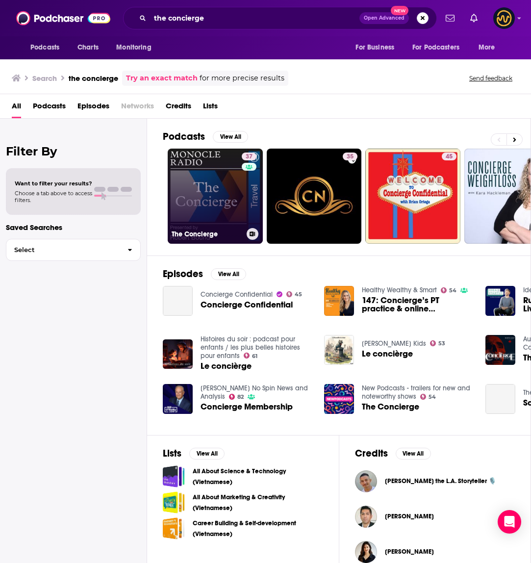
click at [215, 201] on link "37 The Concierge" at bounding box center [215, 196] width 95 height 95
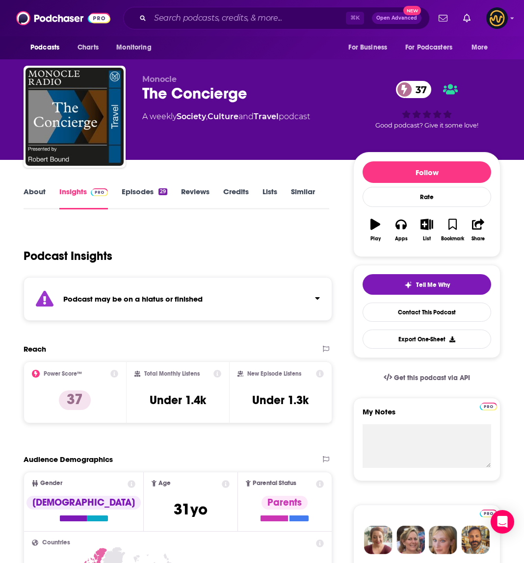
click at [268, 283] on div "Podcast may be on a hiatus or finished" at bounding box center [178, 299] width 309 height 44
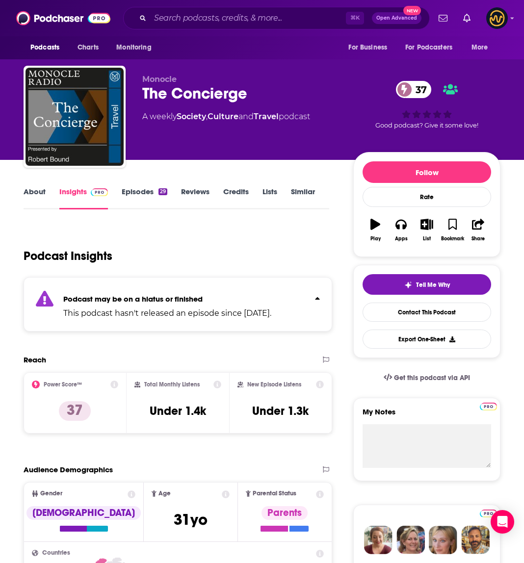
click at [158, 193] on div "29" at bounding box center [162, 191] width 9 height 7
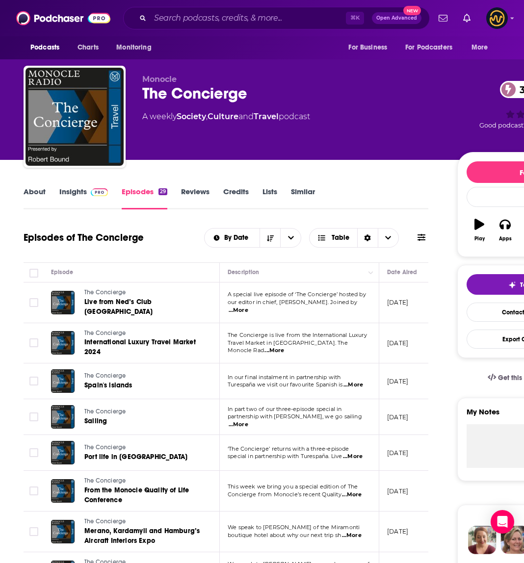
click at [75, 193] on link "Insights" at bounding box center [83, 198] width 49 height 23
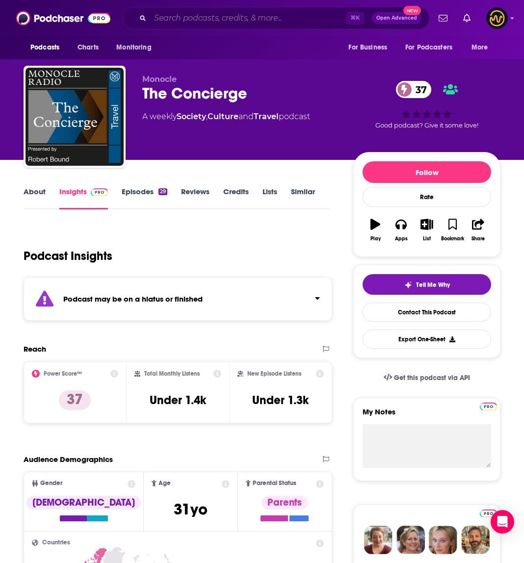
click at [201, 20] on input "Search podcasts, credits, & more..." at bounding box center [248, 18] width 196 height 16
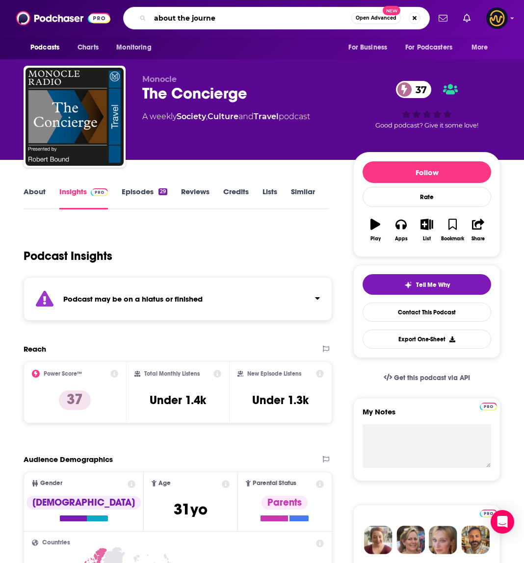
type input "about the journey"
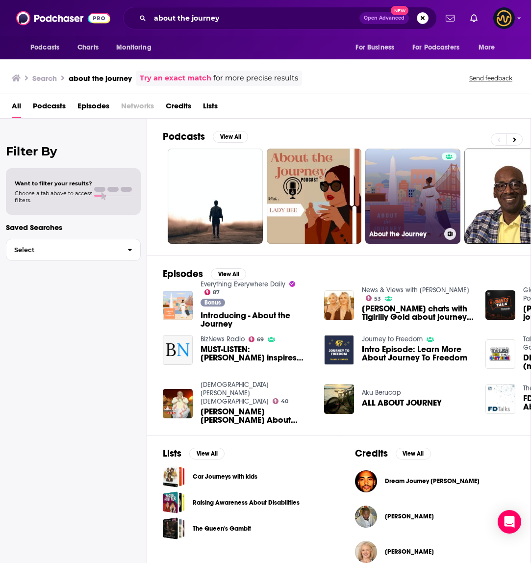
click at [397, 181] on link "About the Journey" at bounding box center [413, 196] width 95 height 95
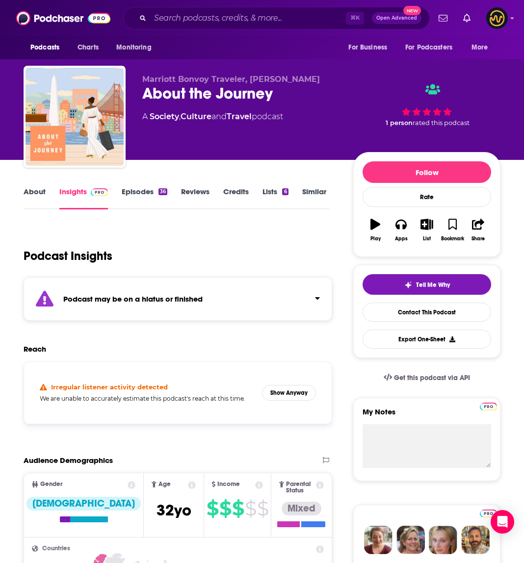
click at [269, 293] on div "Podcast may be on a hiatus or finished" at bounding box center [178, 299] width 309 height 44
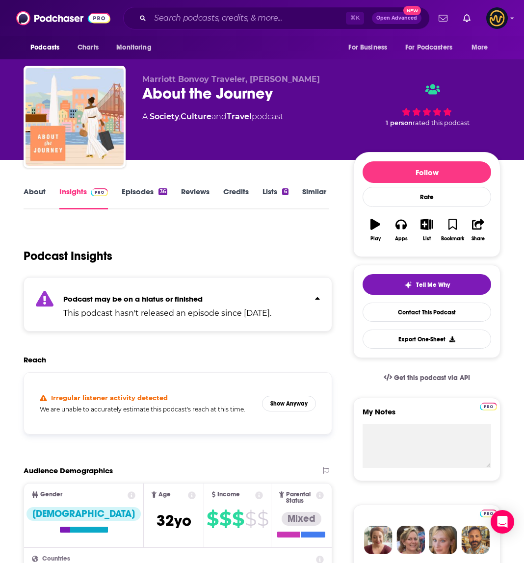
click at [269, 293] on div "Podcast may be on a hiatus or finished This podcast hasn't released an episode …" at bounding box center [167, 304] width 208 height 30
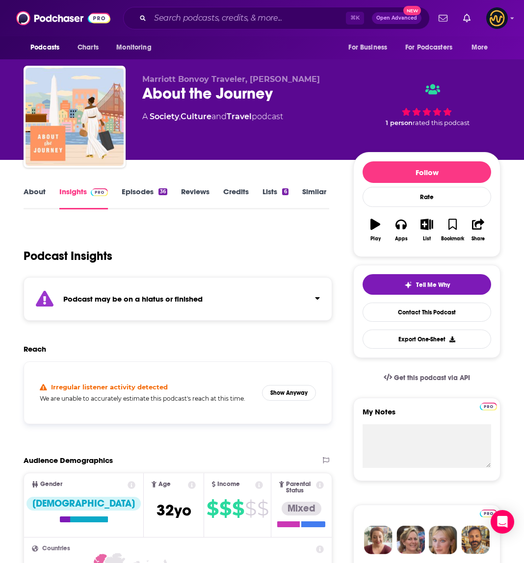
click at [135, 193] on link "Episodes 36" at bounding box center [145, 198] width 46 height 23
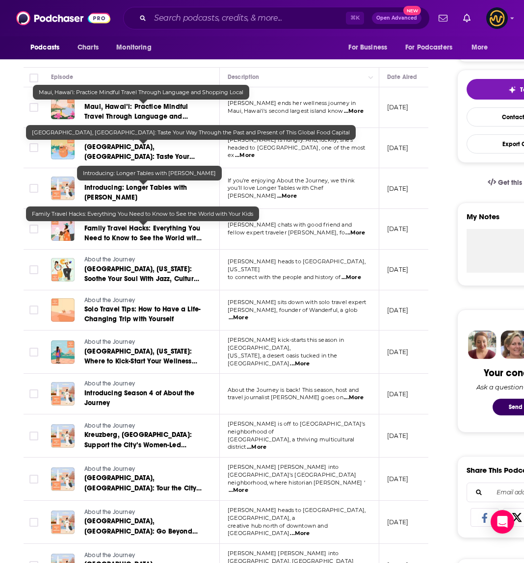
scroll to position [195, 0]
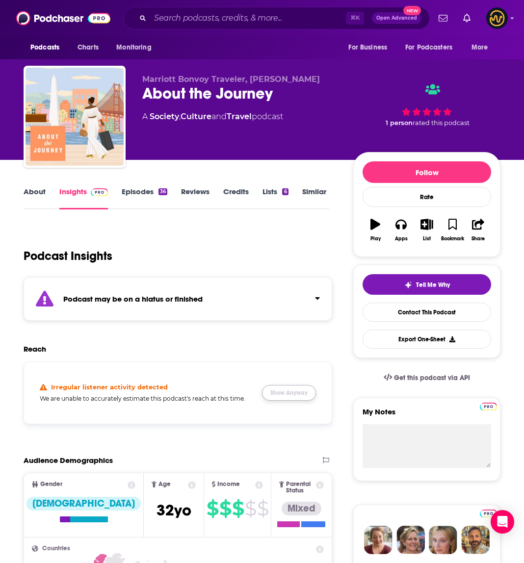
click at [284, 390] on button "Show Anyway" at bounding box center [289, 393] width 54 height 16
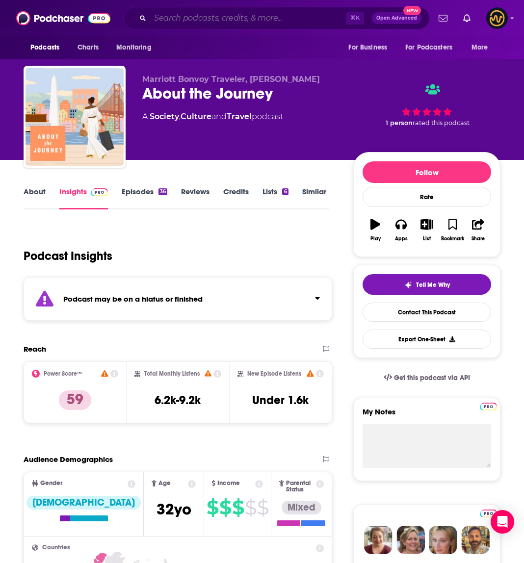
click at [184, 21] on input "Search podcasts, credits, & more..." at bounding box center [248, 18] width 196 height 16
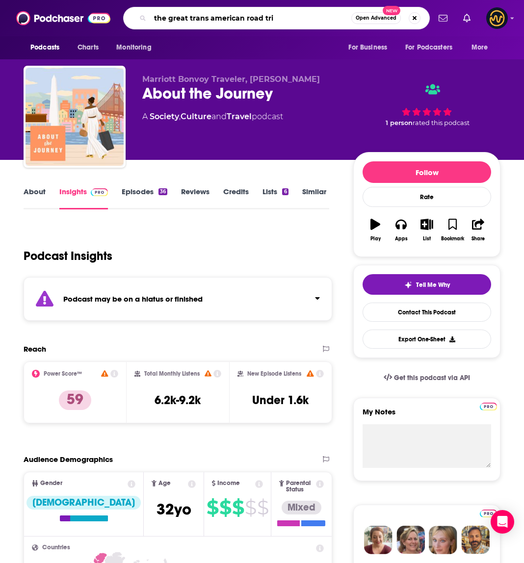
type input "the great trans american road trip"
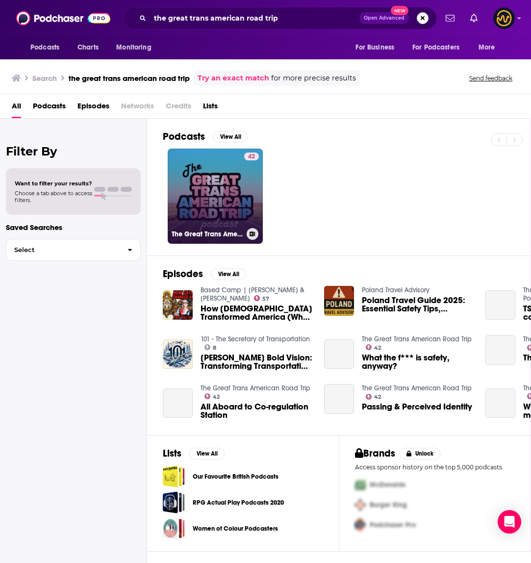
click at [224, 205] on link "42 The Great Trans American Road Trip" at bounding box center [215, 196] width 95 height 95
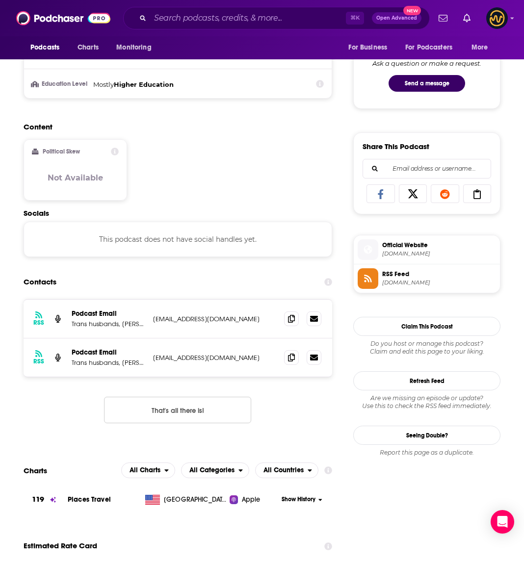
scroll to position [483, 0]
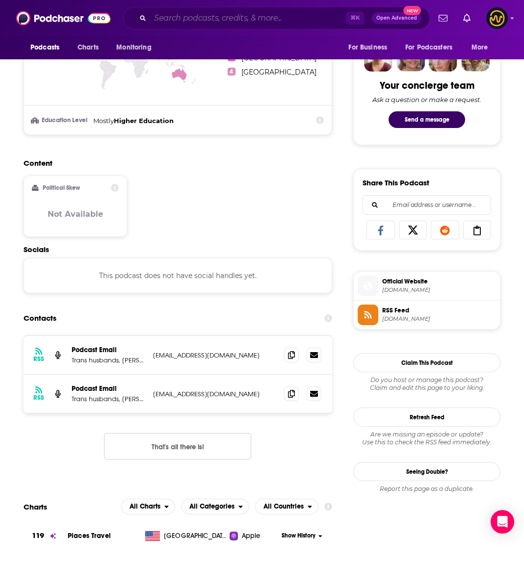
click at [240, 18] on input "Search podcasts, credits, & more..." at bounding box center [248, 18] width 196 height 16
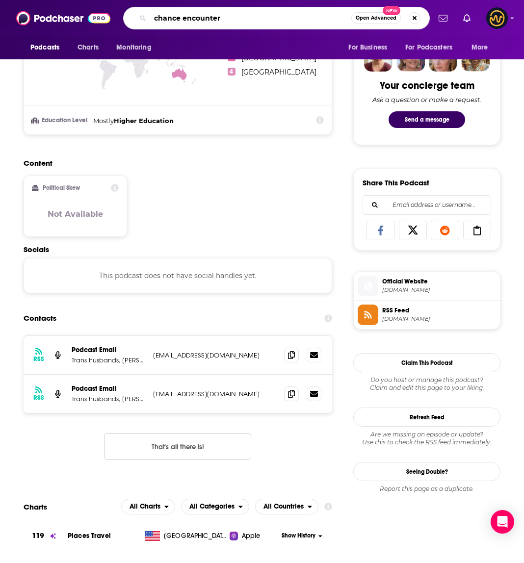
type input "chance encounters"
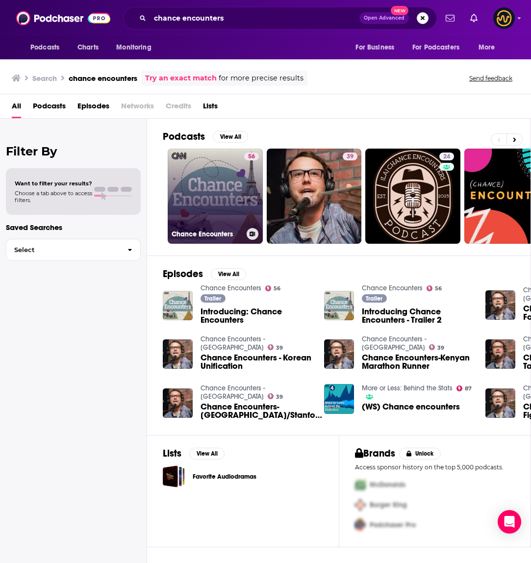
click at [202, 204] on link "56 Chance Encounters" at bounding box center [215, 196] width 95 height 95
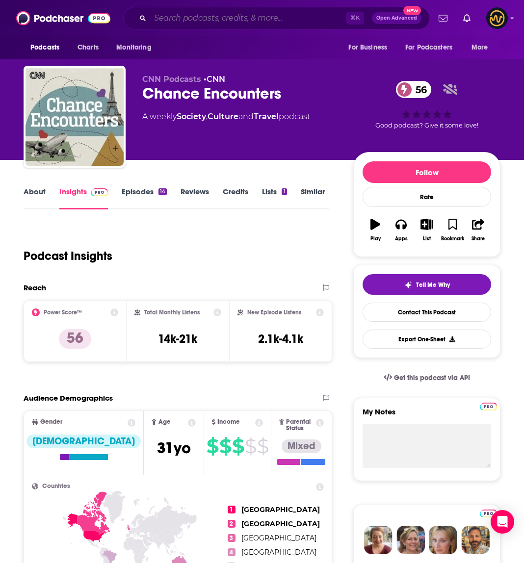
click at [241, 17] on input "Search podcasts, credits, & more..." at bounding box center [248, 18] width 196 height 16
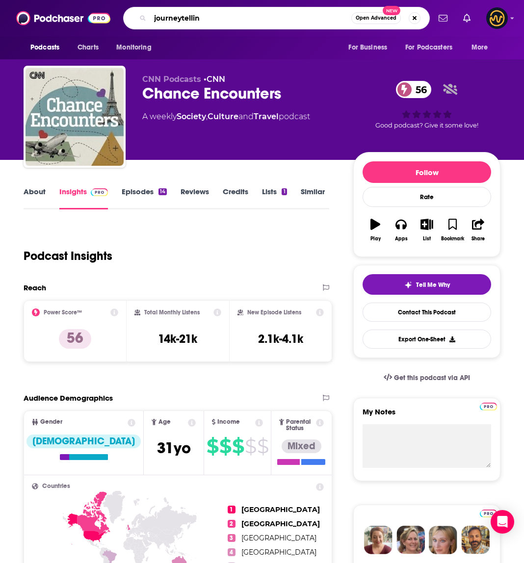
type input "journeytelling"
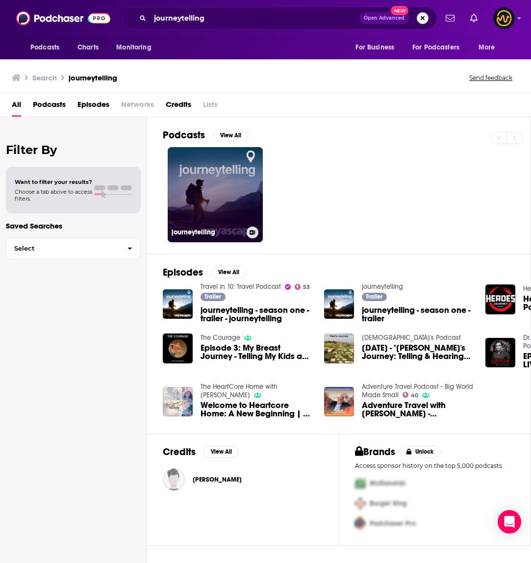
click at [230, 186] on link "journeytelling" at bounding box center [215, 194] width 95 height 95
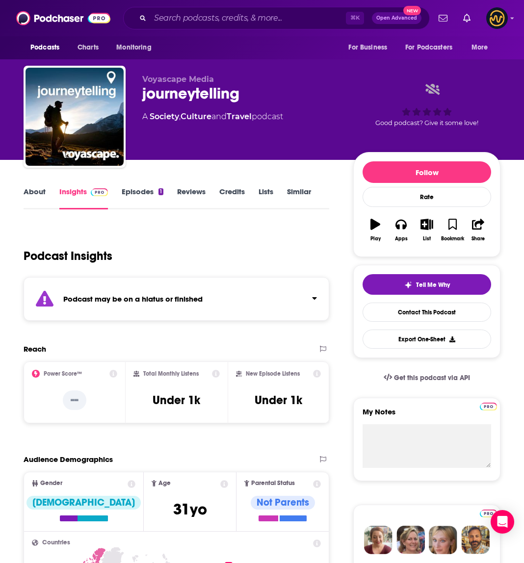
click at [244, 312] on div "Podcast may be on a hiatus or finished" at bounding box center [177, 299] width 306 height 44
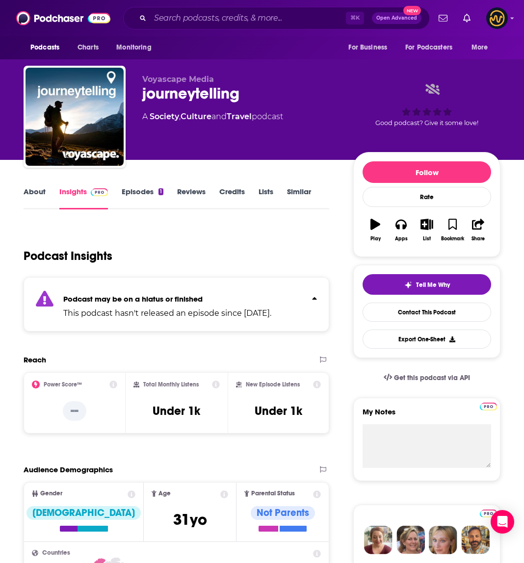
click at [268, 289] on div "Podcast may be on a hiatus or finished This podcast hasn't released an episode …" at bounding box center [167, 304] width 208 height 30
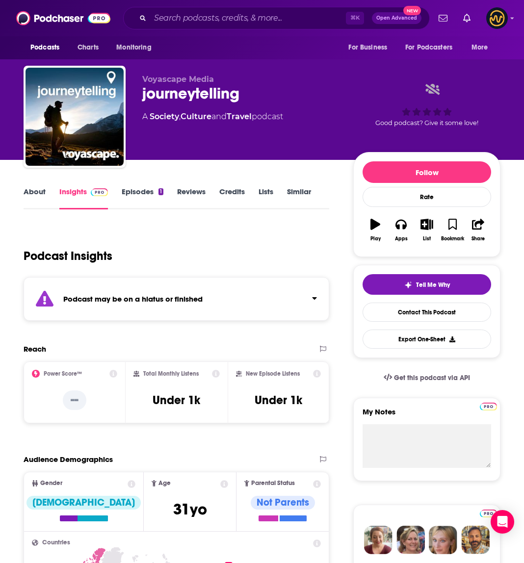
click at [144, 192] on link "Episodes 1" at bounding box center [143, 198] width 42 height 23
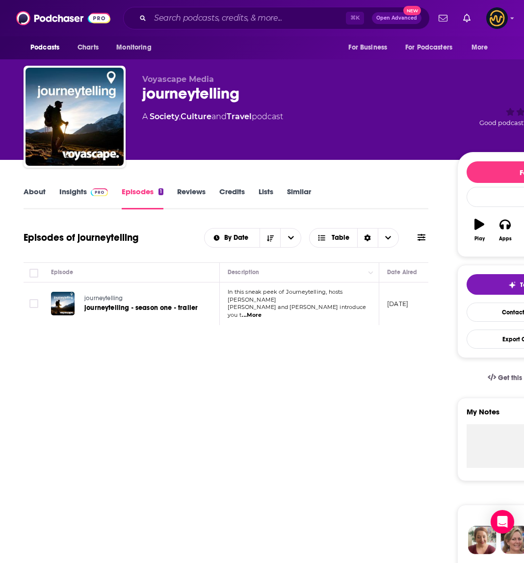
click at [76, 197] on link "Insights" at bounding box center [83, 198] width 49 height 23
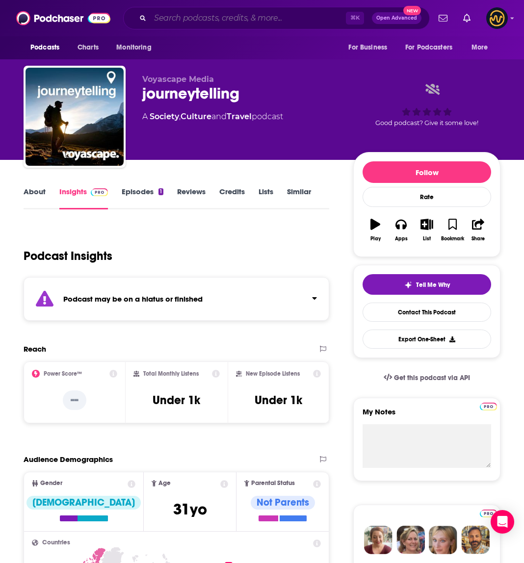
click at [236, 17] on input "Search podcasts, credits, & more..." at bounding box center [248, 18] width 196 height 16
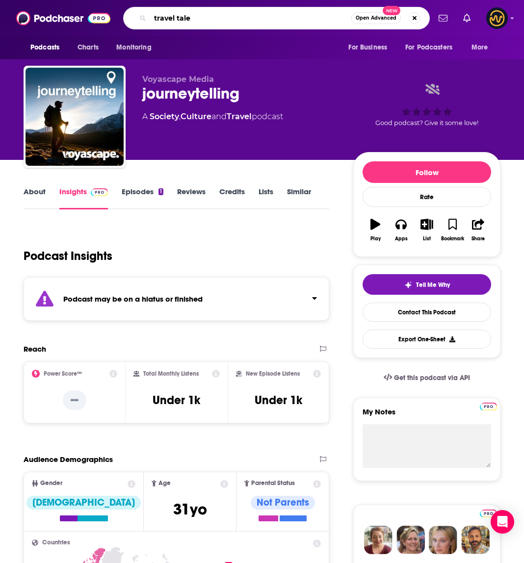
type input "travel tales"
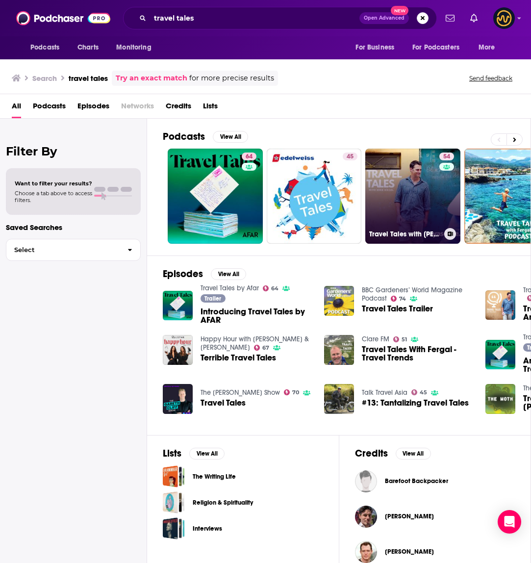
click at [410, 195] on link "54 Travel Tales with Mike Siegel" at bounding box center [413, 196] width 95 height 95
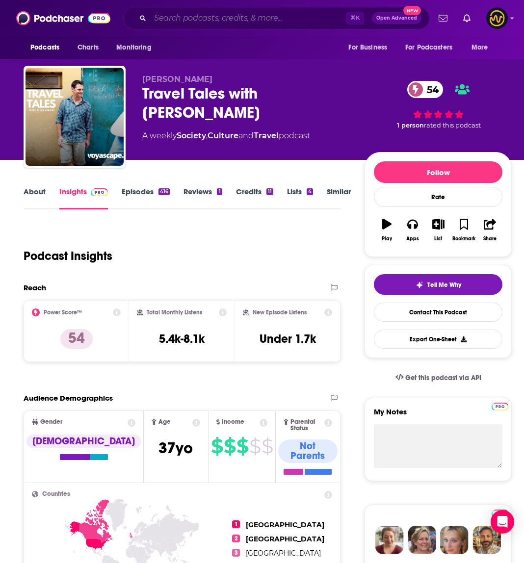
click at [198, 12] on input "Search podcasts, credits, & more..." at bounding box center [248, 18] width 196 height 16
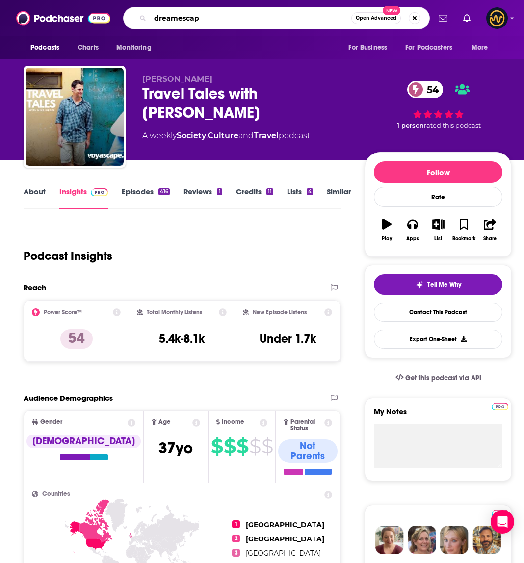
type input "dreamescape"
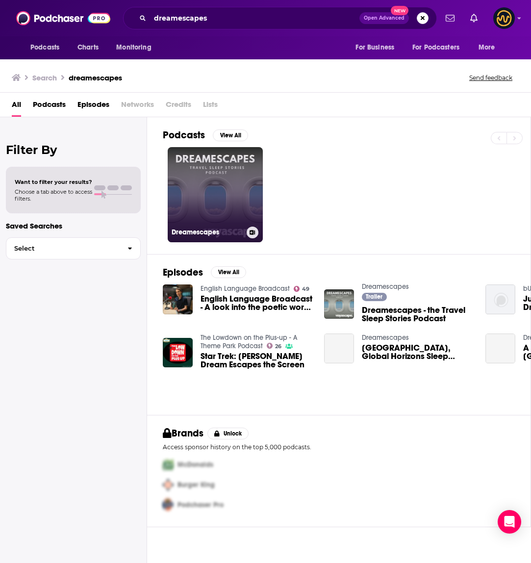
click at [193, 213] on link "Dreamescapes" at bounding box center [215, 194] width 95 height 95
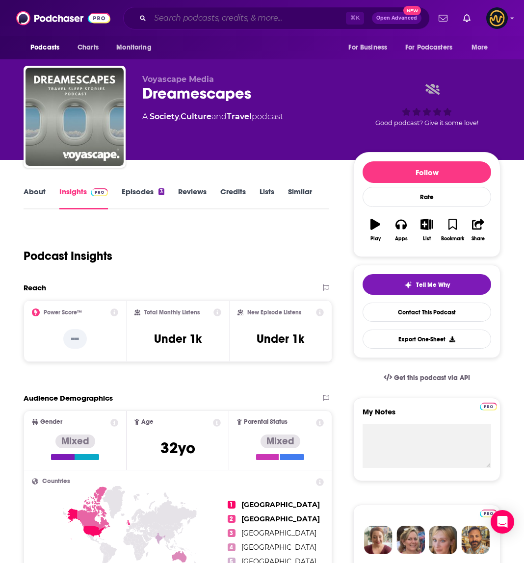
click at [215, 14] on input "Search podcasts, credits, & more..." at bounding box center [248, 18] width 196 height 16
click at [215, 15] on input "Search podcasts, credits, & more..." at bounding box center [248, 18] width 196 height 16
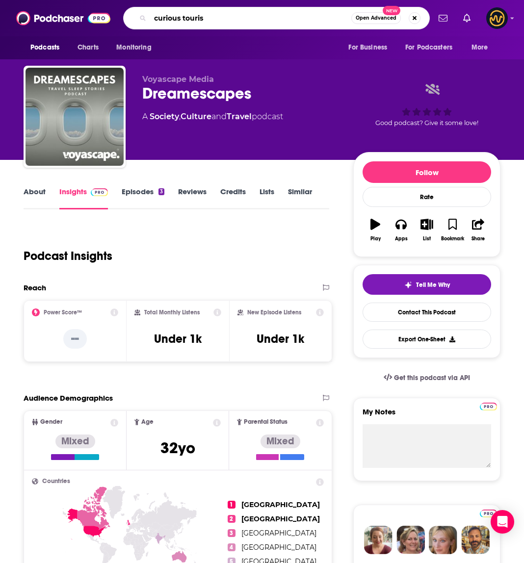
type input "curious tourism"
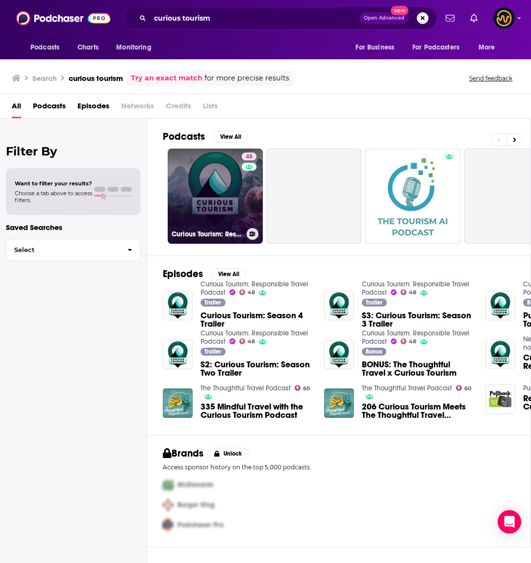
click at [202, 205] on link "48 Curious Tourism: Responsible Travel Podcast" at bounding box center [215, 196] width 95 height 95
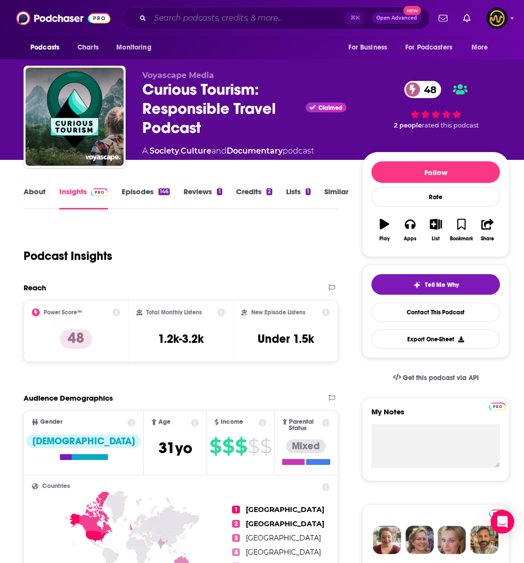
click at [217, 21] on input "Search podcasts, credits, & more..." at bounding box center [248, 18] width 196 height 16
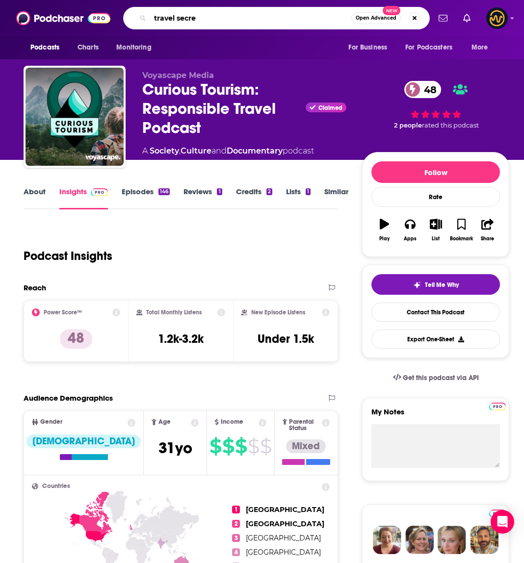
type input "travel secret"
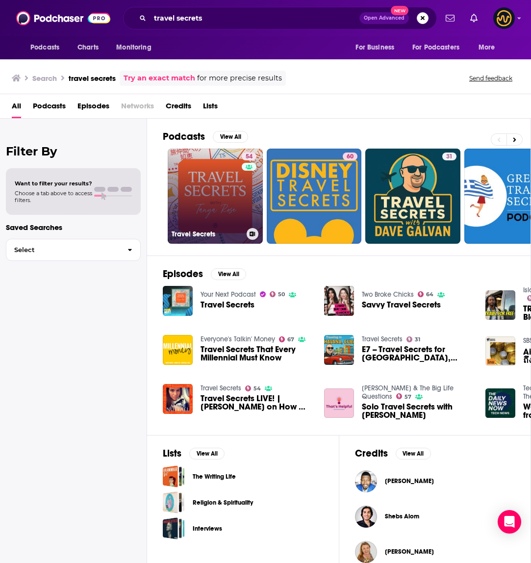
click at [203, 204] on link "54 Travel Secrets" at bounding box center [215, 196] width 95 height 95
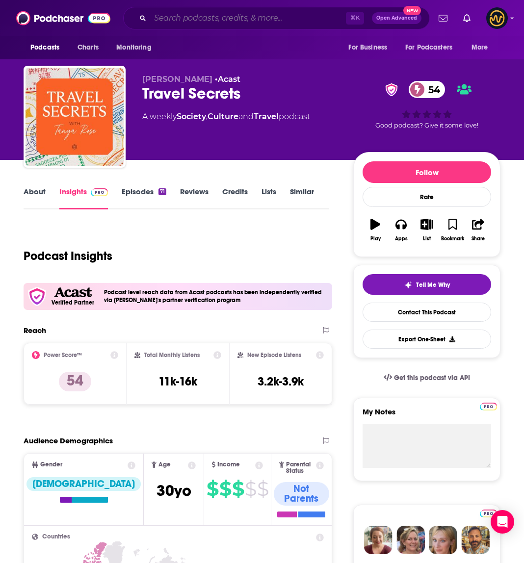
click at [257, 22] on input "Search podcasts, credits, & more..." at bounding box center [248, 18] width 196 height 16
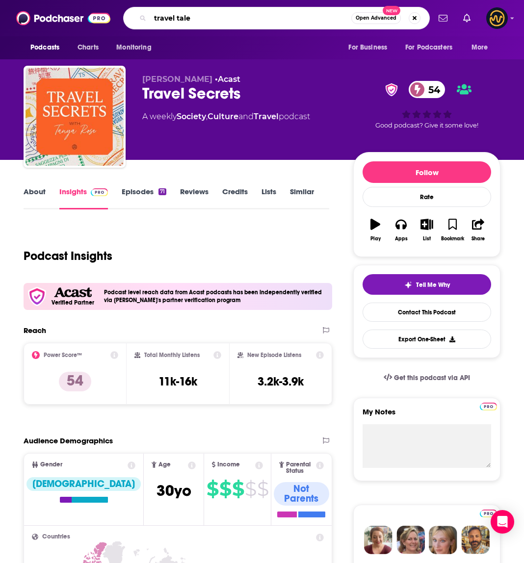
type input "travel tales"
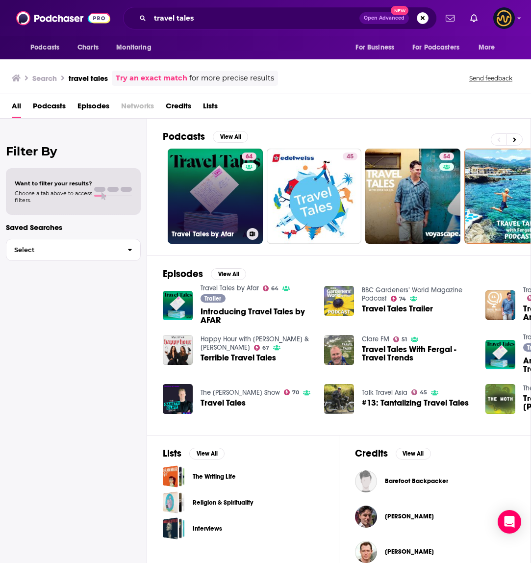
click at [180, 210] on link "64 Travel Tales by Afar" at bounding box center [215, 196] width 95 height 95
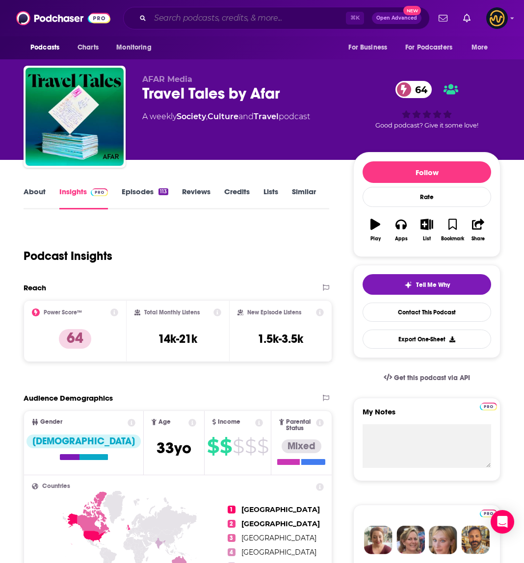
click at [212, 26] on input "Search podcasts, credits, & more..." at bounding box center [248, 18] width 196 height 16
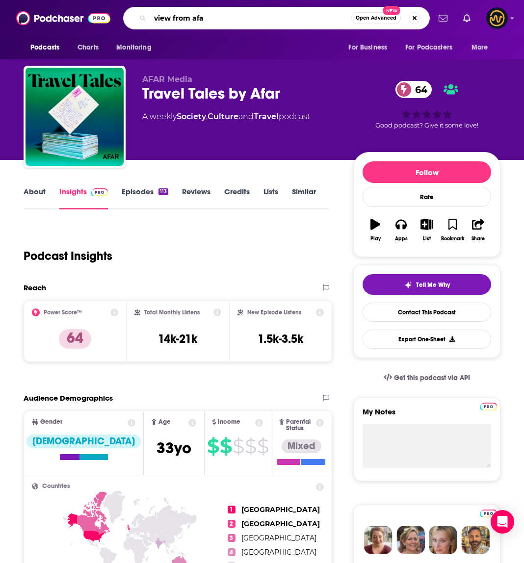
type input "view from afar"
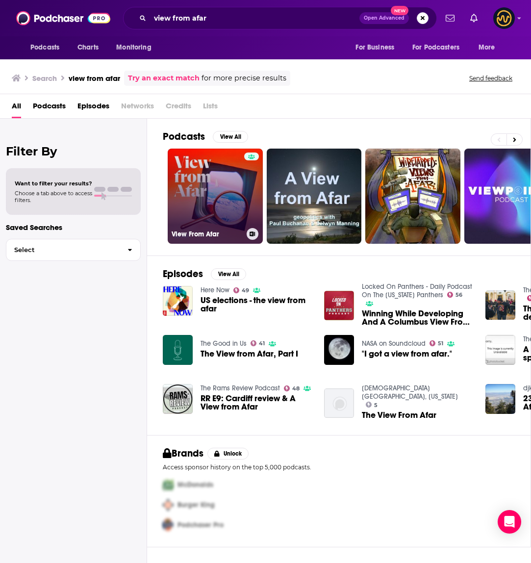
click at [244, 193] on div at bounding box center [251, 191] width 15 height 76
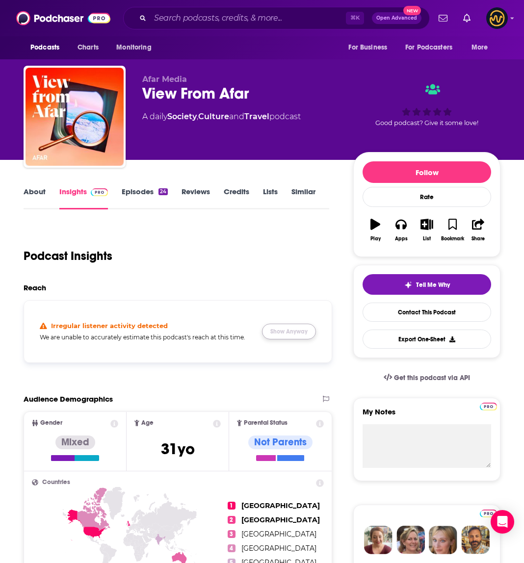
click at [289, 332] on button "Show Anyway" at bounding box center [289, 332] width 54 height 16
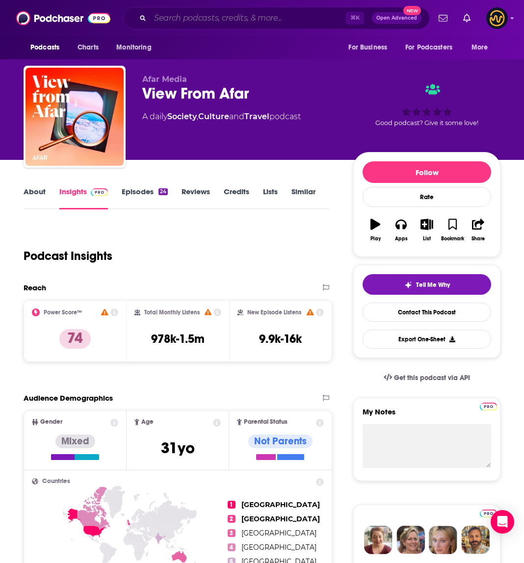
click at [214, 21] on input "Search podcasts, credits, & more..." at bounding box center [248, 18] width 196 height 16
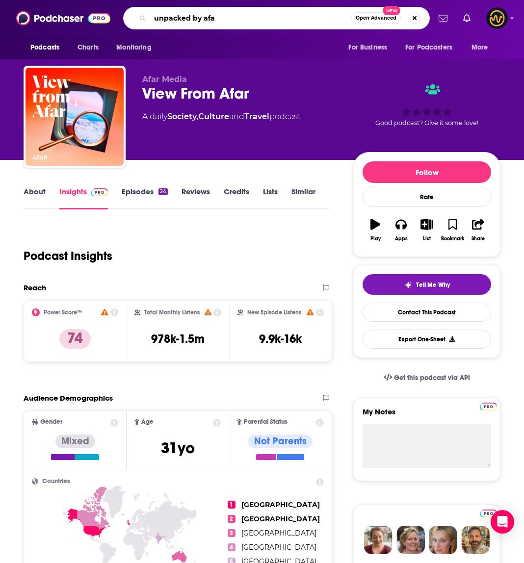
type input "unpacked by afar"
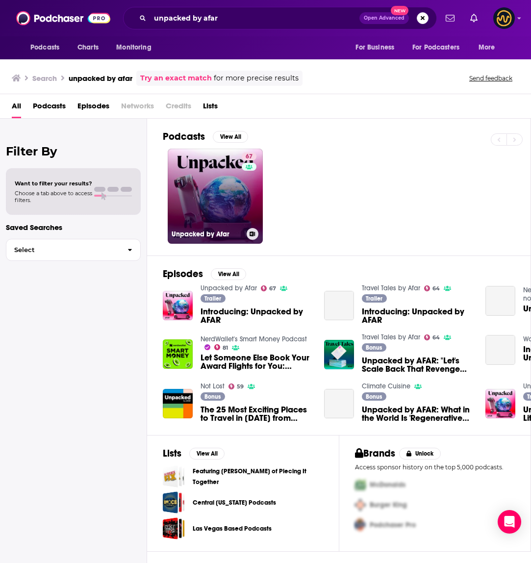
click at [204, 194] on link "67 Unpacked by Afar" at bounding box center [215, 196] width 95 height 95
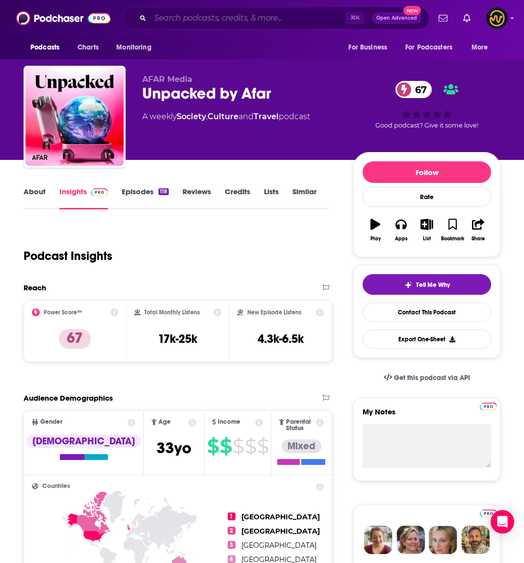
click at [237, 17] on input "Search podcasts, credits, & more..." at bounding box center [248, 18] width 196 height 16
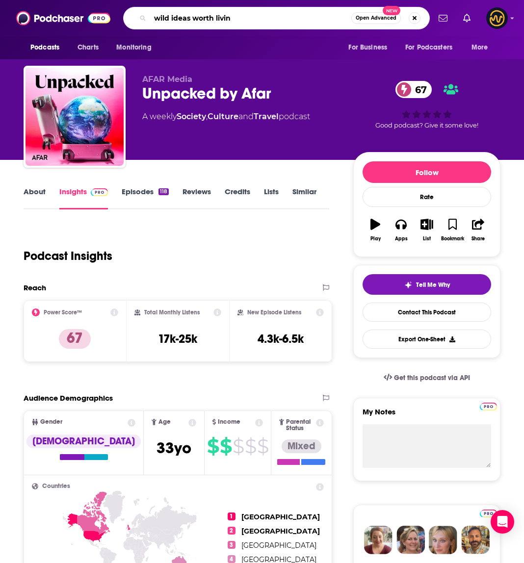
type input "wild ideas worth living"
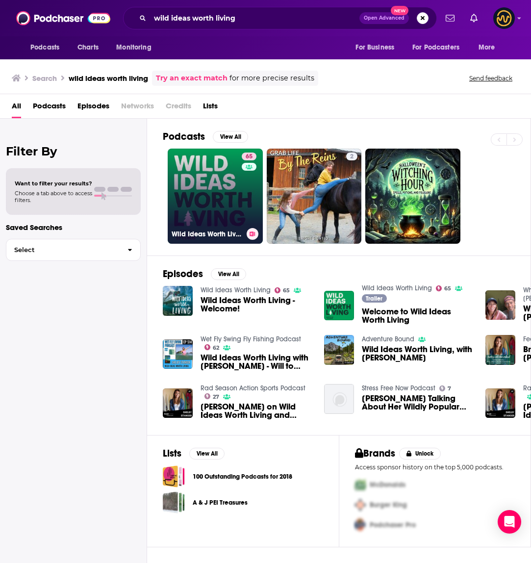
click at [213, 190] on link "65 Wild Ideas Worth Living" at bounding box center [215, 196] width 95 height 95
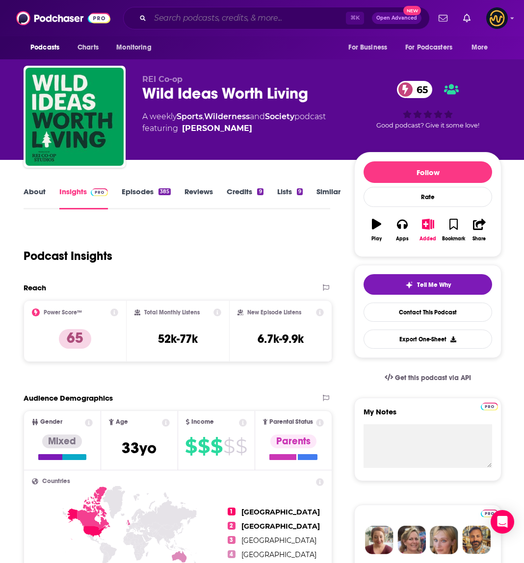
click at [222, 20] on input "Search podcasts, credits, & more..." at bounding box center [248, 18] width 196 height 16
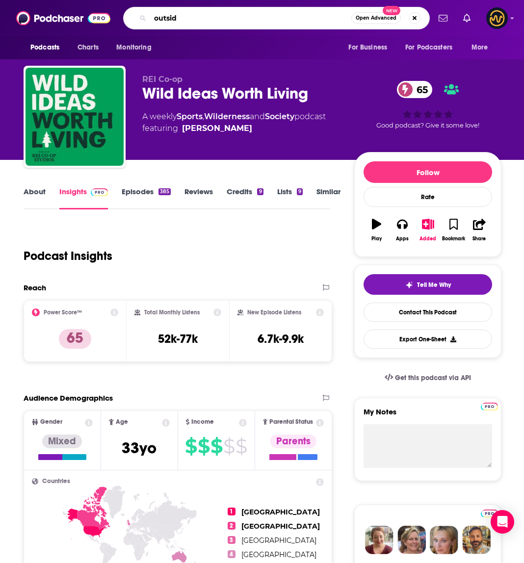
type input "outside"
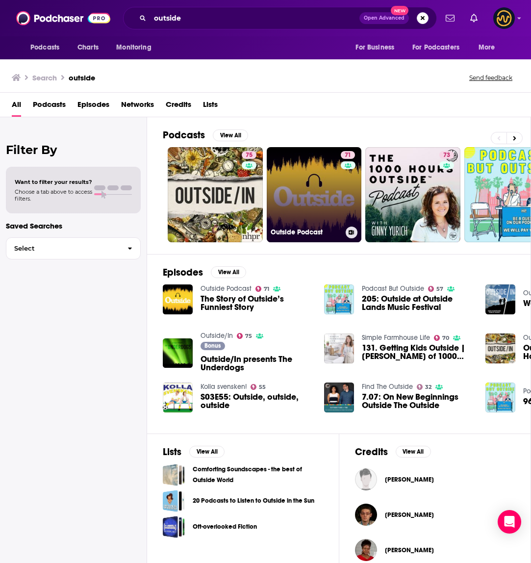
click at [320, 190] on link "71 Outside Podcast" at bounding box center [314, 194] width 95 height 95
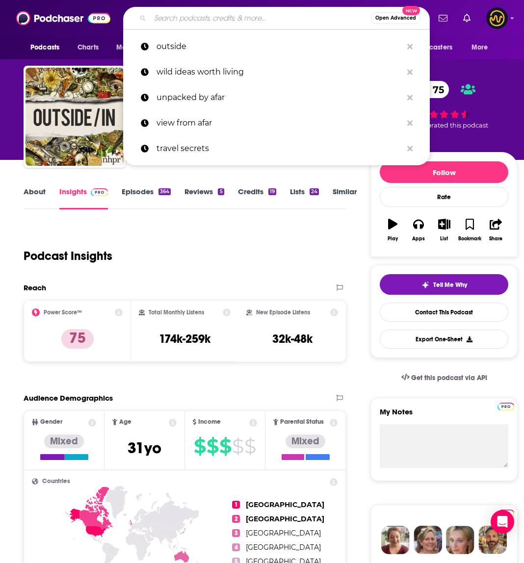
click at [209, 20] on input "Search podcasts, credits, & more..." at bounding box center [260, 18] width 221 height 16
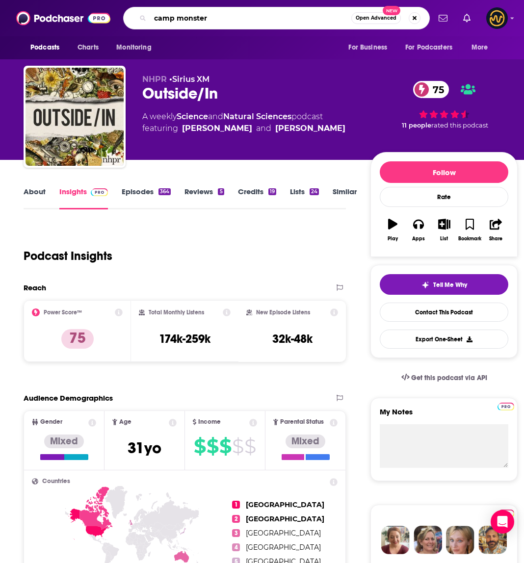
type input "camp monsters"
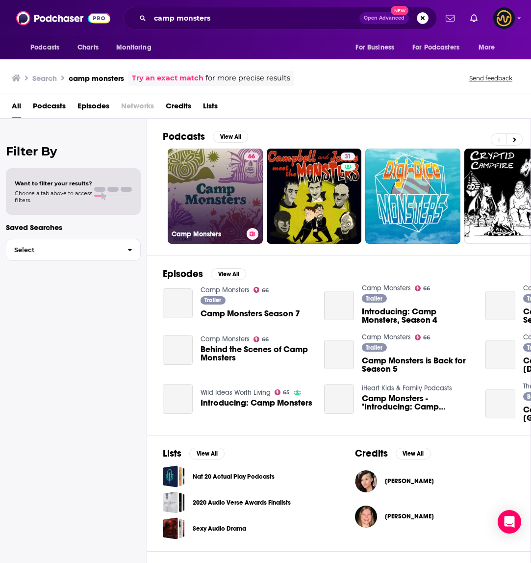
click at [206, 185] on link "66 Camp Monsters" at bounding box center [215, 196] width 95 height 95
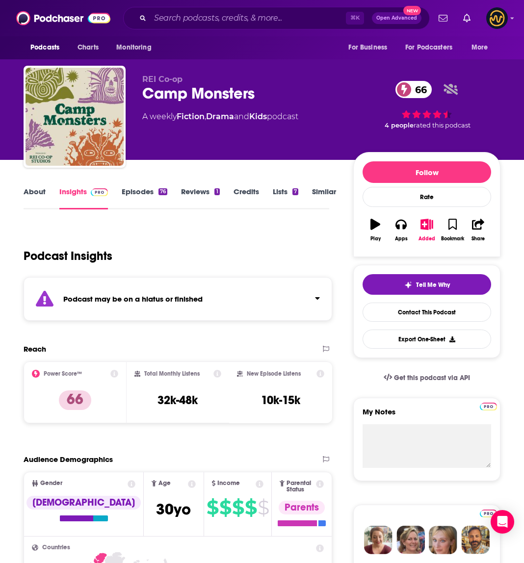
click at [257, 300] on div "Podcast may be on a hiatus or finished" at bounding box center [178, 299] width 309 height 44
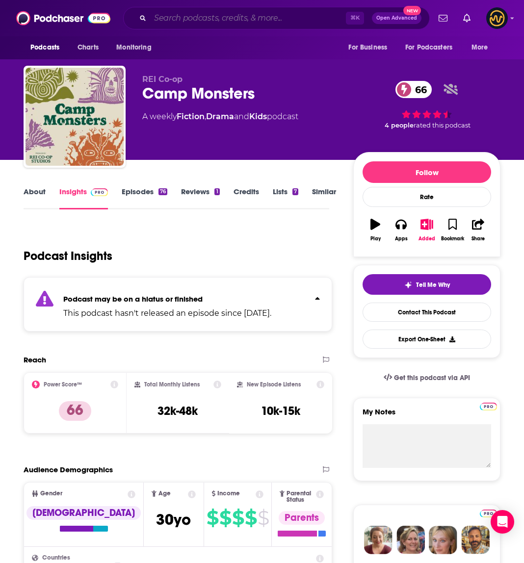
click at [188, 21] on input "Search podcasts, credits, & more..." at bounding box center [248, 18] width 196 height 16
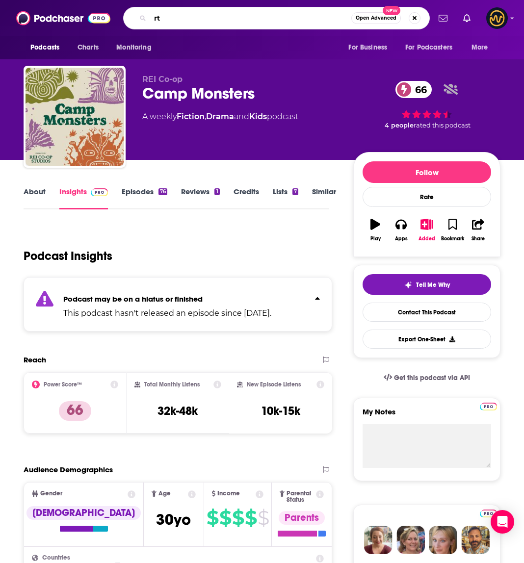
type input "r"
type input "travel with [PERSON_NAME] [PERSON_NAME]"
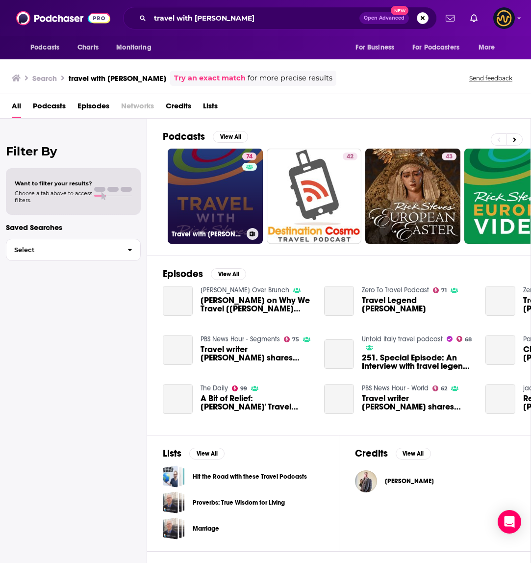
click at [216, 200] on link "74 Travel with [PERSON_NAME]" at bounding box center [215, 196] width 95 height 95
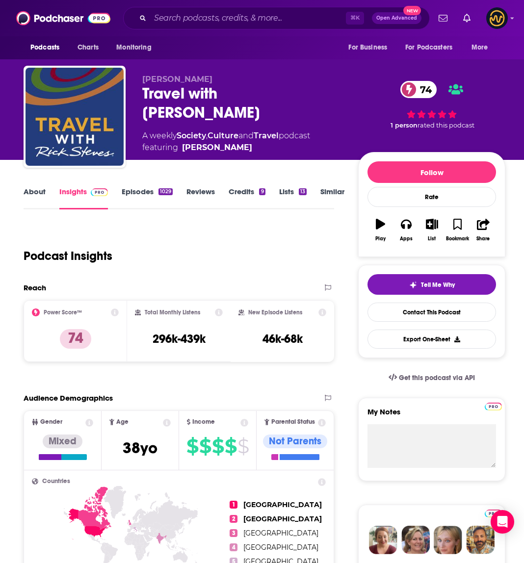
click at [33, 193] on link "About" at bounding box center [35, 198] width 22 height 23
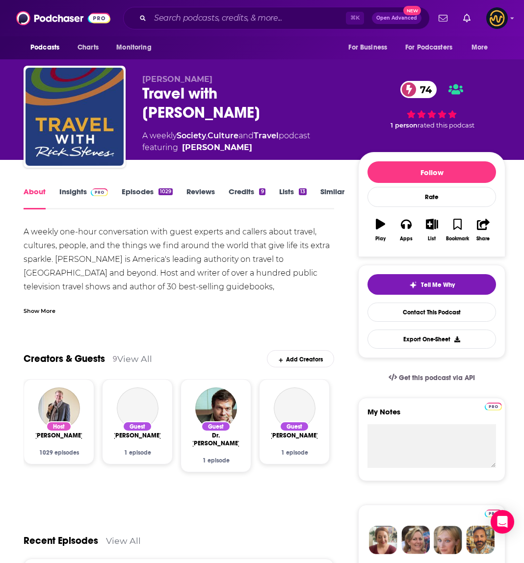
click at [45, 304] on div "Show More" at bounding box center [179, 307] width 311 height 17
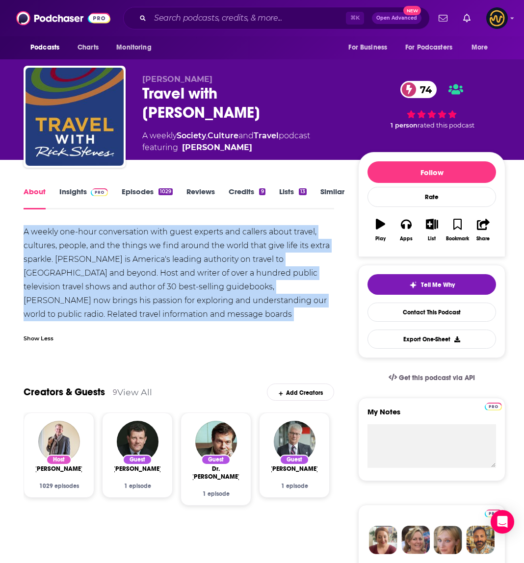
drag, startPoint x: 19, startPoint y: 233, endPoint x: 198, endPoint y: 332, distance: 204.5
copy div "A weekly one-hour conversation with guest experts and callers about travel, cul…"
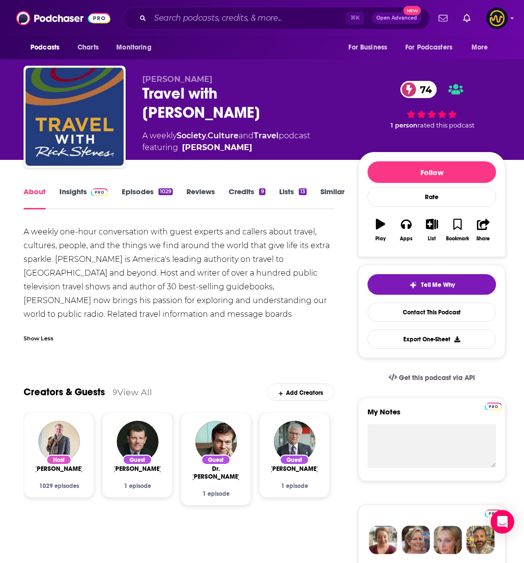
click at [234, 268] on div "A weekly one-hour conversation with guest experts and callers about travel, cul…" at bounding box center [179, 280] width 311 height 110
